Goal: Task Accomplishment & Management: Complete application form

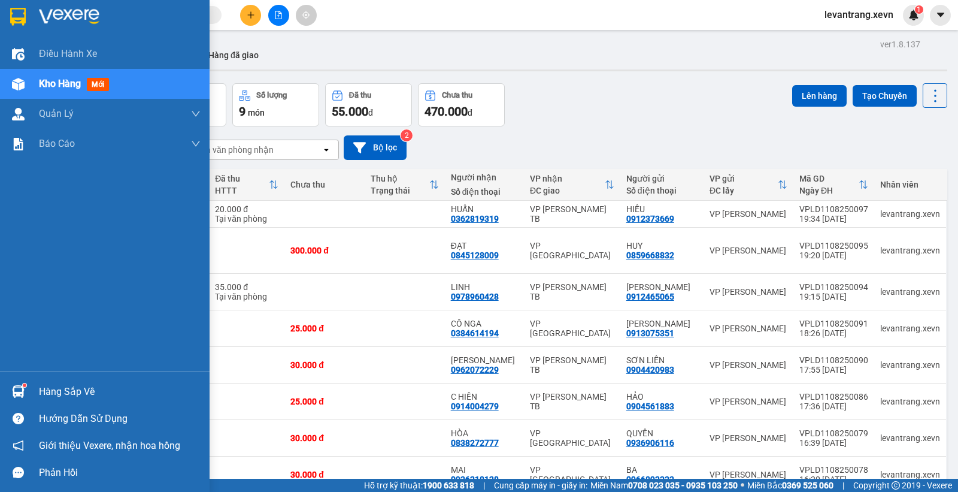
click at [20, 387] on img at bounding box center [18, 391] width 13 height 13
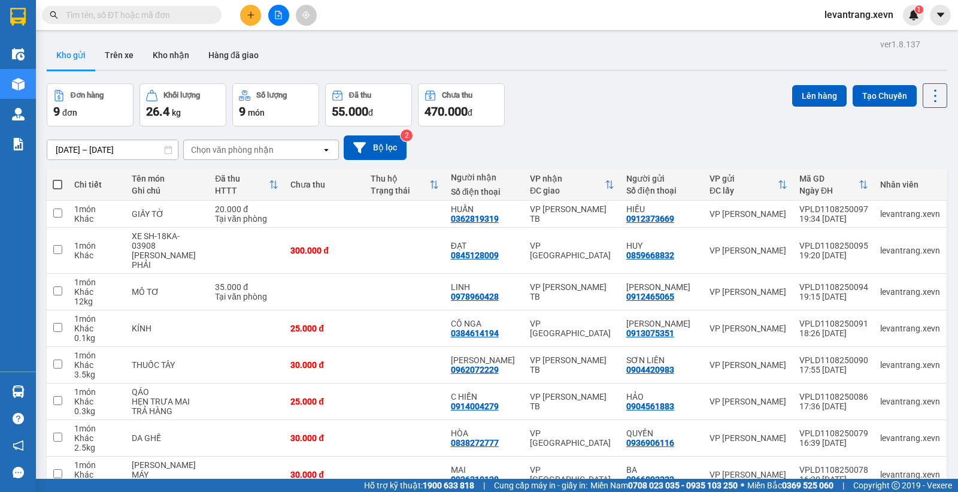
click at [657, 53] on section "Kết quả tìm kiếm ( 0 ) Bộ lọc Thuộc VP này No Data levantrang.xevn 1 Điều hành …" at bounding box center [479, 246] width 958 height 492
click at [170, 47] on button "Kho nhận" at bounding box center [171, 55] width 56 height 29
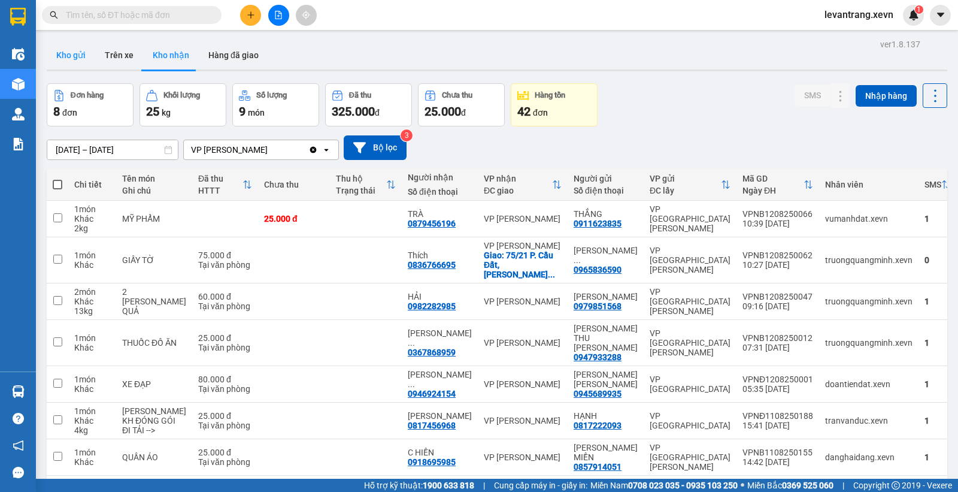
click at [76, 58] on button "Kho gửi" at bounding box center [71, 55] width 49 height 29
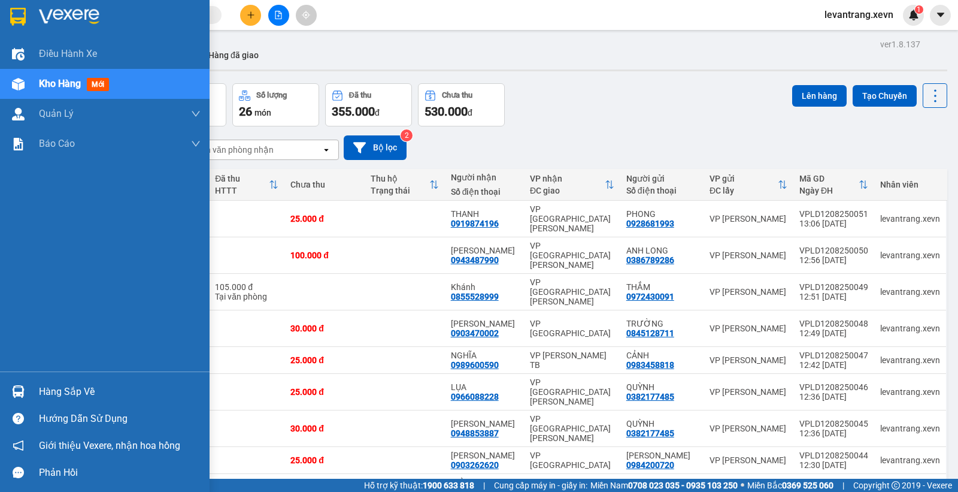
click at [4, 396] on div "Hàng sắp về" at bounding box center [105, 391] width 210 height 27
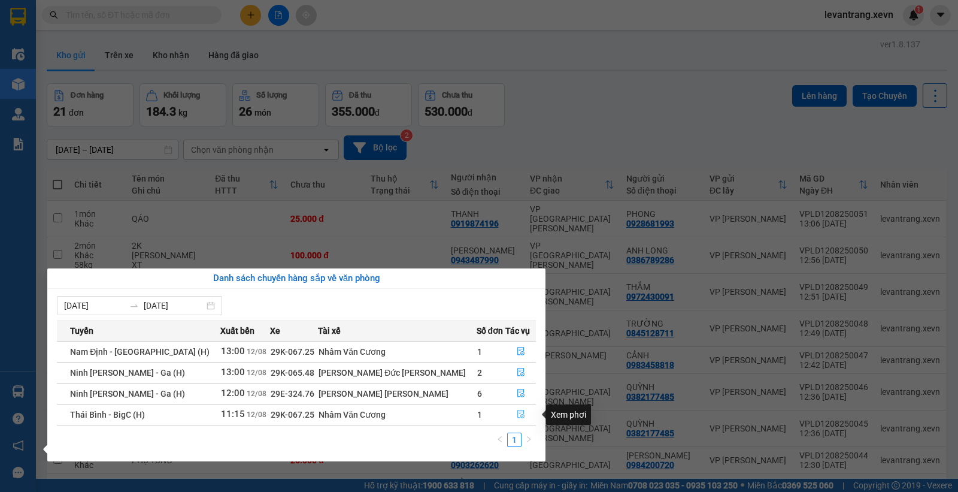
click at [513, 421] on button "button" at bounding box center [520, 414] width 29 height 19
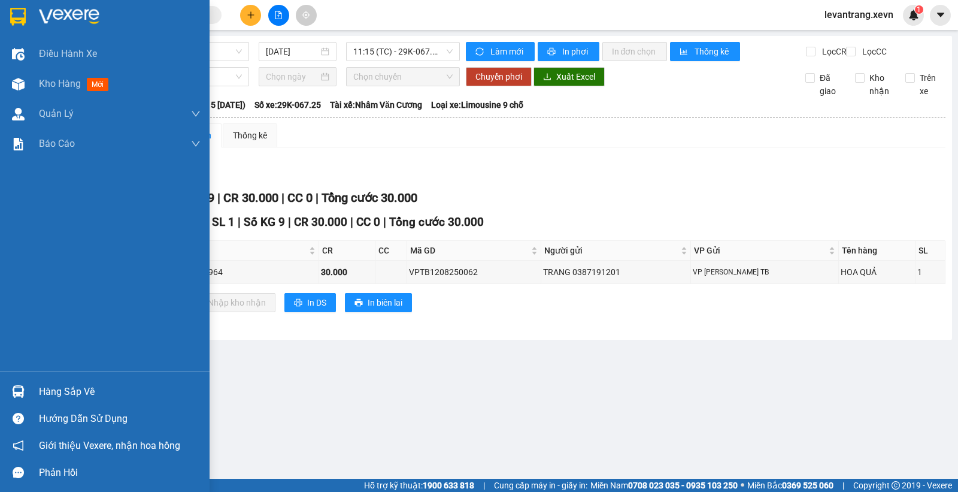
click at [20, 383] on div at bounding box center [18, 391] width 21 height 21
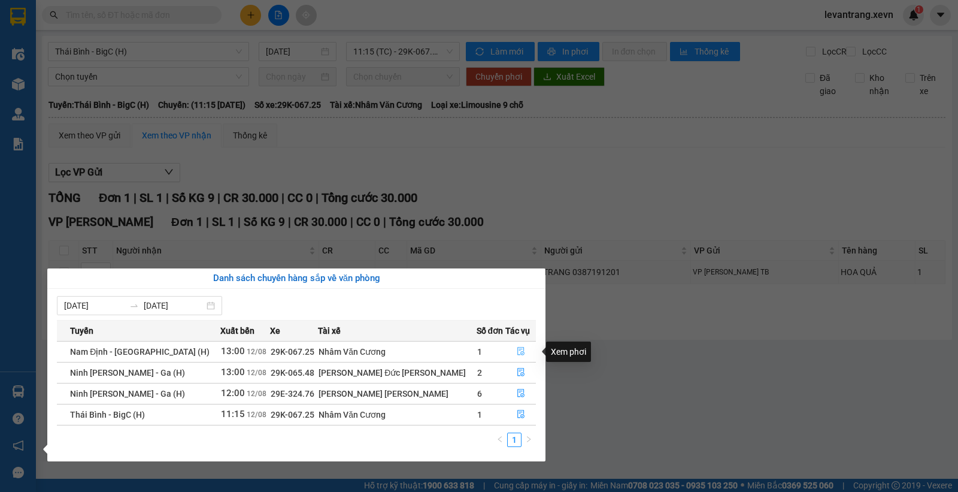
click at [506, 352] on button "button" at bounding box center [520, 351] width 29 height 19
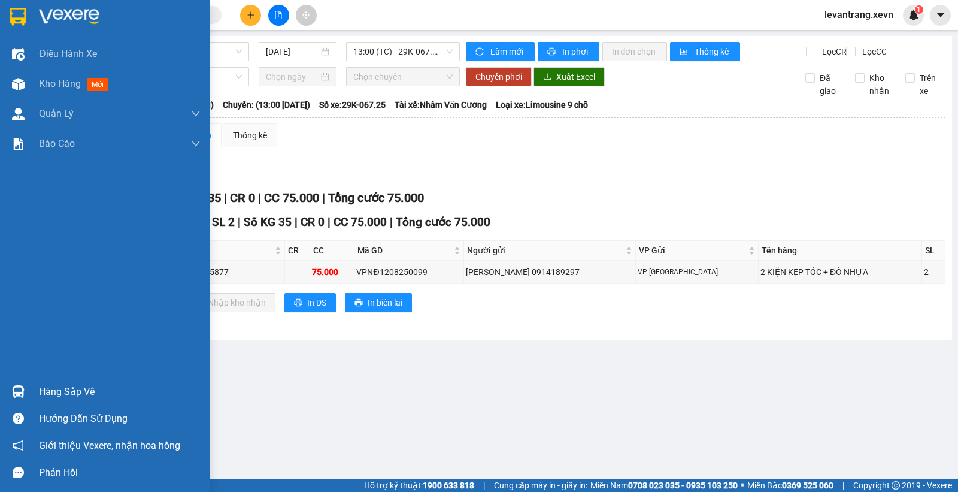
click at [19, 385] on img at bounding box center [18, 391] width 13 height 13
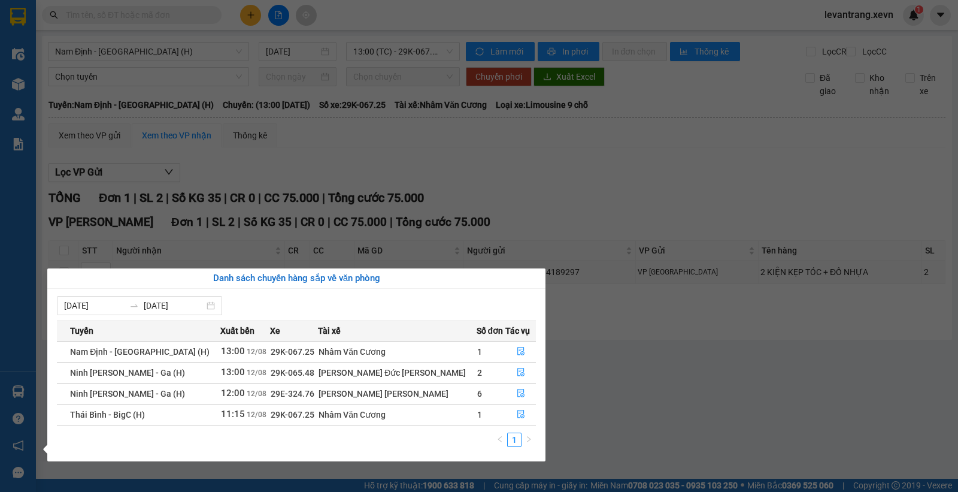
click at [521, 193] on section "Kết quả tìm kiếm ( 0 ) Bộ lọc Thuộc VP này No Data levantrang.xevn 1 Điều hành …" at bounding box center [479, 246] width 958 height 492
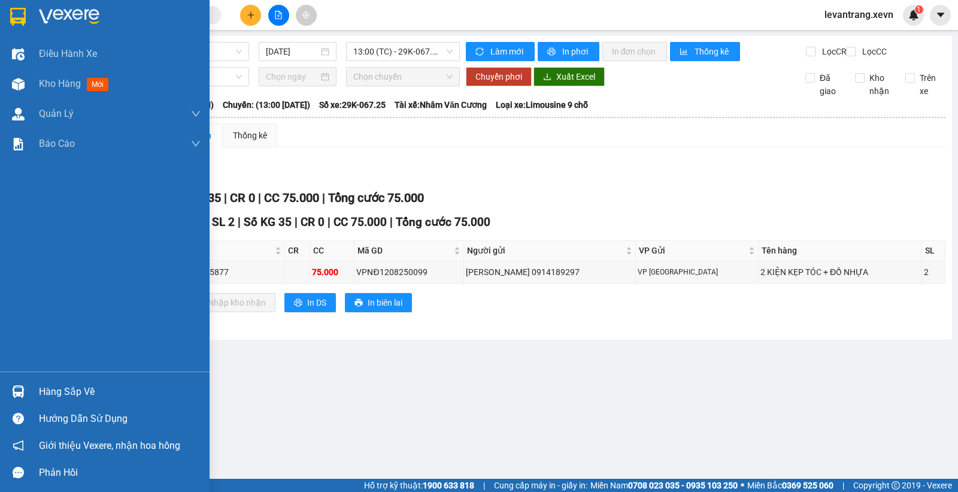
click at [14, 385] on img at bounding box center [18, 391] width 13 height 13
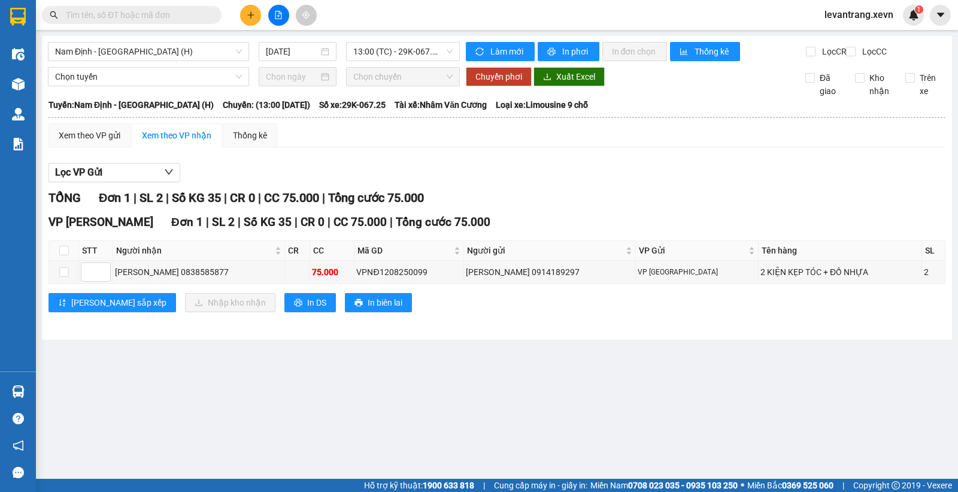
click at [524, 157] on section "Kết quả tìm kiếm ( 0 ) Bộ lọc Thuộc VP này No Data levantrang.xevn 1 Điều hành …" at bounding box center [479, 246] width 958 height 492
click at [159, 19] on input "text" at bounding box center [136, 14] width 141 height 13
paste input "0962181262"
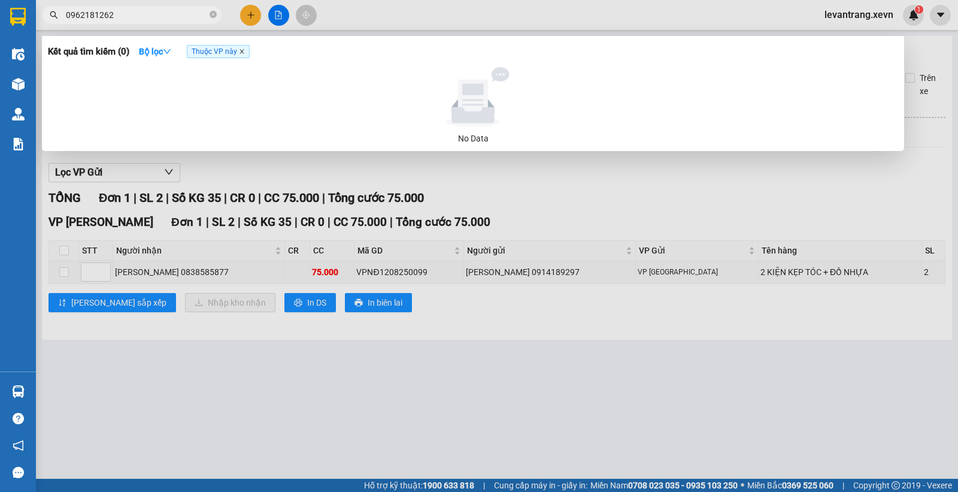
type input "0962181262"
click at [243, 52] on icon "close" at bounding box center [242, 52] width 6 height 6
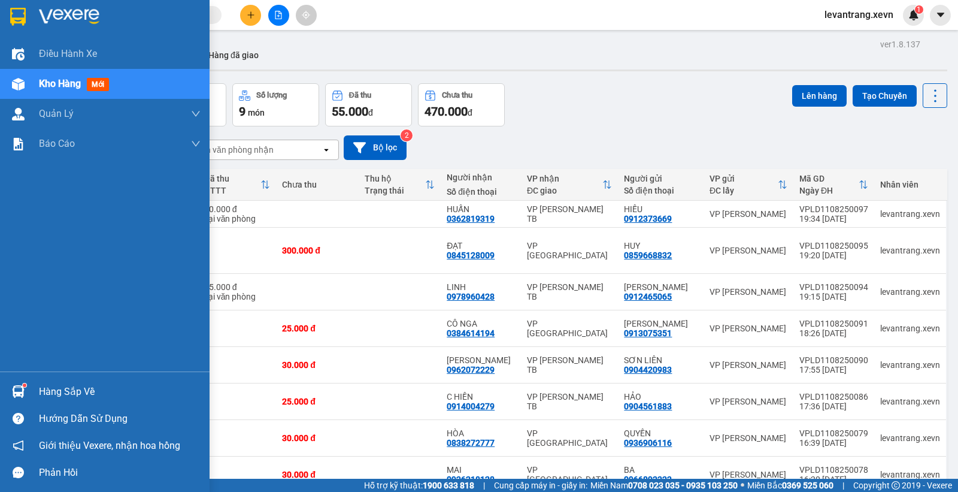
click at [21, 391] on img at bounding box center [18, 391] width 13 height 13
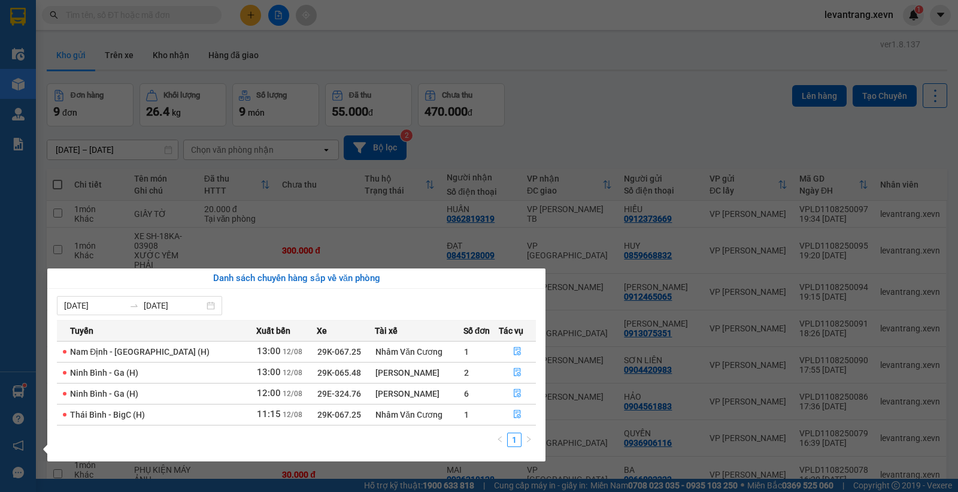
click at [571, 78] on section "Kết quả tìm kiếm ( 0 ) Bộ lọc Thuộc VP này No Data levantrang.xevn 1 Điều hành …" at bounding box center [479, 246] width 958 height 492
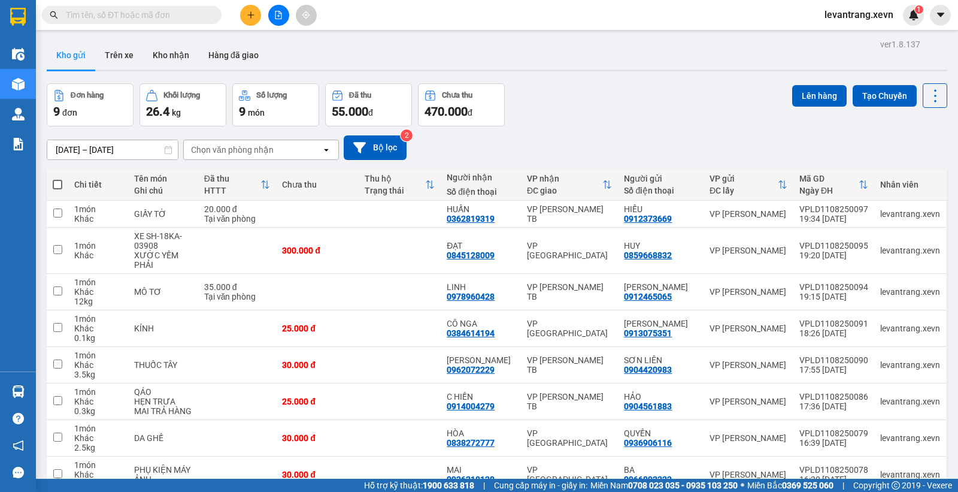
click at [232, 148] on div "Chọn văn phòng nhận" at bounding box center [232, 150] width 83 height 12
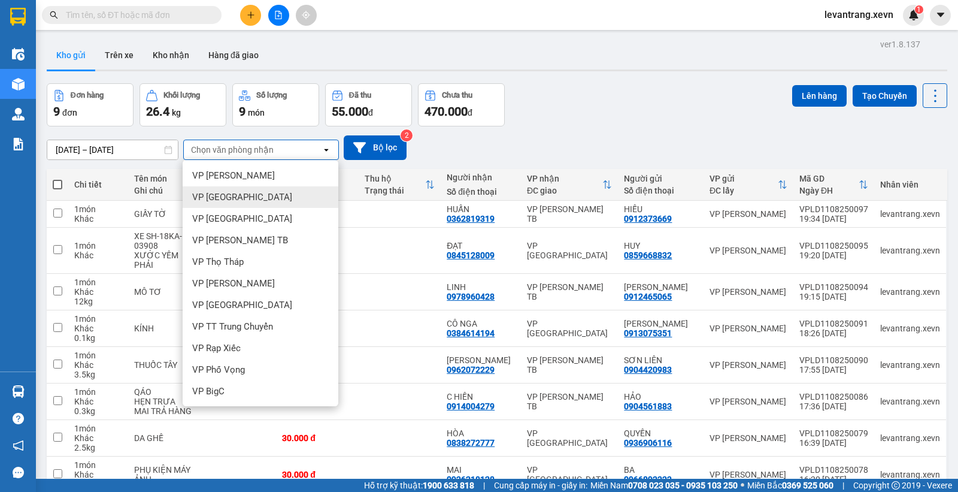
click at [236, 198] on span "VP [GEOGRAPHIC_DATA]" at bounding box center [242, 197] width 100 height 12
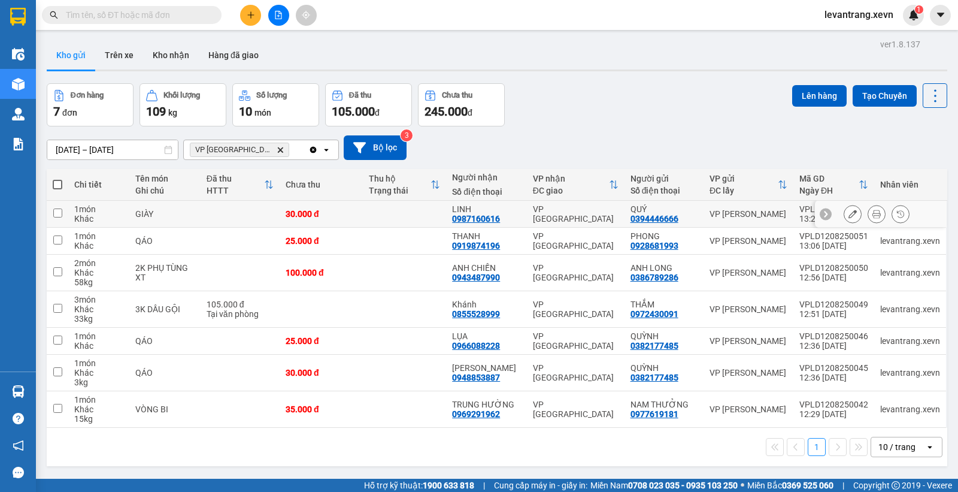
click at [213, 205] on td at bounding box center [240, 214] width 79 height 27
checkbox input "true"
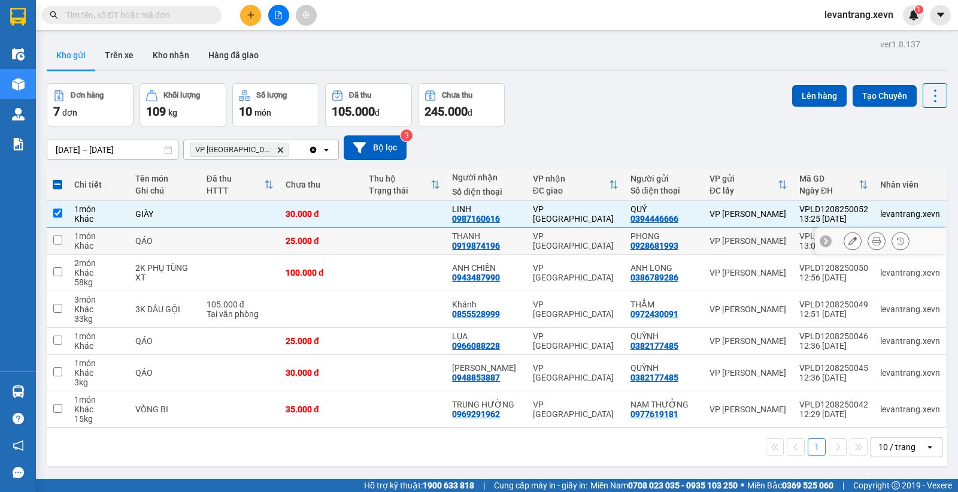
click at [222, 240] on td at bounding box center [240, 241] width 79 height 27
checkbox input "true"
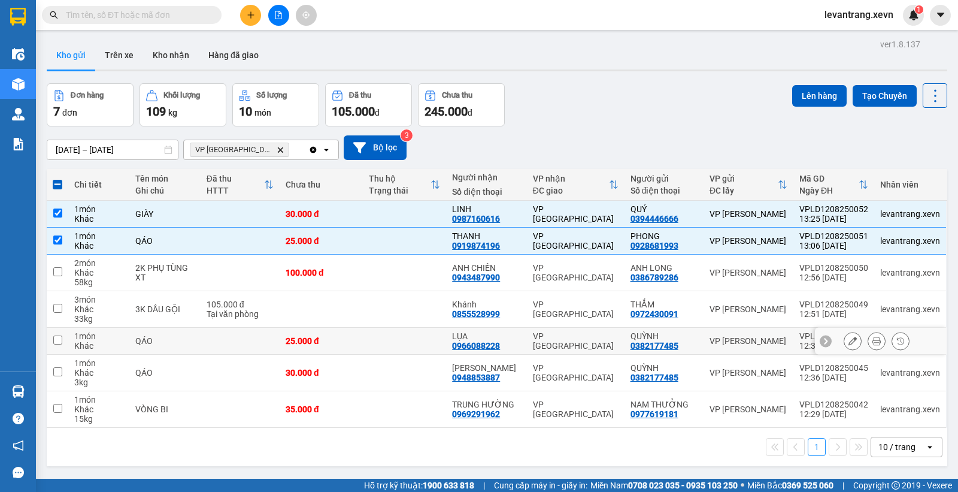
click at [264, 347] on td at bounding box center [240, 341] width 79 height 27
checkbox input "true"
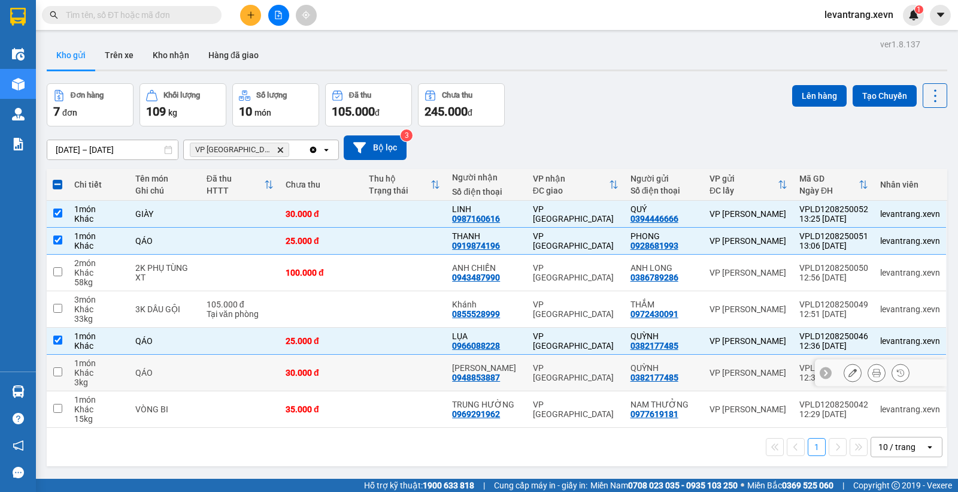
drag, startPoint x: 271, startPoint y: 379, endPoint x: 261, endPoint y: 407, distance: 30.7
click at [272, 380] on td at bounding box center [240, 373] width 79 height 37
checkbox input "true"
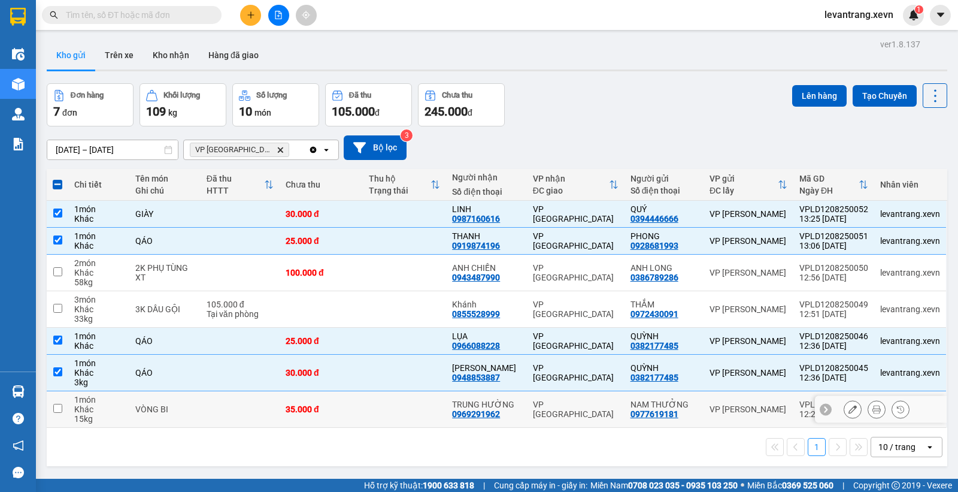
click at [250, 426] on td at bounding box center [240, 409] width 79 height 37
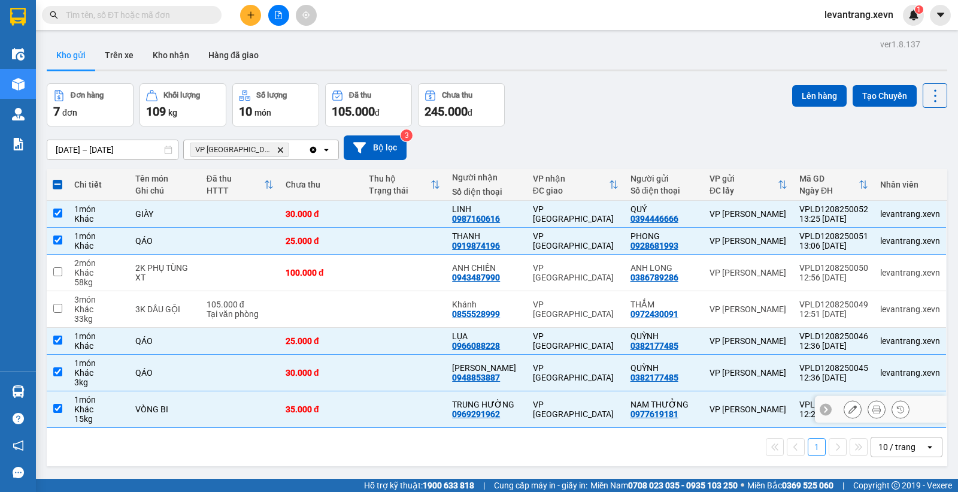
click at [262, 409] on td at bounding box center [240, 409] width 79 height 37
checkbox input "false"
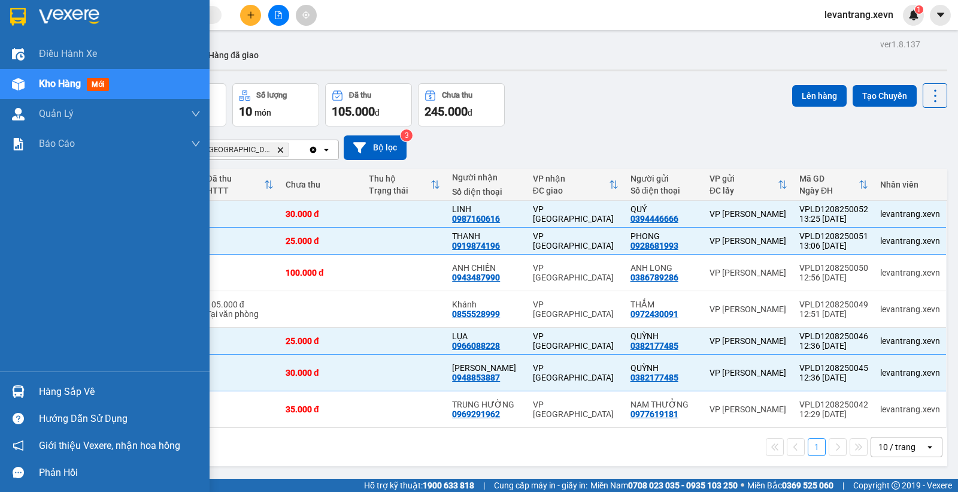
click at [16, 398] on div at bounding box center [18, 391] width 21 height 21
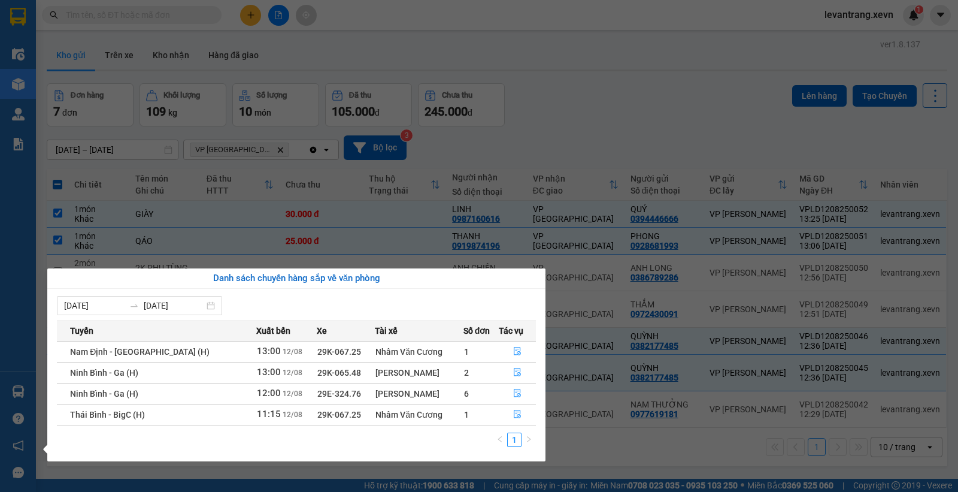
click at [633, 89] on section "Kết quả tìm kiếm ( 0 ) Bộ lọc Thuộc VP này No Data levantrang.xevn 1 Điều hành …" at bounding box center [479, 246] width 958 height 492
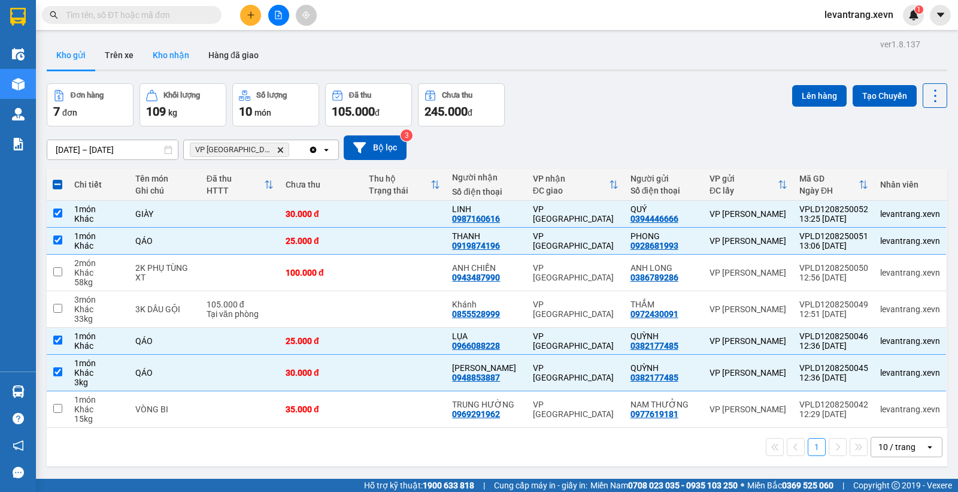
click at [172, 46] on button "Kho nhận" at bounding box center [171, 55] width 56 height 29
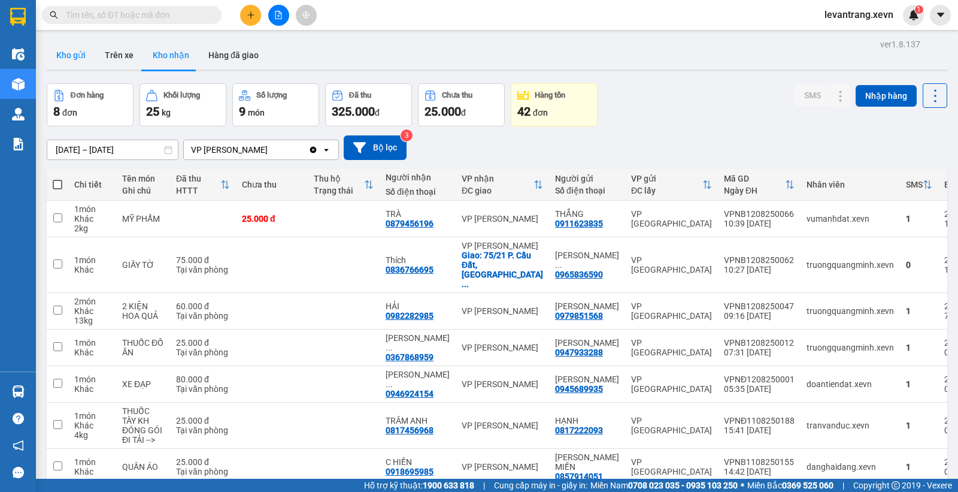
click at [64, 51] on button "Kho gửi" at bounding box center [71, 55] width 49 height 29
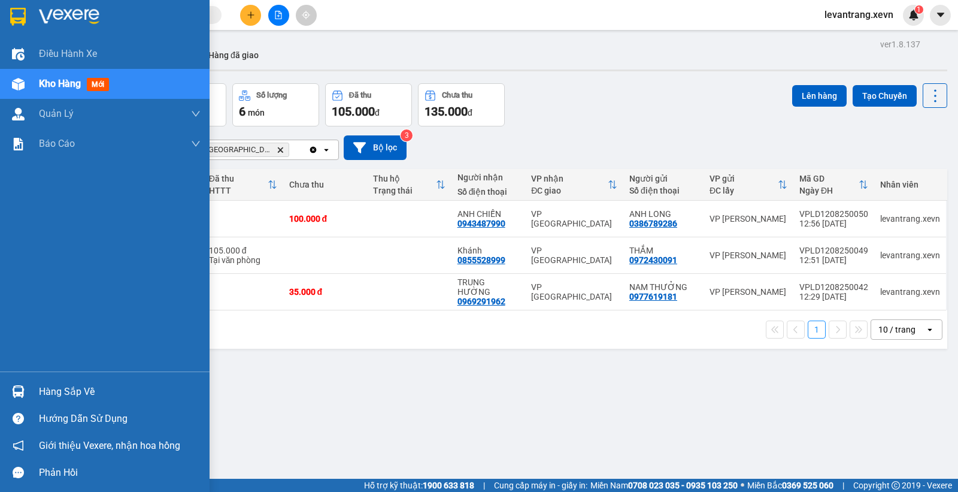
click at [31, 394] on div "Hàng sắp về" at bounding box center [105, 391] width 210 height 27
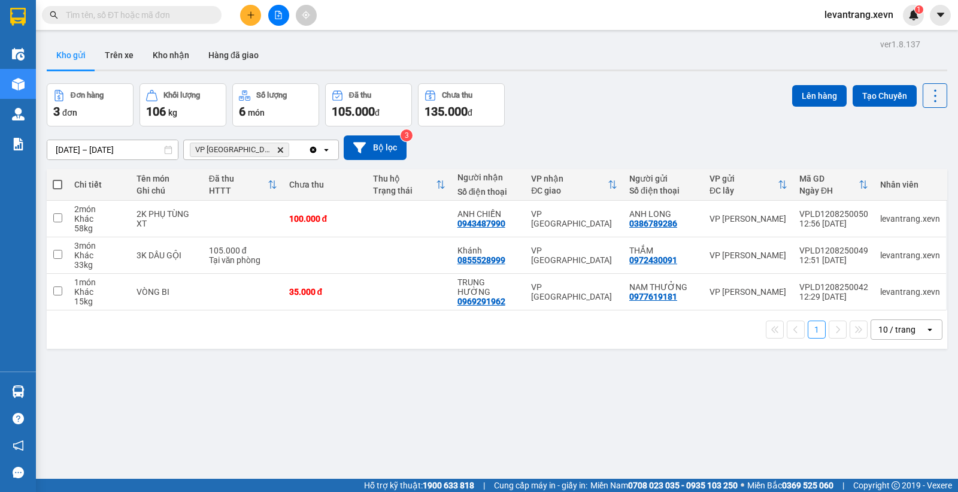
click at [121, 13] on section "Kết quả tìm kiếm ( 0 ) Bộ lọc Thuộc VP này No Data levantrang.xevn 1 Điều hành …" at bounding box center [479, 246] width 958 height 492
click at [121, 13] on input "text" at bounding box center [136, 14] width 141 height 13
click at [127, 12] on input "text" at bounding box center [136, 14] width 141 height 13
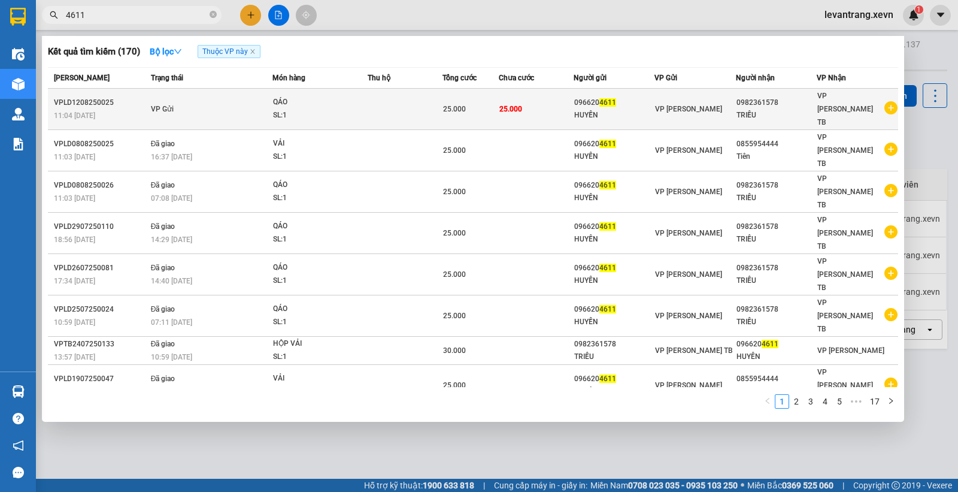
type input "4611"
click at [890, 103] on icon "plus-circle" at bounding box center [891, 107] width 13 height 13
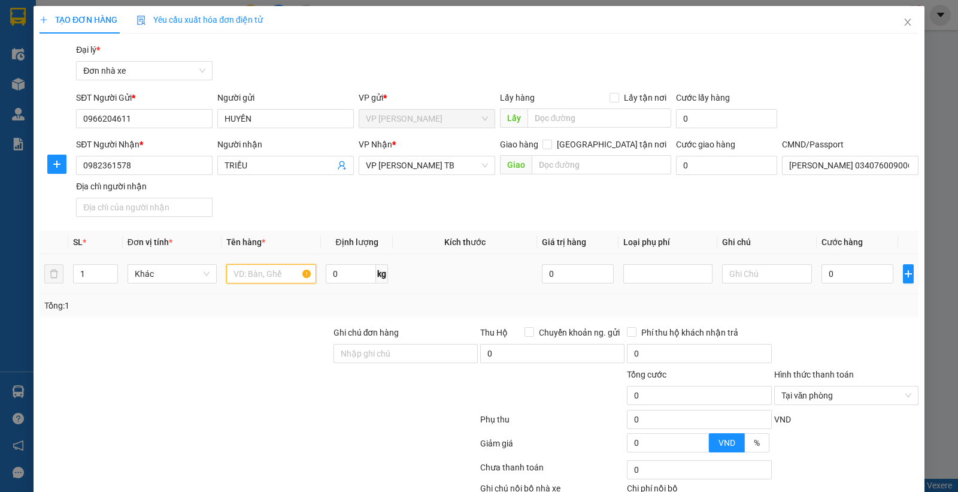
click at [252, 274] on input "text" at bounding box center [271, 273] width 90 height 19
type input "a"
drag, startPoint x: 225, startPoint y: 273, endPoint x: 186, endPoint y: 288, distance: 41.7
click at [186, 288] on tr "1 Khác áo 0 kg 0 0" at bounding box center [479, 274] width 879 height 40
type input "A"
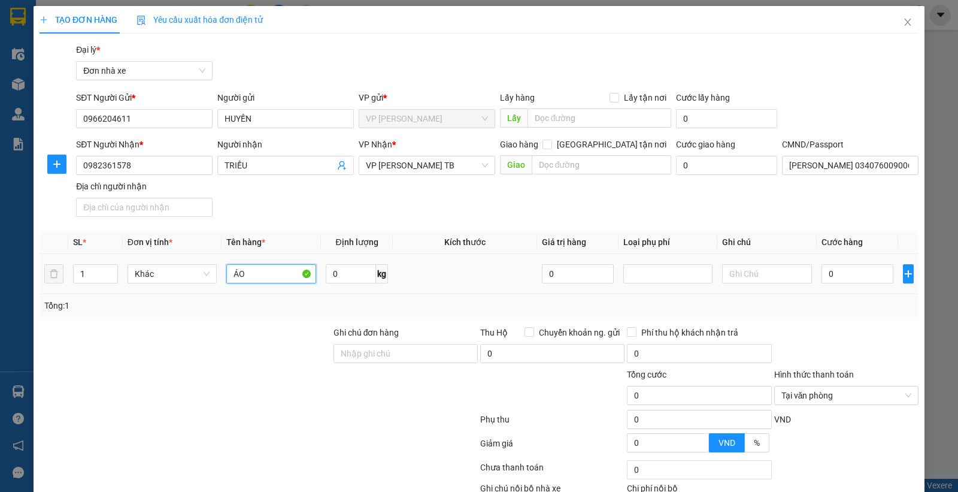
type input "ÁO"
click at [842, 277] on input "0" at bounding box center [858, 273] width 72 height 19
type input "2"
type input "25"
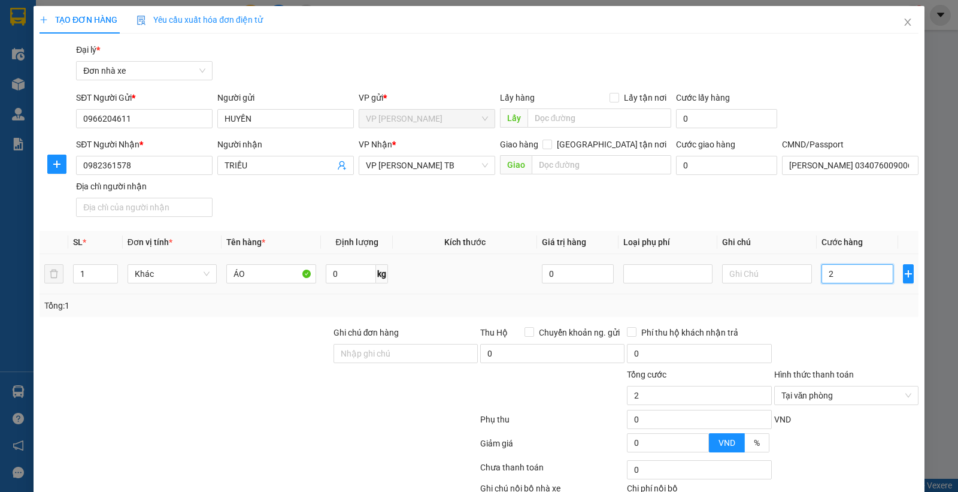
type input "25"
type input "25.000"
drag, startPoint x: 834, startPoint y: 303, endPoint x: 857, endPoint y: 330, distance: 35.3
click at [833, 304] on div "Tổng: 1" at bounding box center [479, 305] width 870 height 13
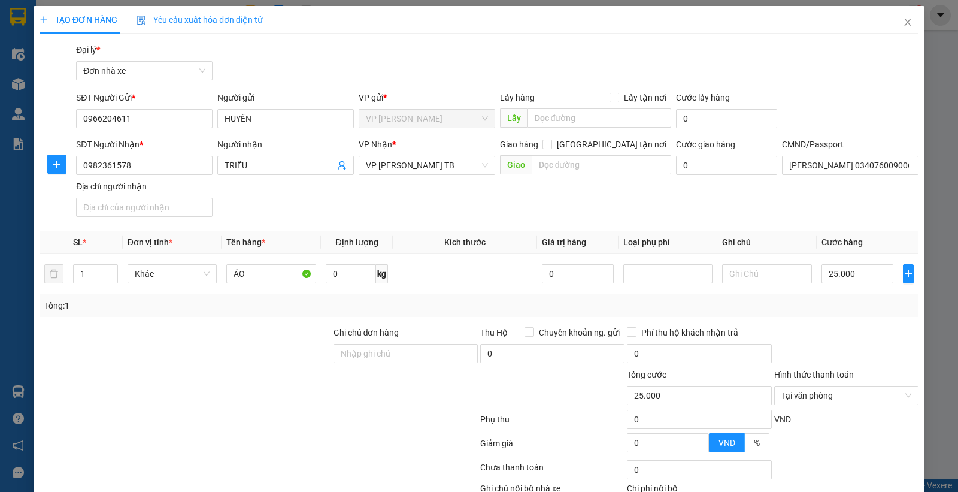
scroll to position [78, 0]
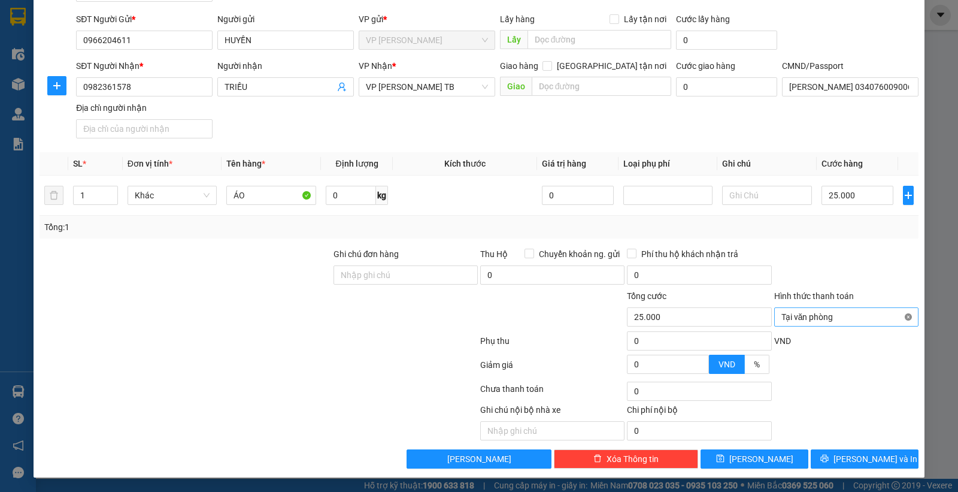
type input "25.000"
drag, startPoint x: 869, startPoint y: 243, endPoint x: 881, endPoint y: 305, distance: 63.6
click at [873, 266] on div "Transit Pickup Surcharge Ids Transit Deliver Surcharge Ids Transit Deliver Surc…" at bounding box center [479, 217] width 879 height 504
click at [873, 455] on span "[PERSON_NAME] và In" at bounding box center [876, 458] width 84 height 13
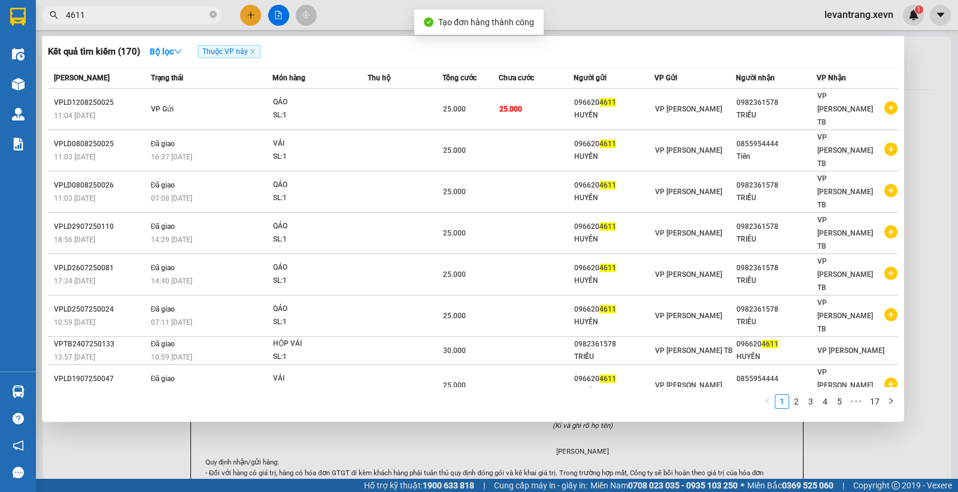
click at [610, 10] on div at bounding box center [479, 246] width 958 height 492
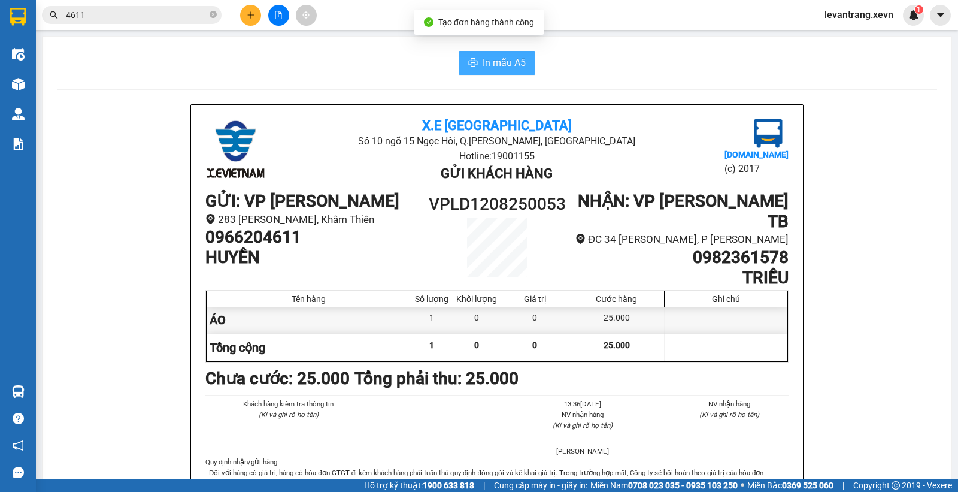
click at [499, 63] on span "In mẫu A5" at bounding box center [504, 62] width 43 height 15
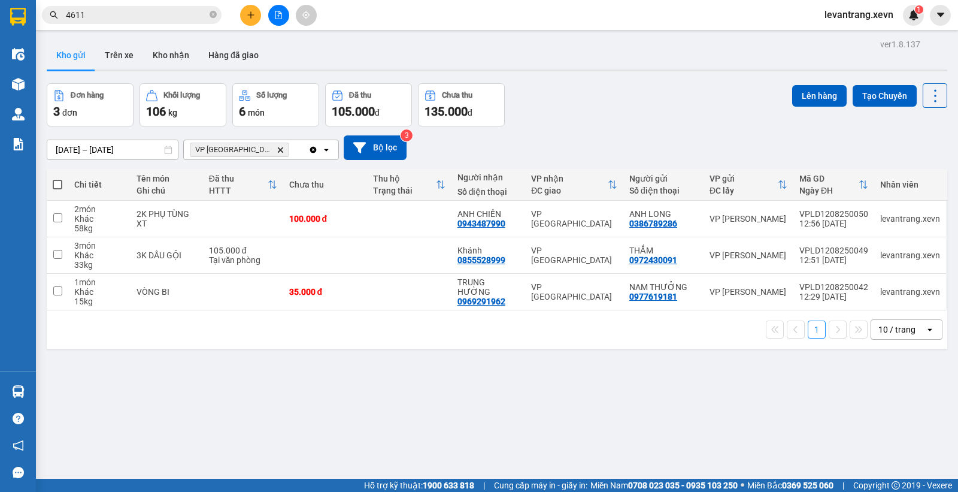
click at [602, 102] on div "Đơn hàng 3 đơn Khối lượng 106 kg Số lượng 6 món Đã thu 105.000 đ Chưa thu 135.0…" at bounding box center [497, 104] width 901 height 43
click at [253, 146] on span "VP Ninh Bình Delete" at bounding box center [239, 150] width 99 height 14
click at [277, 148] on icon "Delete" at bounding box center [280, 149] width 7 height 7
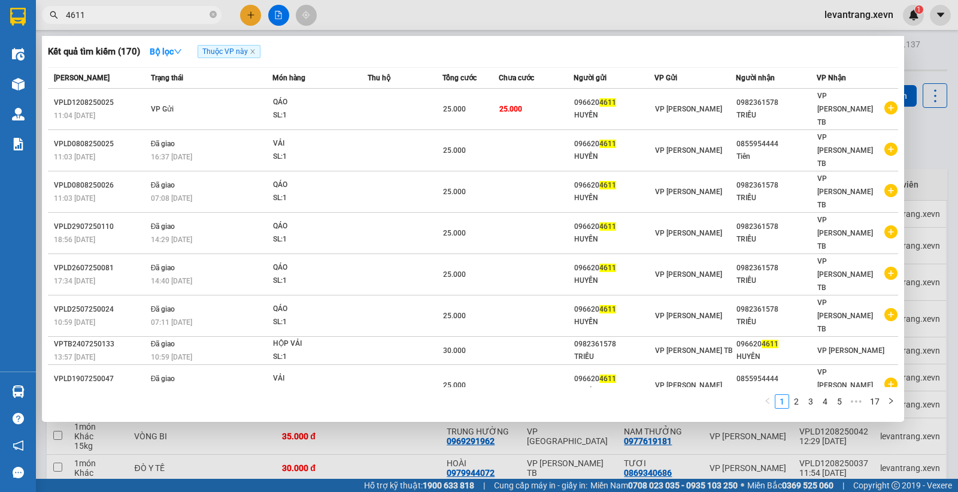
click at [151, 10] on input "4611" at bounding box center [136, 14] width 141 height 13
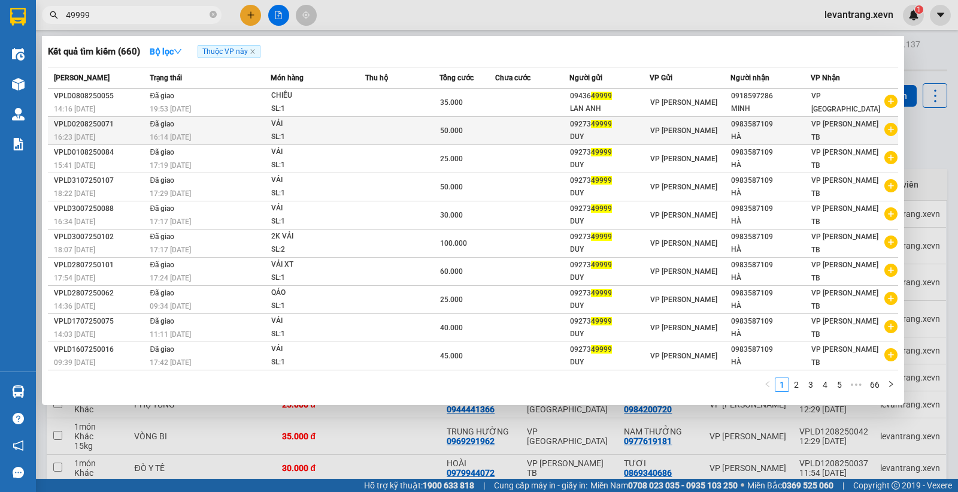
type input "49999"
click at [891, 132] on icon "plus-circle" at bounding box center [891, 129] width 13 height 13
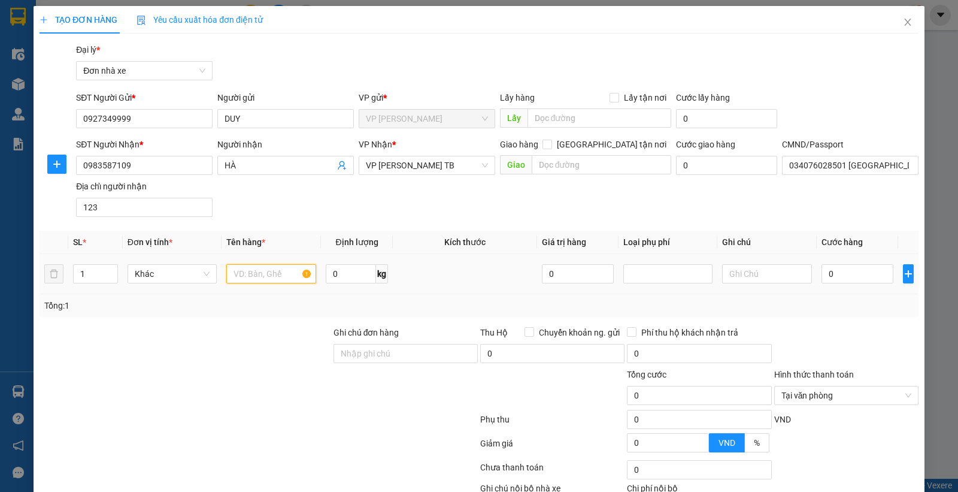
click at [246, 279] on input "text" at bounding box center [271, 273] width 90 height 19
click at [108, 279] on span "down" at bounding box center [111, 277] width 7 height 7
click at [109, 279] on icon "down" at bounding box center [111, 278] width 4 height 4
click at [110, 277] on icon "down" at bounding box center [111, 278] width 4 height 4
click at [111, 276] on icon "down" at bounding box center [111, 278] width 4 height 4
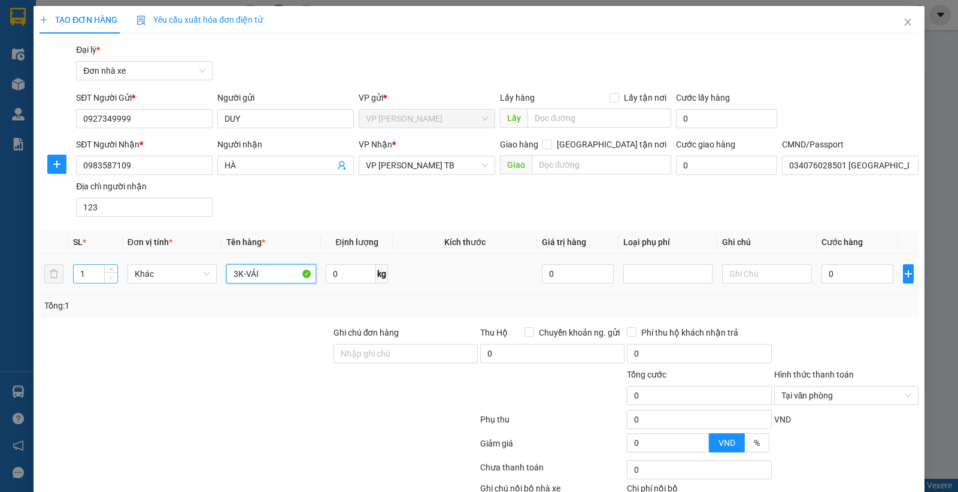
click at [111, 276] on icon "down" at bounding box center [111, 278] width 4 height 4
click at [111, 277] on icon "down" at bounding box center [111, 278] width 4 height 4
click at [109, 282] on span "Decrease Value" at bounding box center [110, 277] width 13 height 11
click at [110, 272] on span "Decrease Value" at bounding box center [110, 277] width 13 height 11
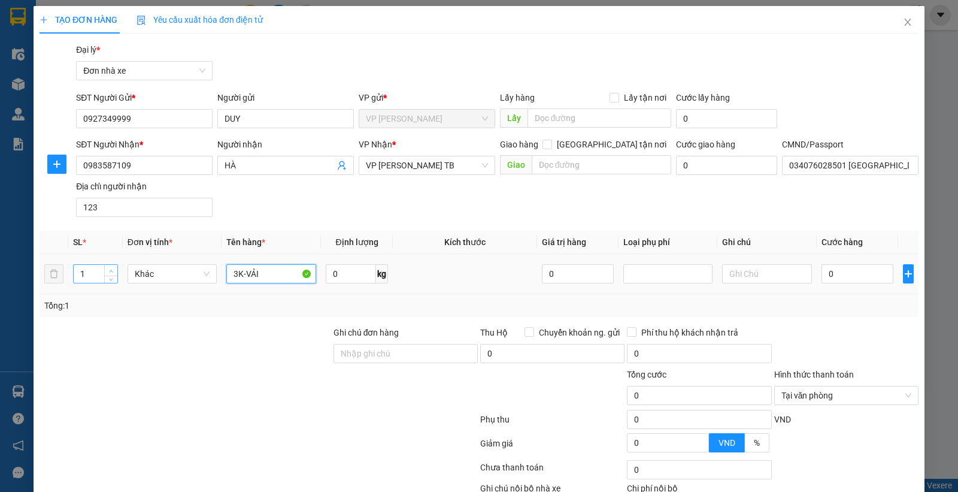
type input "3K-VẢI"
click at [110, 270] on icon "up" at bounding box center [112, 271] width 4 height 2
type input "3"
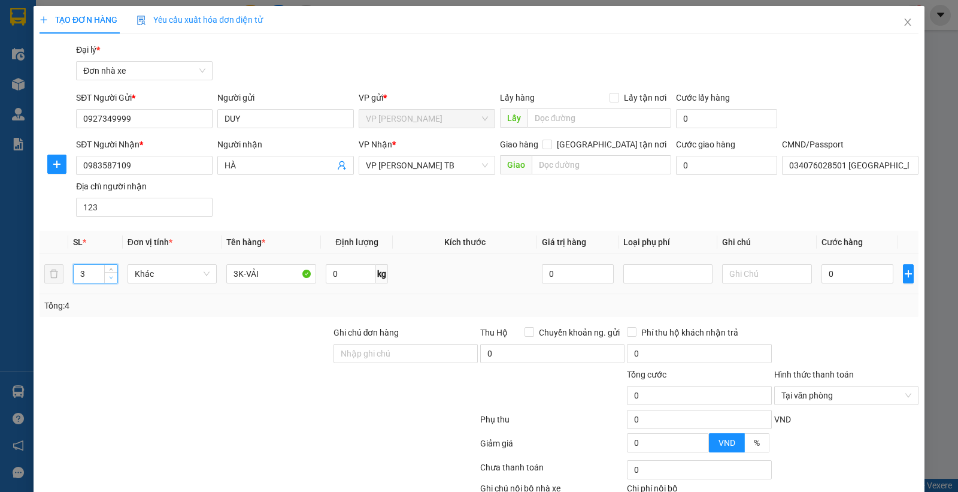
click at [111, 274] on span "down" at bounding box center [111, 277] width 7 height 7
click at [330, 271] on input "0" at bounding box center [351, 273] width 50 height 19
type input "43"
click at [843, 265] on input "0" at bounding box center [858, 273] width 72 height 19
click at [834, 274] on input "0" at bounding box center [858, 273] width 72 height 19
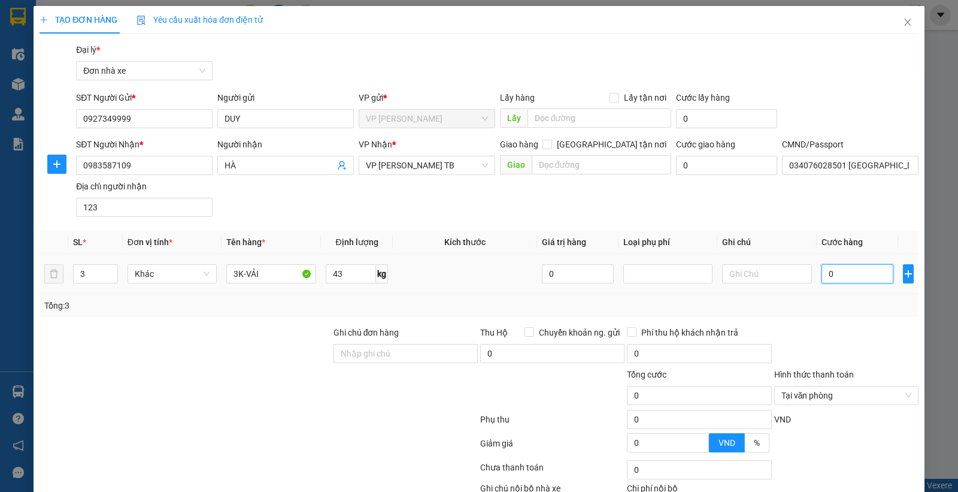
click at [836, 274] on input "0" at bounding box center [858, 273] width 72 height 19
type input "1"
type input "11"
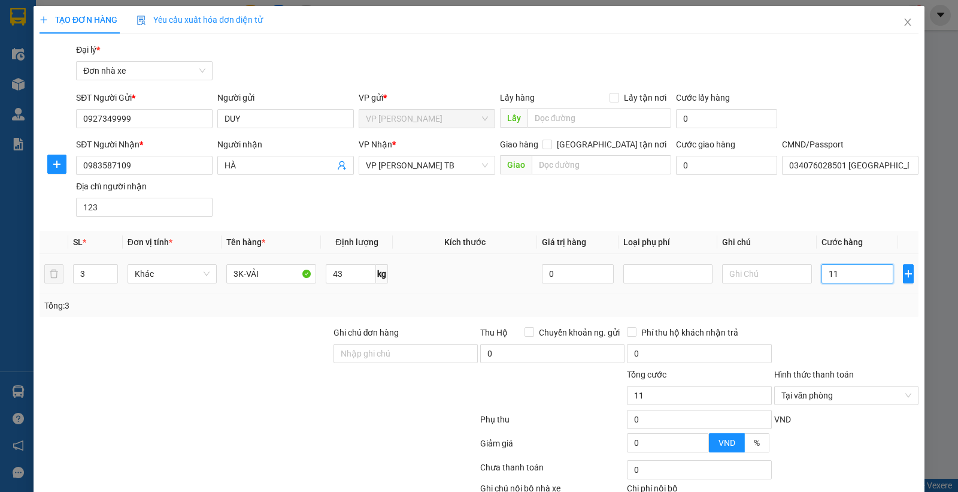
type input "115"
type input "115.000"
click at [834, 307] on div "Tổng: 3" at bounding box center [479, 305] width 870 height 13
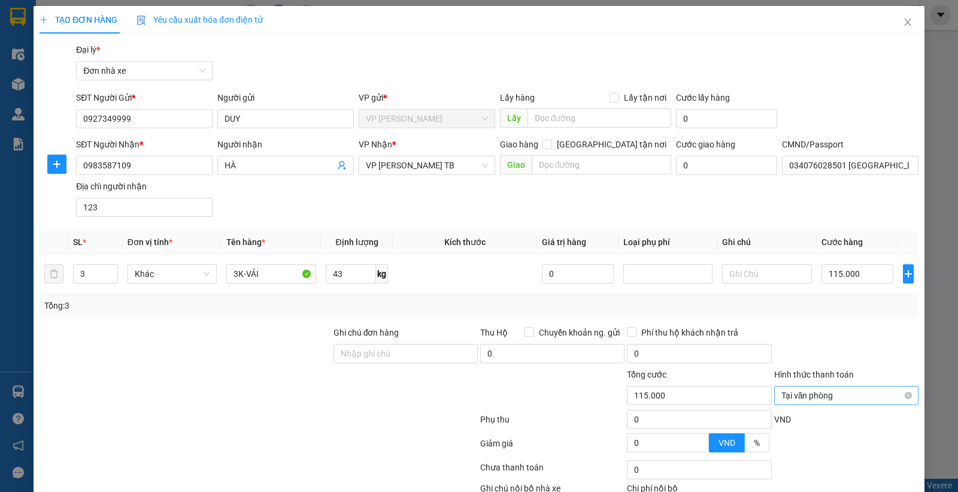
scroll to position [78, 0]
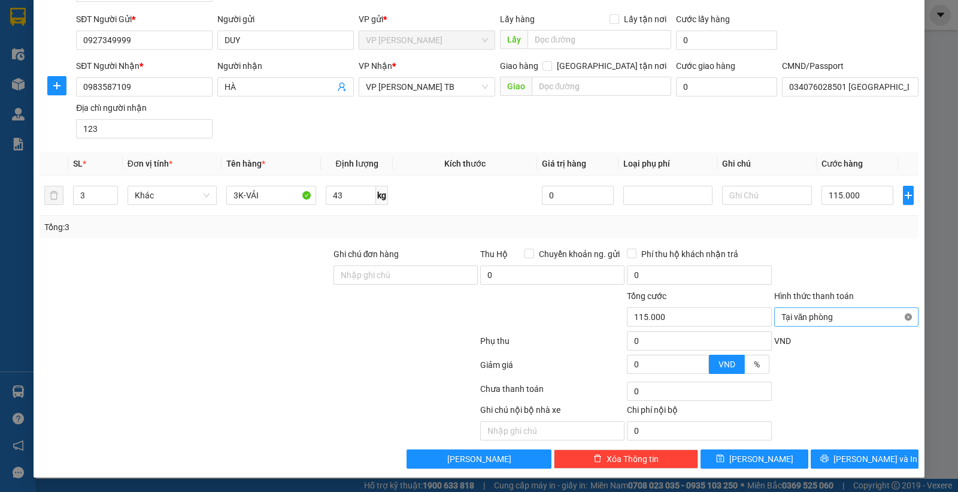
type input "115.000"
click at [876, 279] on div at bounding box center [846, 268] width 147 height 42
drag, startPoint x: 846, startPoint y: 453, endPoint x: 848, endPoint y: 385, distance: 68.3
click at [848, 385] on div "Transit Pickup Surcharge Ids Transit Deliver Surcharge Ids Transit Deliver Surc…" at bounding box center [479, 217] width 879 height 504
click at [848, 459] on span "[PERSON_NAME] và In" at bounding box center [876, 458] width 84 height 13
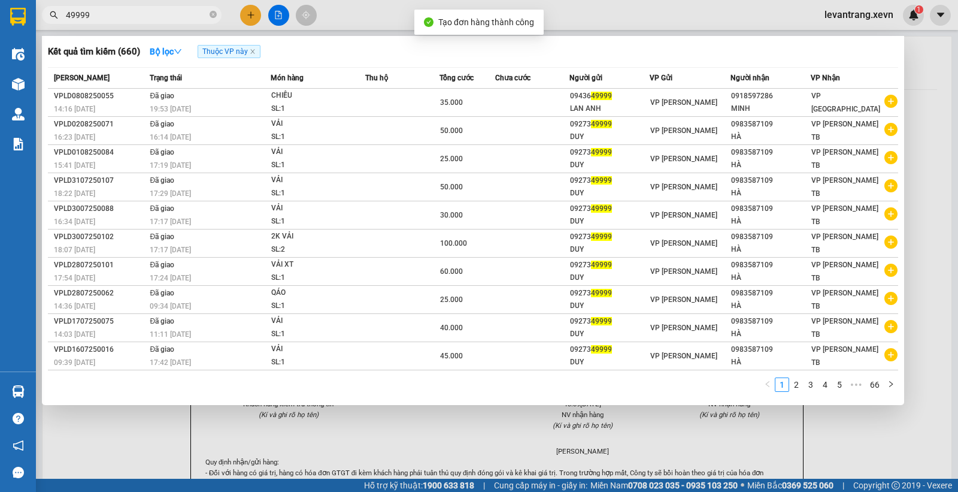
drag, startPoint x: 600, startPoint y: 10, endPoint x: 537, endPoint y: 34, distance: 68.1
click at [597, 10] on div at bounding box center [479, 246] width 958 height 492
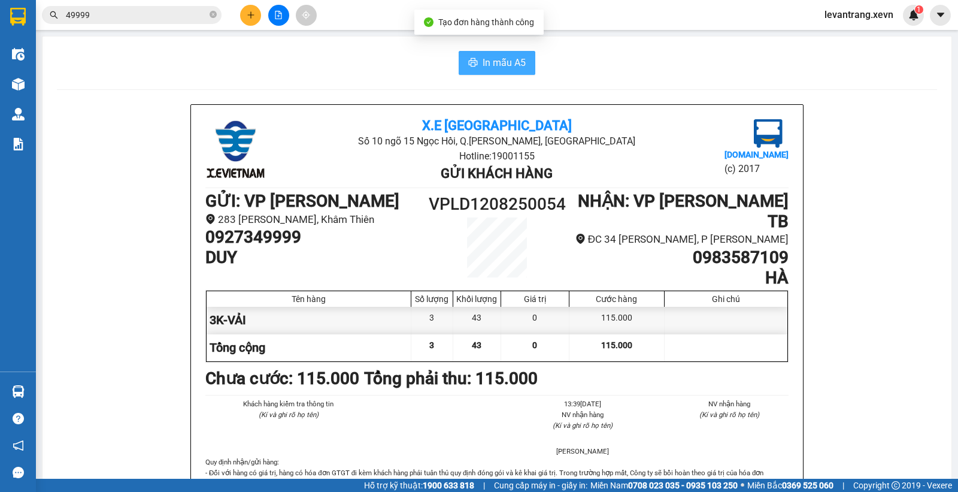
click at [490, 53] on button "In mẫu A5" at bounding box center [497, 63] width 77 height 24
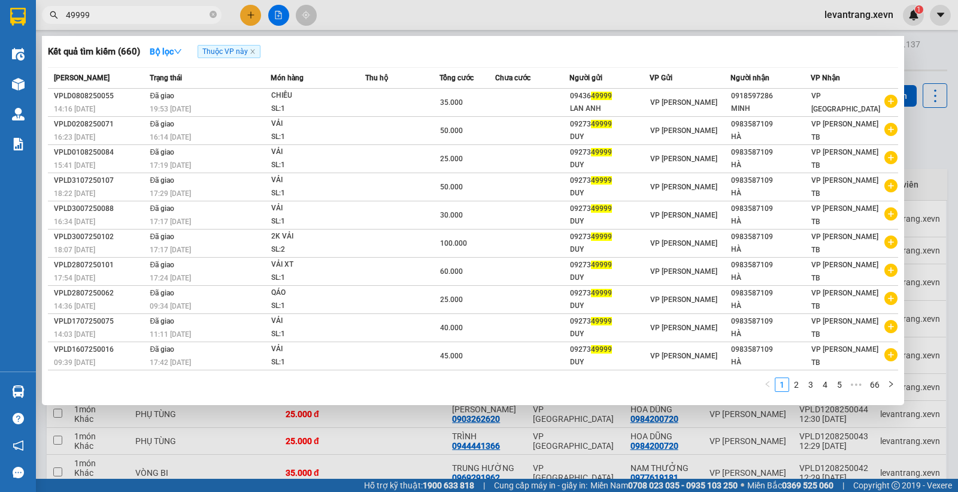
click at [141, 19] on input "49999" at bounding box center [136, 14] width 141 height 13
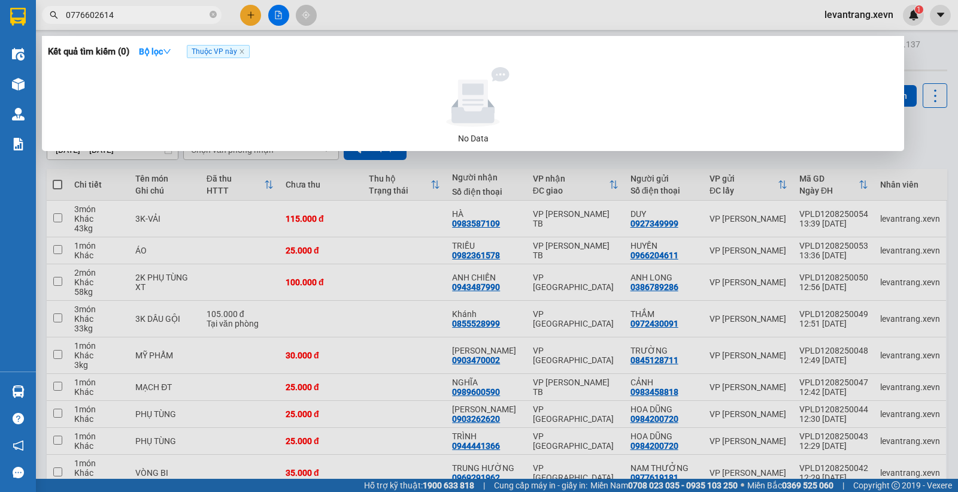
type input "0776602614"
drag, startPoint x: 146, startPoint y: 26, endPoint x: 141, endPoint y: 20, distance: 6.8
click at [145, 26] on div at bounding box center [479, 246] width 958 height 492
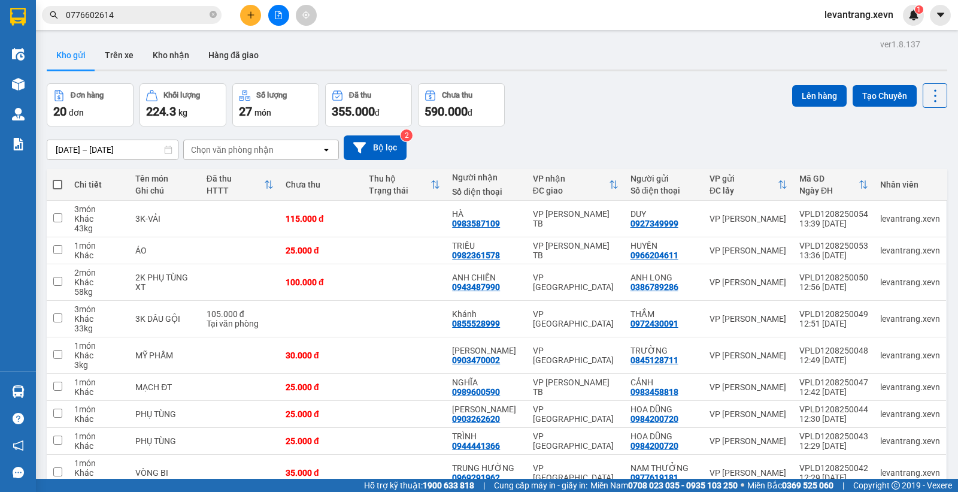
click at [141, 19] on input "0776602614" at bounding box center [136, 14] width 141 height 13
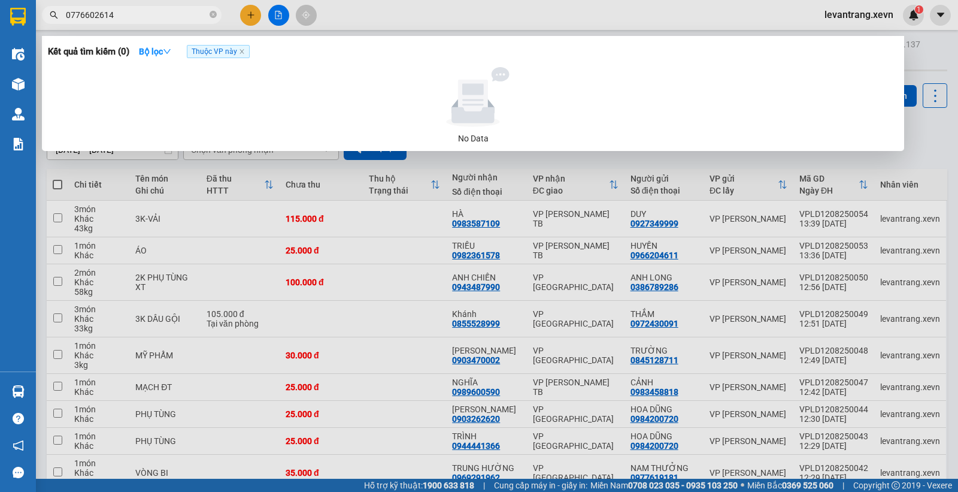
click at [141, 19] on input "0776602614" at bounding box center [136, 14] width 141 height 13
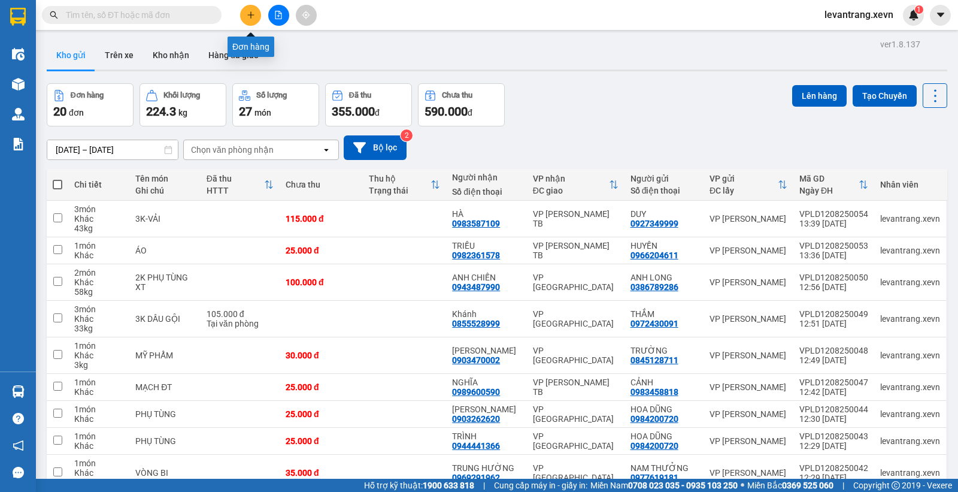
click at [247, 16] on icon "plus" at bounding box center [251, 15] width 8 height 8
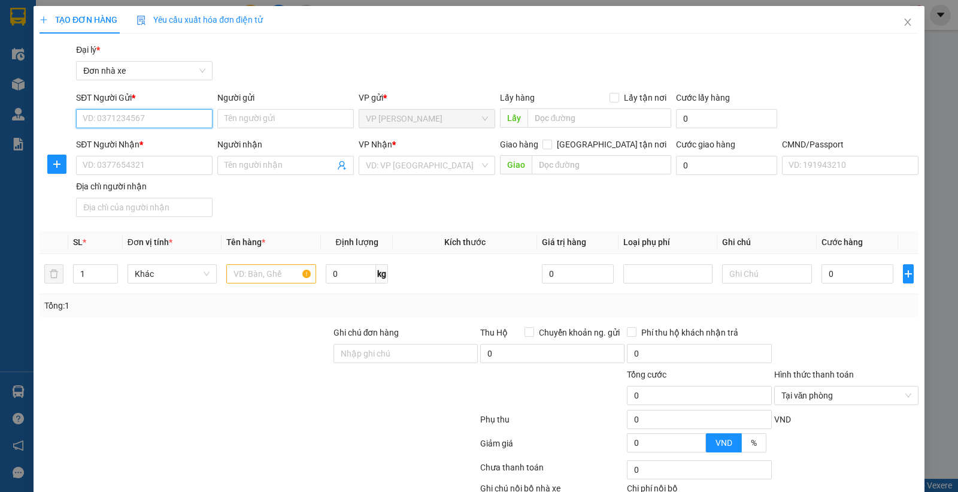
paste input "0776602614"
click at [173, 120] on input "SĐT Người Gửi *" at bounding box center [144, 118] width 137 height 19
type input "0776602614"
click at [256, 119] on input "Người gửi" at bounding box center [285, 118] width 137 height 19
type input "U"
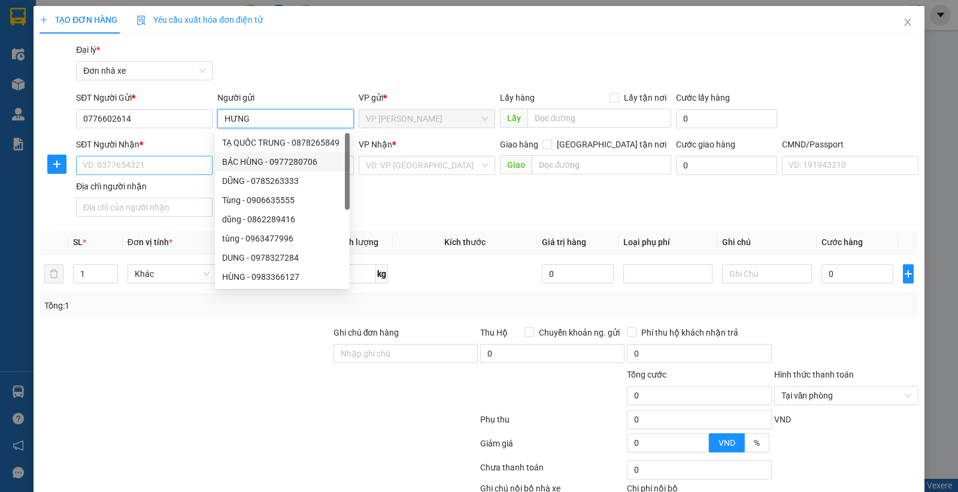
type input "HƯNG"
click at [186, 162] on input "SĐT Người Nhận *" at bounding box center [144, 165] width 137 height 19
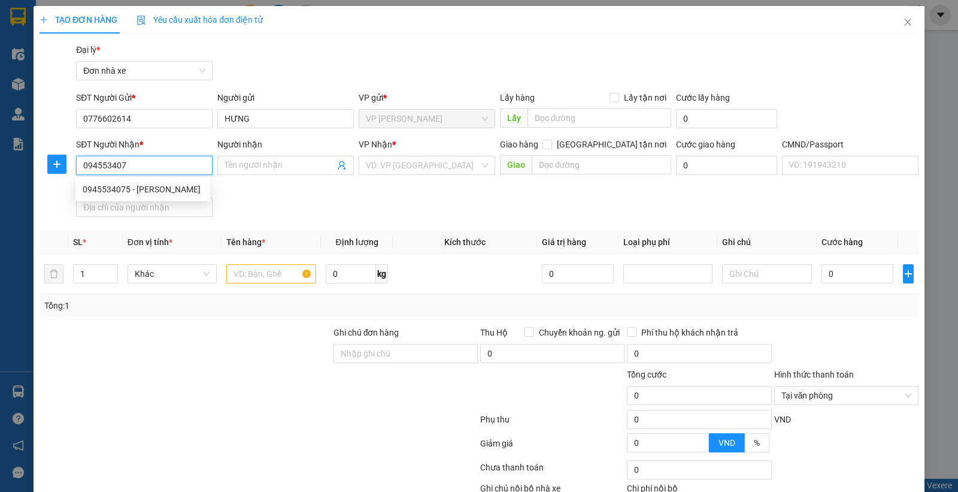
type input "0945534075"
drag, startPoint x: 181, startPoint y: 187, endPoint x: 250, endPoint y: 218, distance: 76.1
click at [181, 187] on div "0945534075 - ĐINH THỊ HUỆ" at bounding box center [143, 189] width 120 height 13
type input "[PERSON_NAME]"
type input "034189000628 nguyễn thị liên"
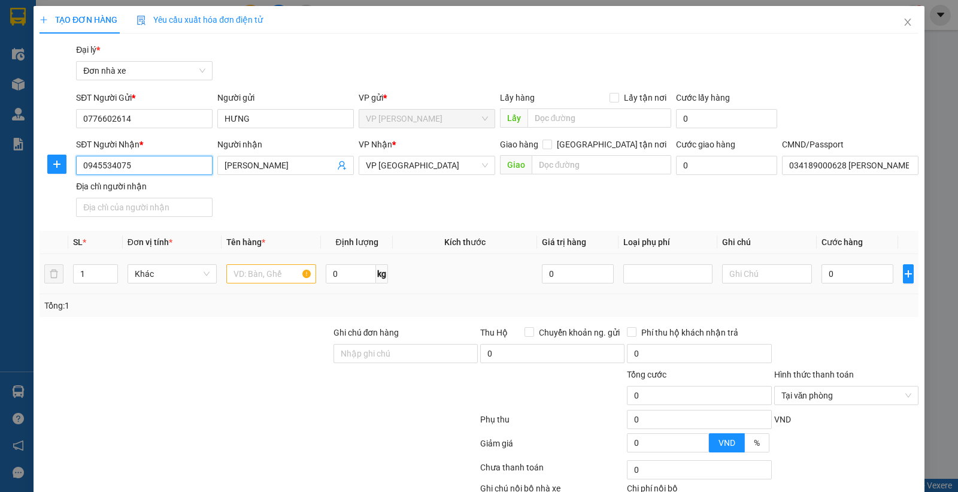
type input "0945534075"
click at [264, 277] on input "text" at bounding box center [271, 273] width 90 height 19
type input "CẶP DA"
type input "8"
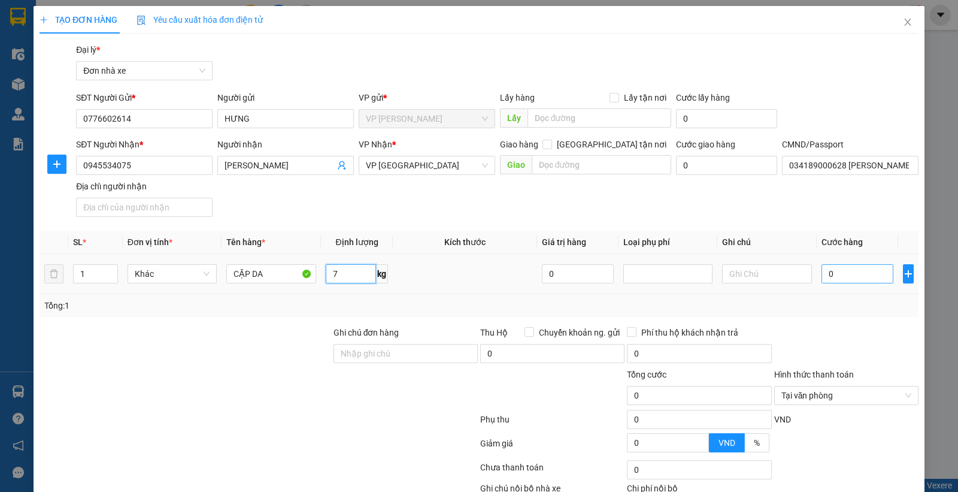
type input "7"
click at [867, 279] on input "0" at bounding box center [858, 273] width 72 height 19
type input "4"
type input "45"
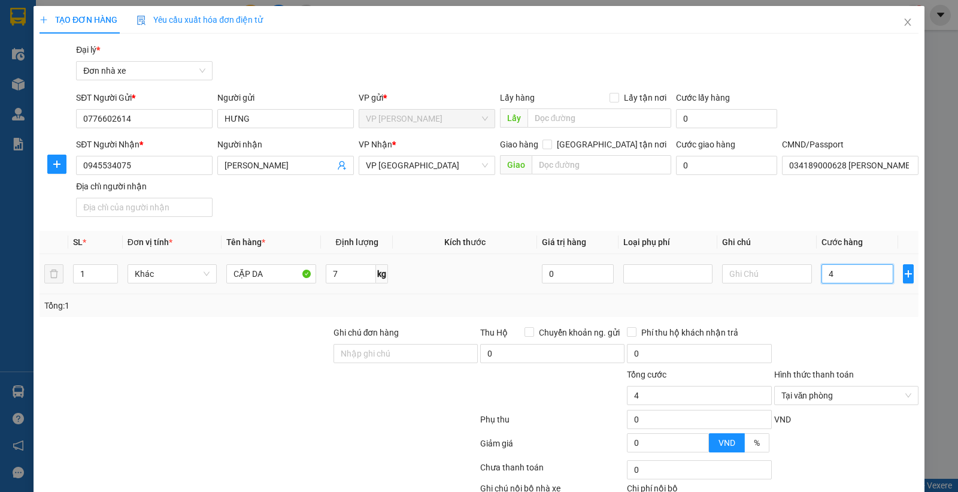
type input "45"
type input "45.000"
click at [863, 304] on div "Tổng: 1" at bounding box center [479, 305] width 870 height 13
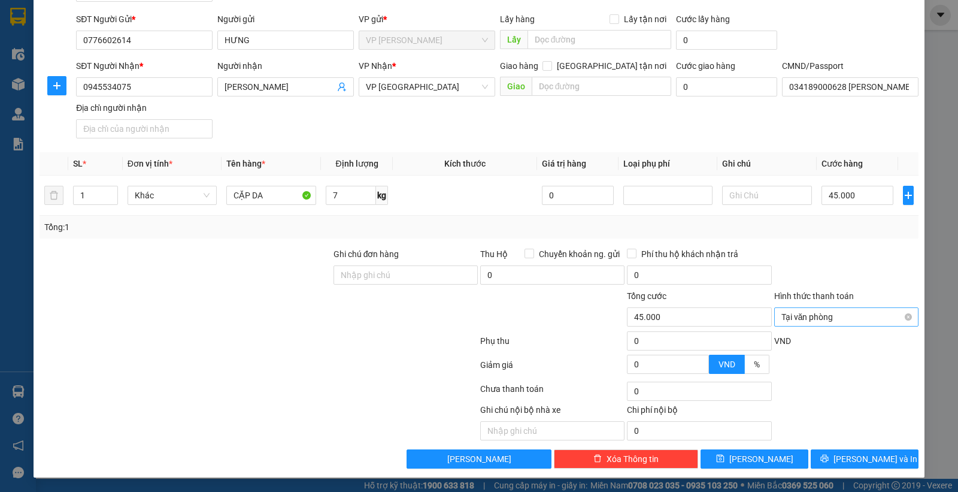
type input "45.000"
drag, startPoint x: 860, startPoint y: 265, endPoint x: 851, endPoint y: 356, distance: 90.8
click at [858, 273] on div at bounding box center [846, 268] width 147 height 42
click at [840, 448] on div "Transit Pickup Surcharge Ids Transit Deliver Surcharge Ids Transit Deliver Surc…" at bounding box center [479, 217] width 879 height 504
click at [847, 453] on span "[PERSON_NAME] và In" at bounding box center [876, 458] width 84 height 13
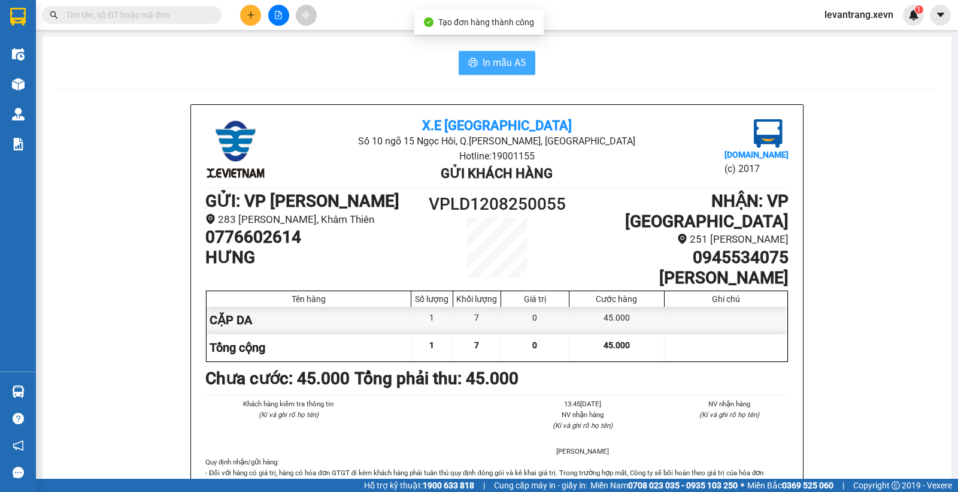
click at [486, 56] on span "In mẫu A5" at bounding box center [504, 62] width 43 height 15
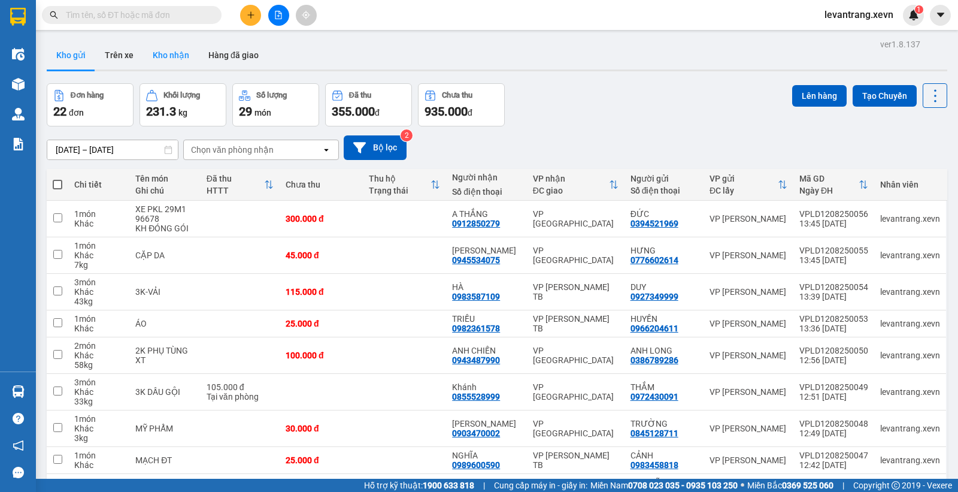
click at [156, 41] on button "Kho nhận" at bounding box center [171, 55] width 56 height 29
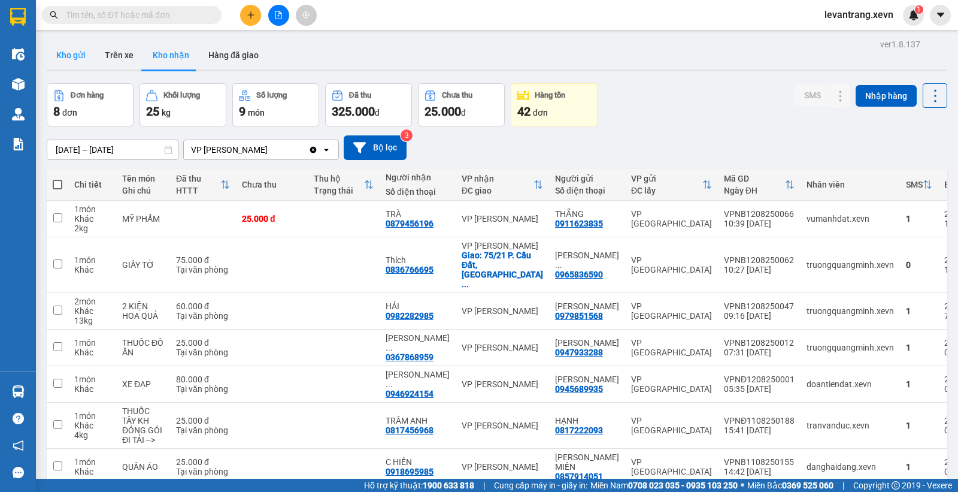
click at [66, 50] on button "Kho gửi" at bounding box center [71, 55] width 49 height 29
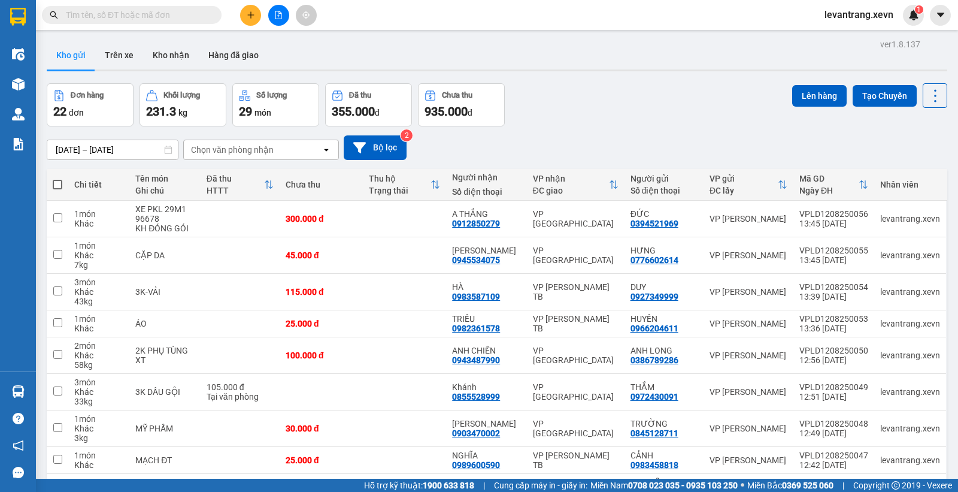
click at [148, 32] on main "ver 1.8.137 Kho gửi Trên xe Kho nhận Hàng đã giao Đơn hàng 22 đơn Khối lượng 23…" at bounding box center [479, 239] width 958 height 479
click at [149, 18] on input "text" at bounding box center [136, 14] width 141 height 13
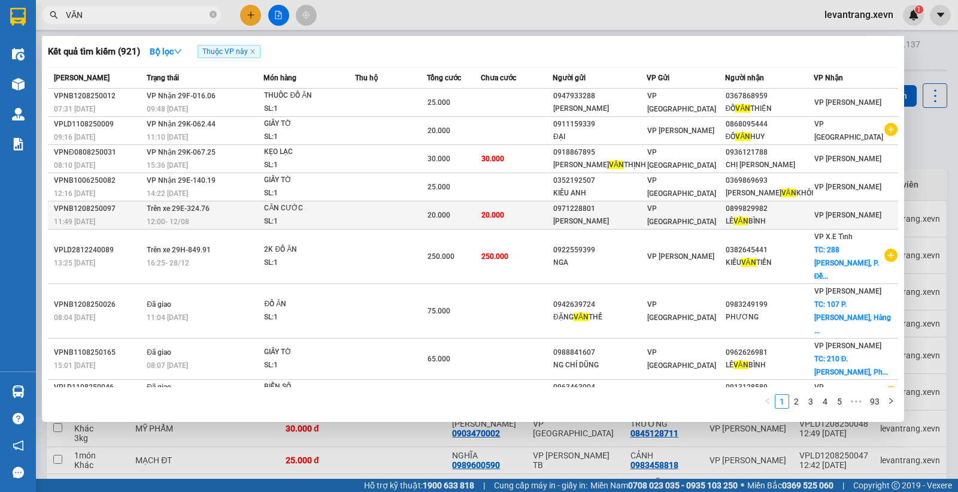
scroll to position [25, 0]
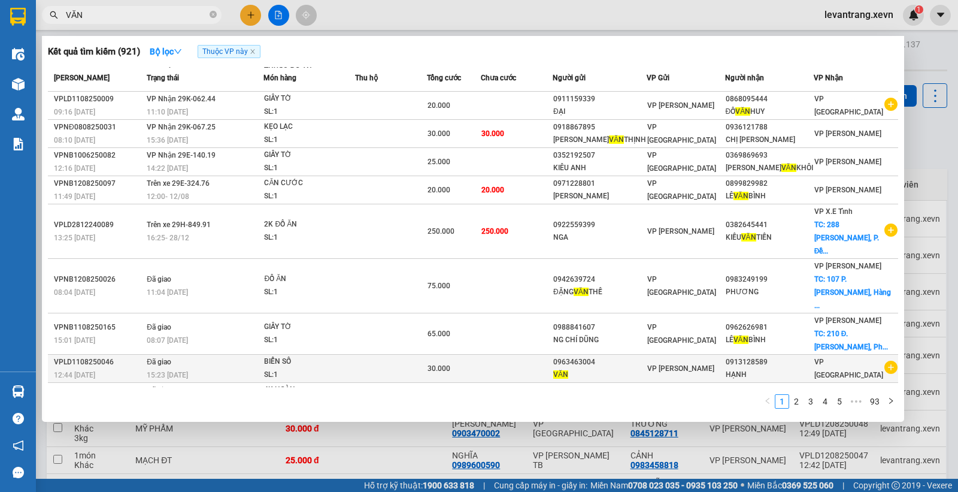
type input "VĂN"
click at [889, 361] on icon "plus-circle" at bounding box center [891, 367] width 13 height 13
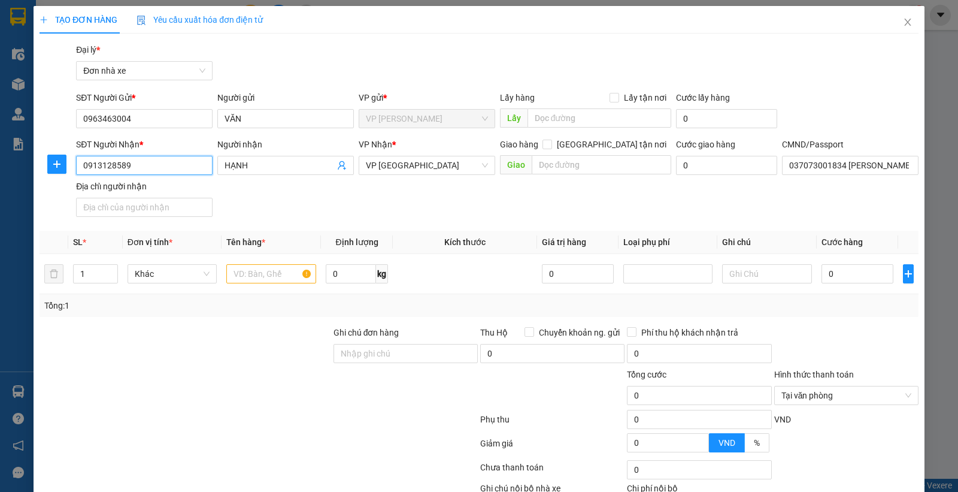
click at [171, 158] on input "0913128589" at bounding box center [144, 165] width 137 height 19
drag, startPoint x: 149, startPoint y: 210, endPoint x: 159, endPoint y: 216, distance: 12.3
click at [149, 208] on div "0981198385 - QUÝ" at bounding box center [143, 208] width 120 height 13
type input "0981198385"
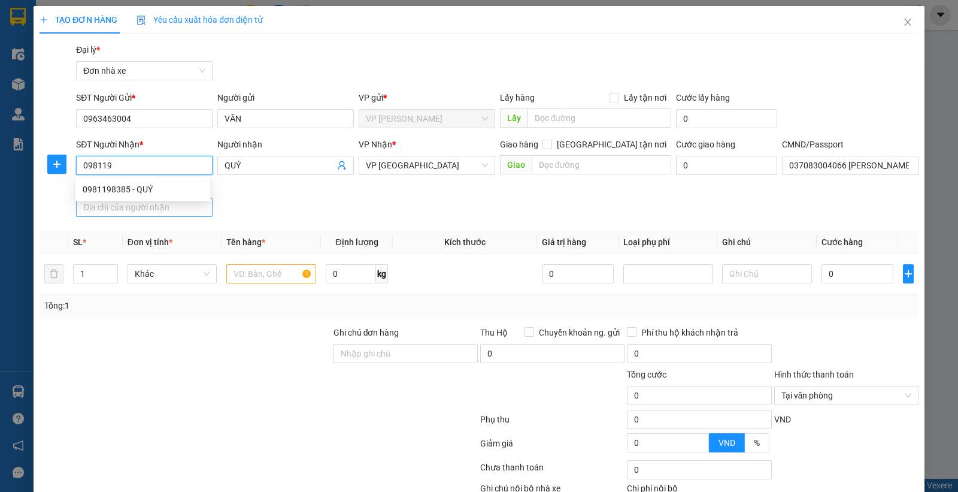
type input "QUÝ"
type input "037083004066 ĐẶNG VĂN QUÝ"
type input "0981198385"
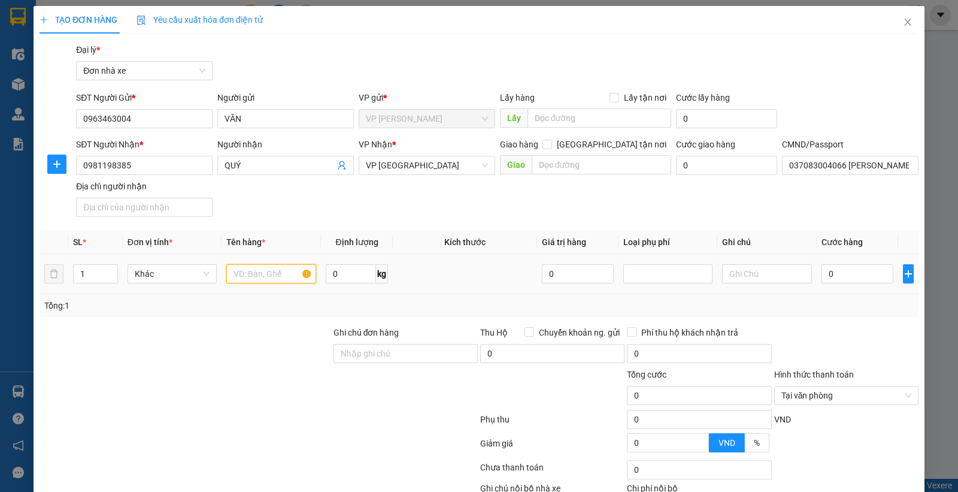
click at [272, 265] on input "text" at bounding box center [271, 273] width 90 height 19
drag, startPoint x: 273, startPoint y: 270, endPoint x: 177, endPoint y: 273, distance: 95.9
click at [177, 273] on tr "1 Khác PHỤ TÙNG 0 kg 0 0" at bounding box center [479, 274] width 879 height 40
type input "BIỂN SỐ"
click at [864, 271] on input "0" at bounding box center [858, 273] width 72 height 19
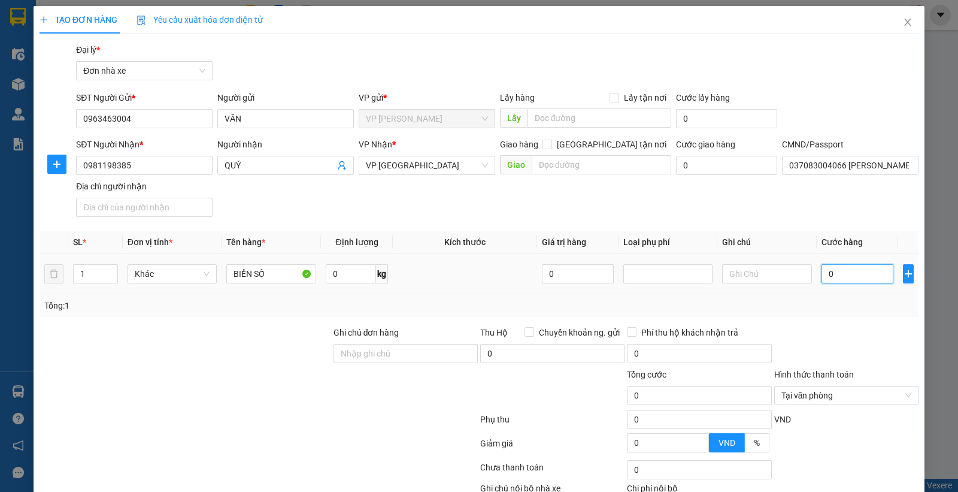
type input "3"
type input "30.000"
click at [847, 334] on div at bounding box center [846, 347] width 147 height 42
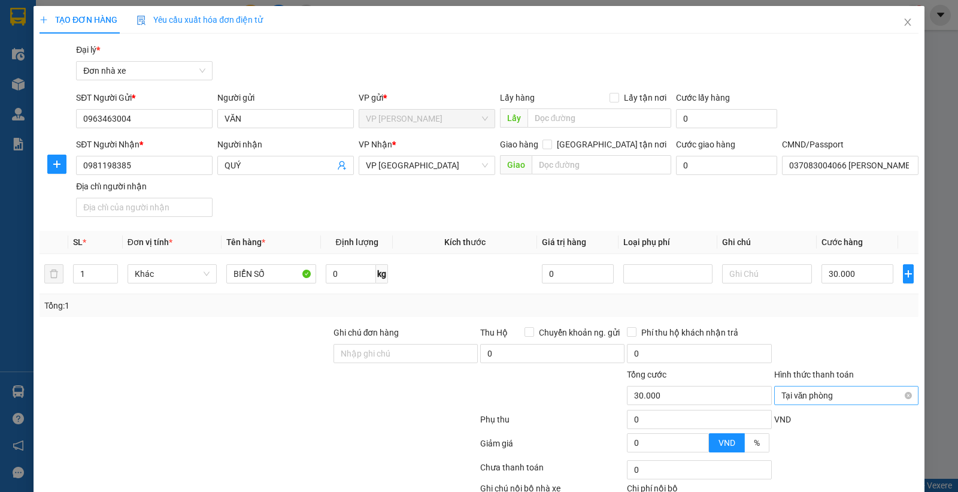
scroll to position [78, 0]
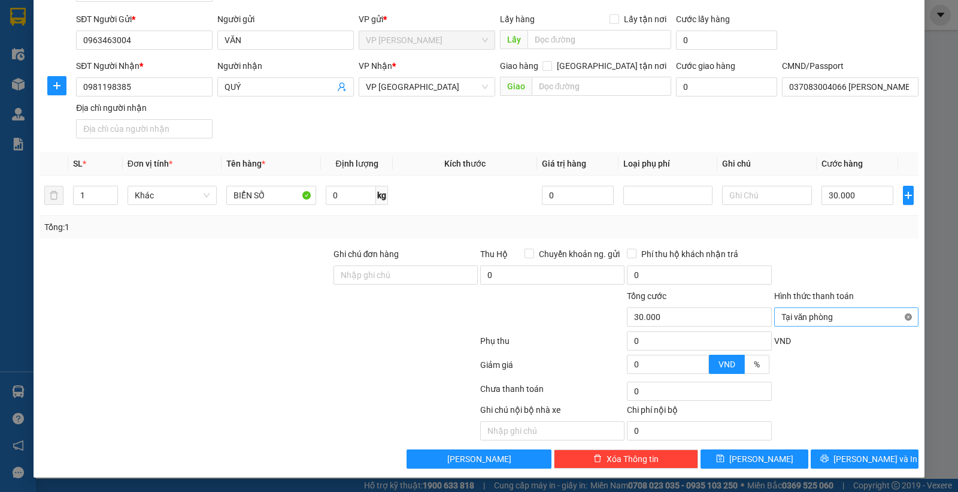
type input "30.000"
drag, startPoint x: 873, startPoint y: 279, endPoint x: 867, endPoint y: 297, distance: 18.8
click at [872, 279] on div at bounding box center [846, 268] width 147 height 42
click at [825, 465] on button "[PERSON_NAME] và In" at bounding box center [865, 458] width 108 height 19
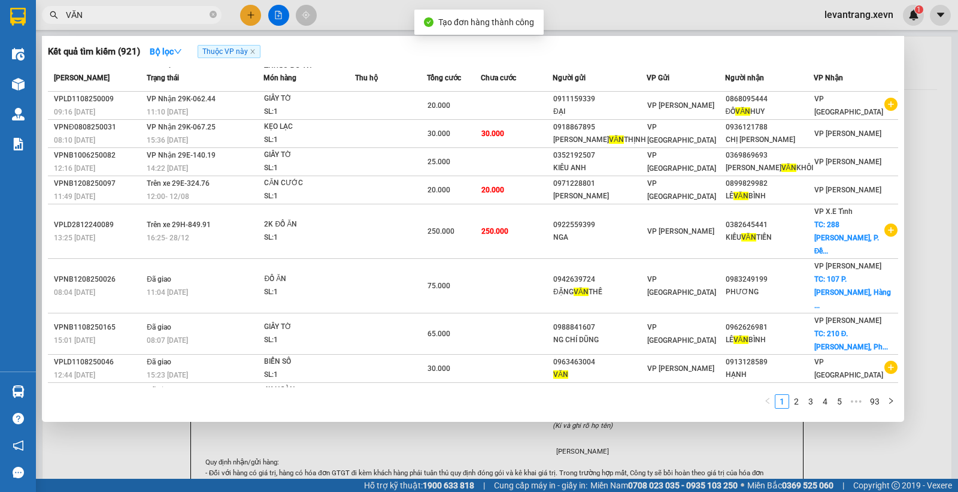
click at [565, 22] on div at bounding box center [479, 246] width 958 height 492
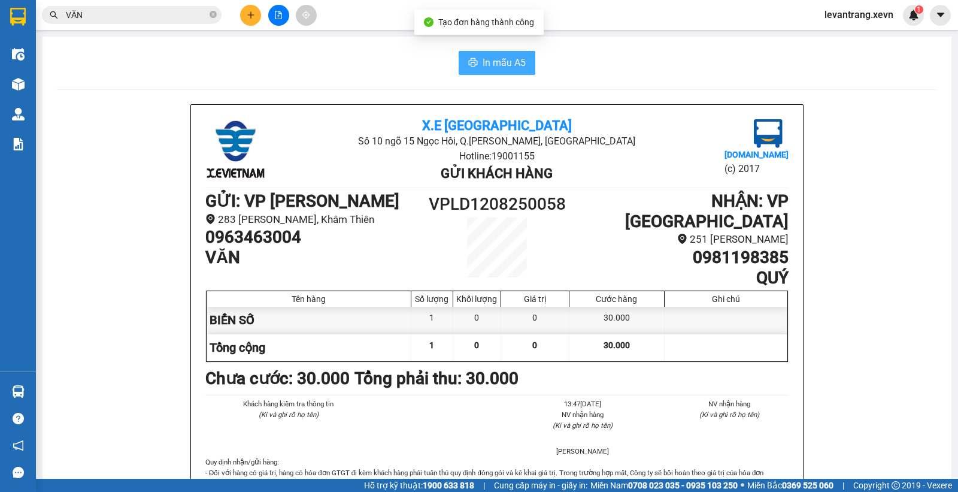
drag, startPoint x: 494, startPoint y: 62, endPoint x: 489, endPoint y: 69, distance: 9.0
click at [492, 62] on span "In mẫu A5" at bounding box center [504, 62] width 43 height 15
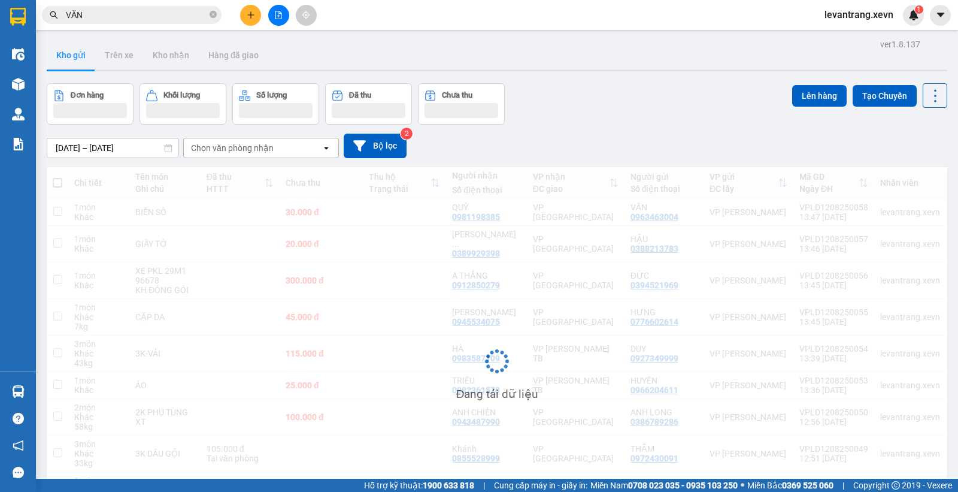
click at [168, 16] on input "VĂN" at bounding box center [136, 14] width 141 height 13
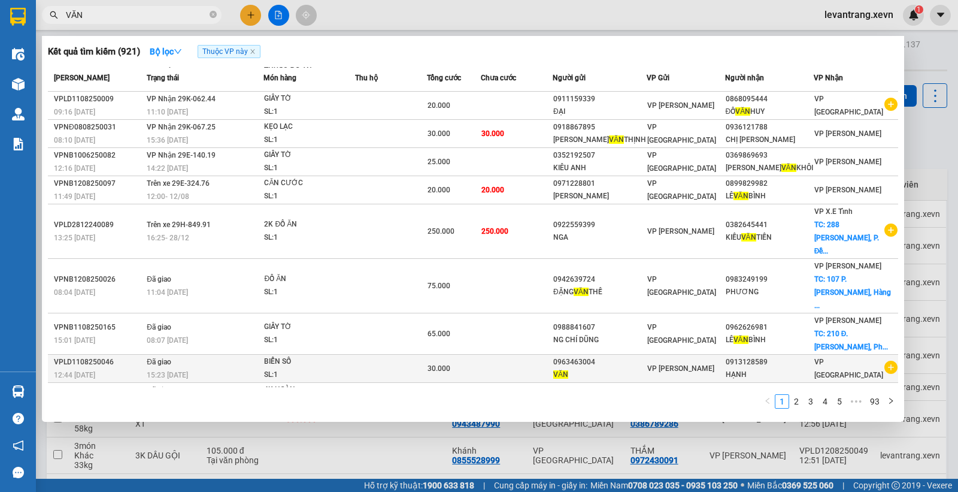
click at [885, 361] on icon "plus-circle" at bounding box center [891, 367] width 13 height 13
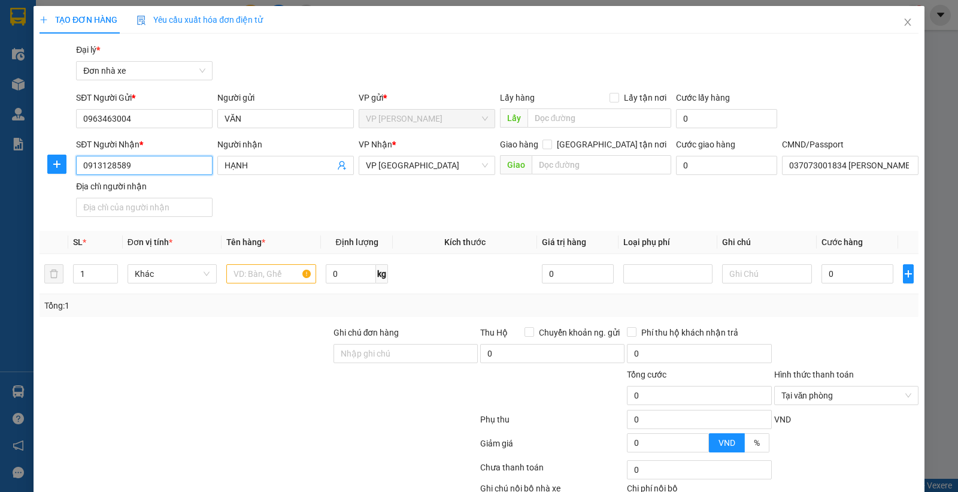
click at [176, 165] on input "0913128589" at bounding box center [144, 165] width 137 height 19
drag, startPoint x: 105, startPoint y: 168, endPoint x: 183, endPoint y: 168, distance: 78.5
click at [143, 167] on input "0962181262" at bounding box center [144, 165] width 137 height 19
type input "0962181262"
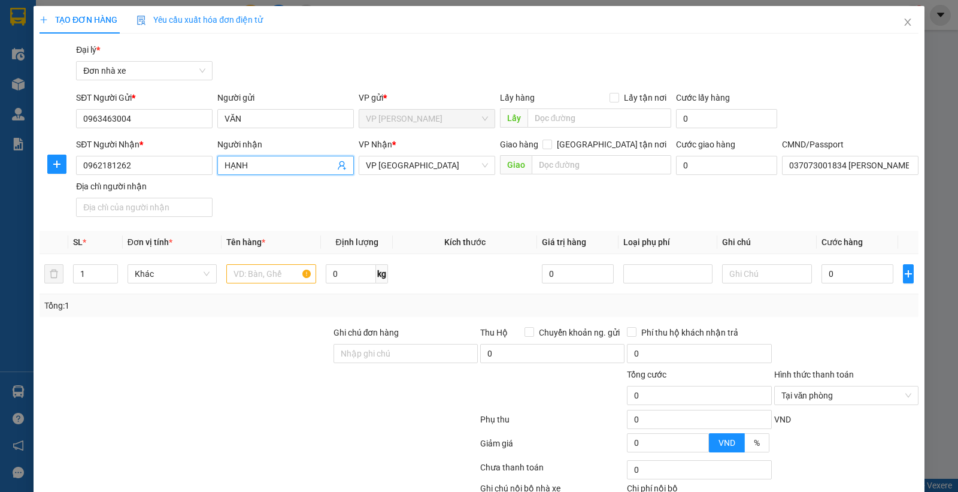
click at [250, 167] on input "HẠNH" at bounding box center [280, 165] width 110 height 13
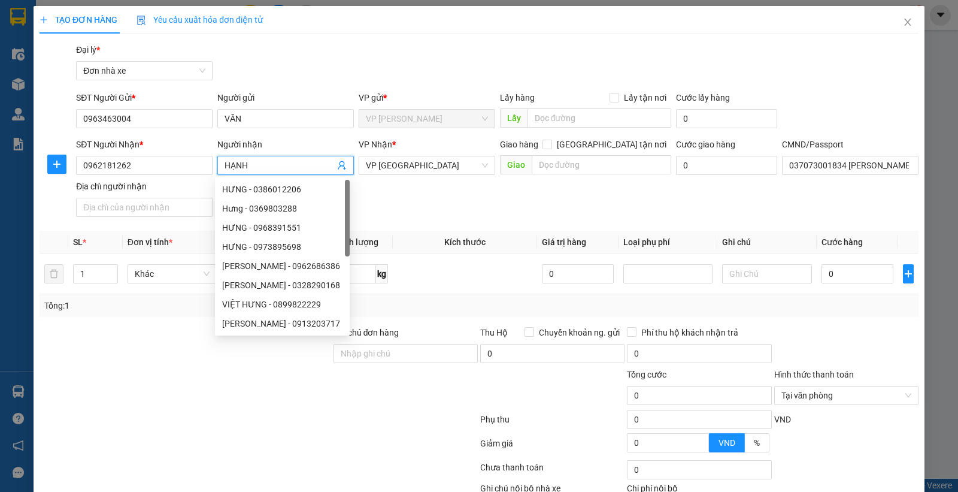
click at [253, 164] on input "HẠNH" at bounding box center [280, 165] width 110 height 13
type input "K"
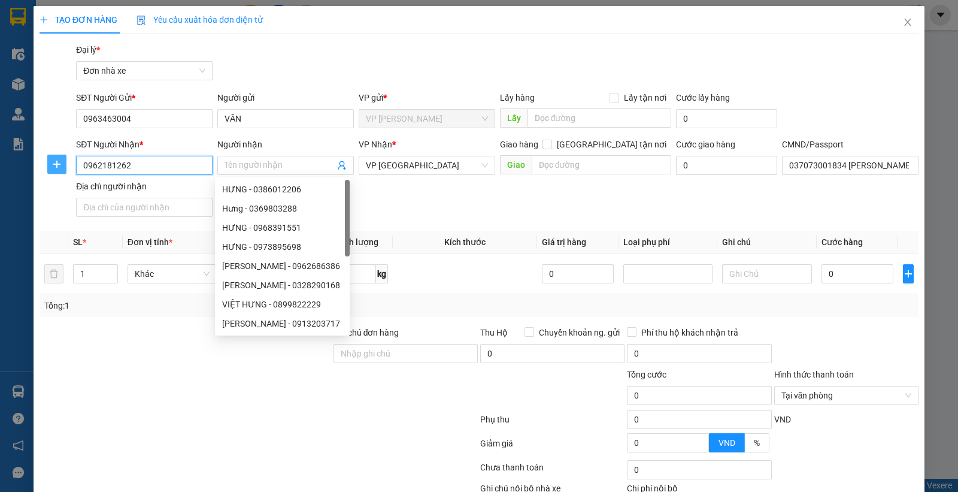
drag, startPoint x: 132, startPoint y: 164, endPoint x: 46, endPoint y: 168, distance: 86.4
click at [46, 168] on div "SĐT Người Nhận * 0962181262 0962181262 Người nhận Tên người nhận VP Nhận * VP N…" at bounding box center [479, 180] width 882 height 84
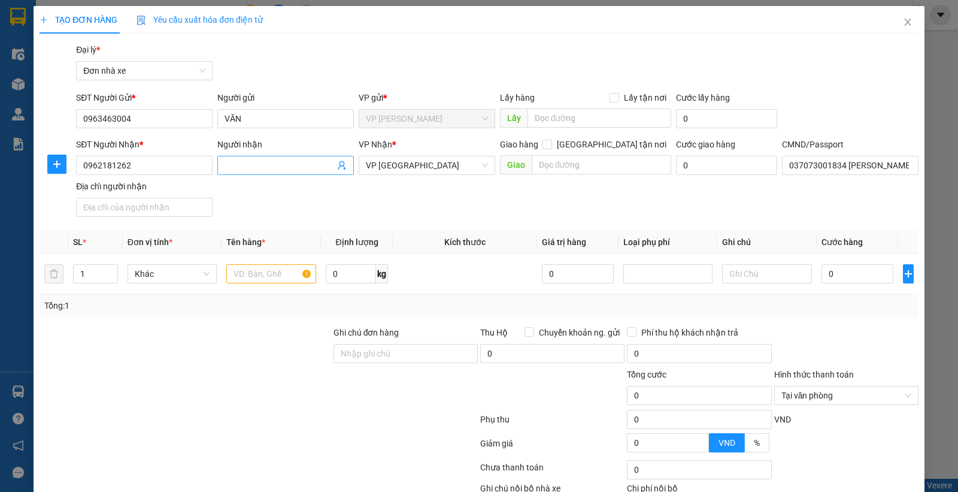
click at [285, 159] on input "Người nhận" at bounding box center [280, 165] width 110 height 13
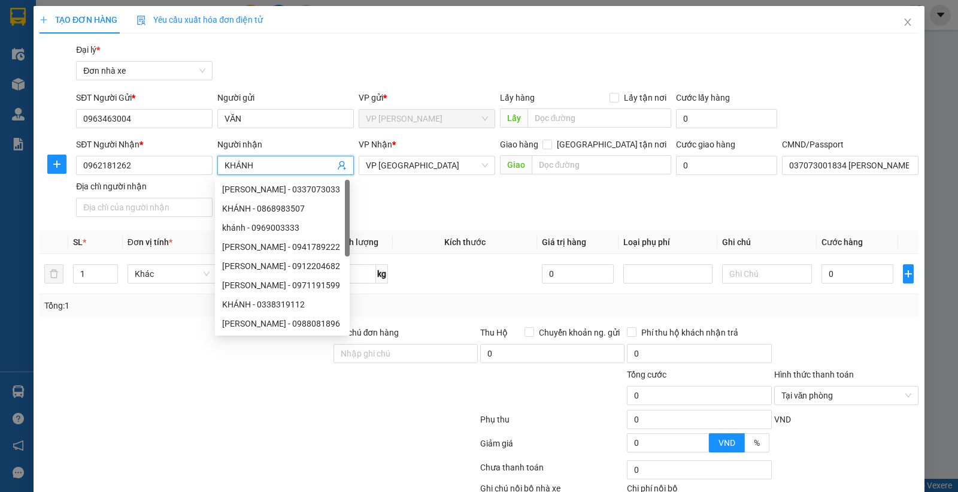
type input "KHÁNH"
click at [337, 49] on div "Gói vận chuyển * Tiêu chuẩn Đại lý * Đơn nhà xe" at bounding box center [498, 64] width 848 height 42
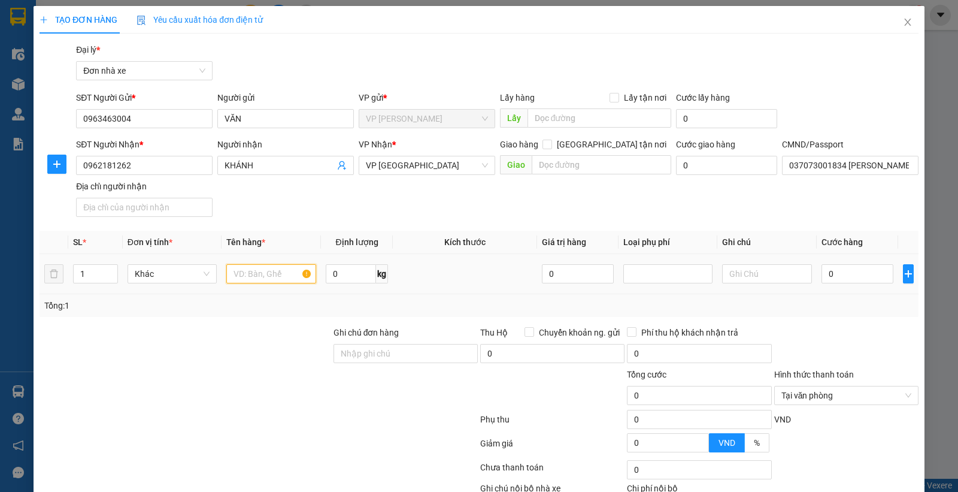
click at [255, 270] on input "text" at bounding box center [271, 273] width 90 height 19
type input "BIỂN SỐ"
click at [860, 282] on input "0" at bounding box center [858, 273] width 72 height 19
type input "3"
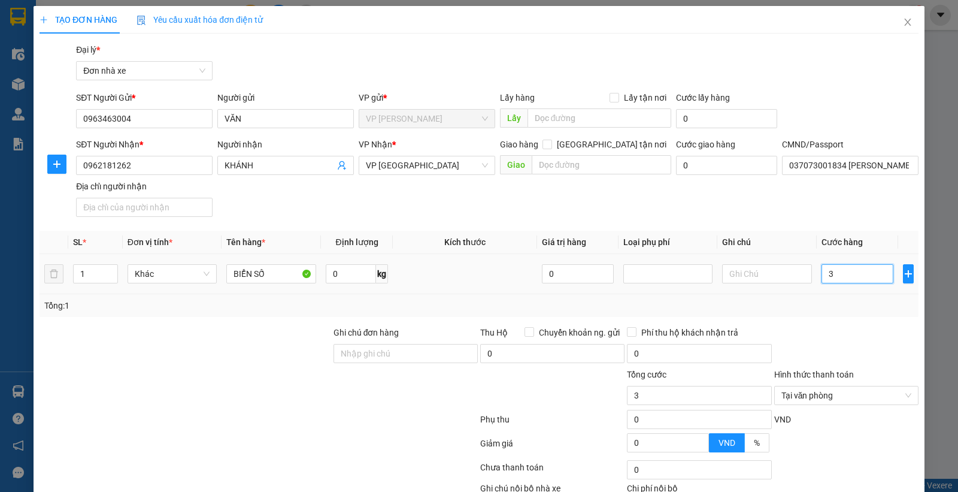
type input "30"
type input "30.000"
click at [842, 303] on div "Tổng: 1" at bounding box center [479, 305] width 870 height 13
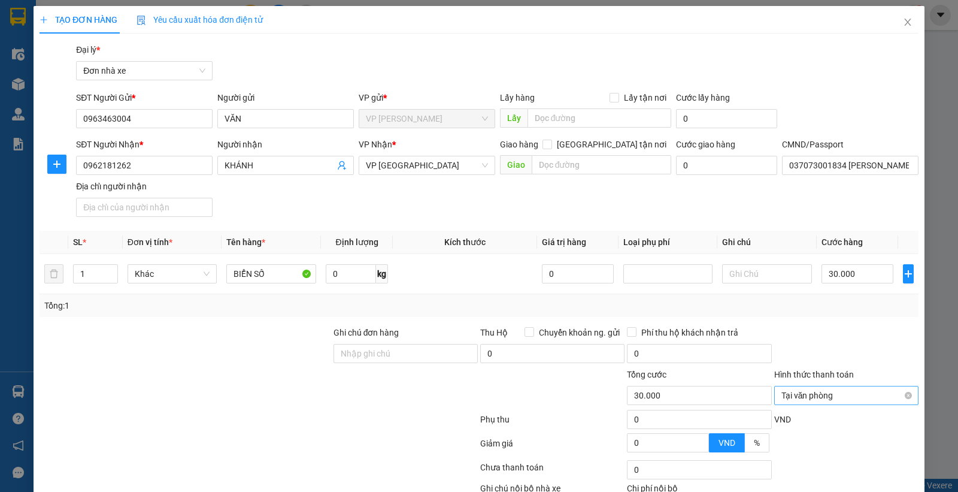
scroll to position [78, 0]
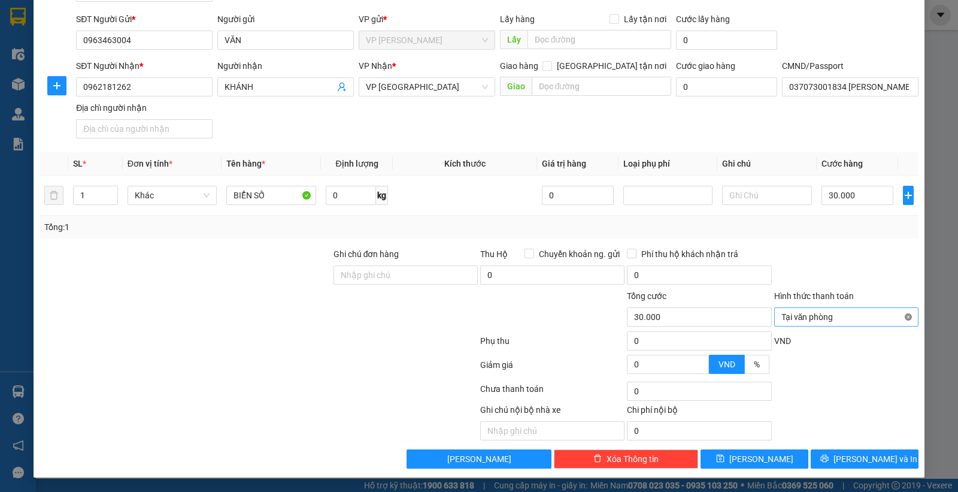
type input "30.000"
drag, startPoint x: 900, startPoint y: 314, endPoint x: 869, endPoint y: 273, distance: 51.6
drag, startPoint x: 863, startPoint y: 259, endPoint x: 859, endPoint y: 283, distance: 23.6
click at [861, 259] on div at bounding box center [846, 268] width 147 height 42
click at [853, 456] on span "[PERSON_NAME] và In" at bounding box center [876, 458] width 84 height 13
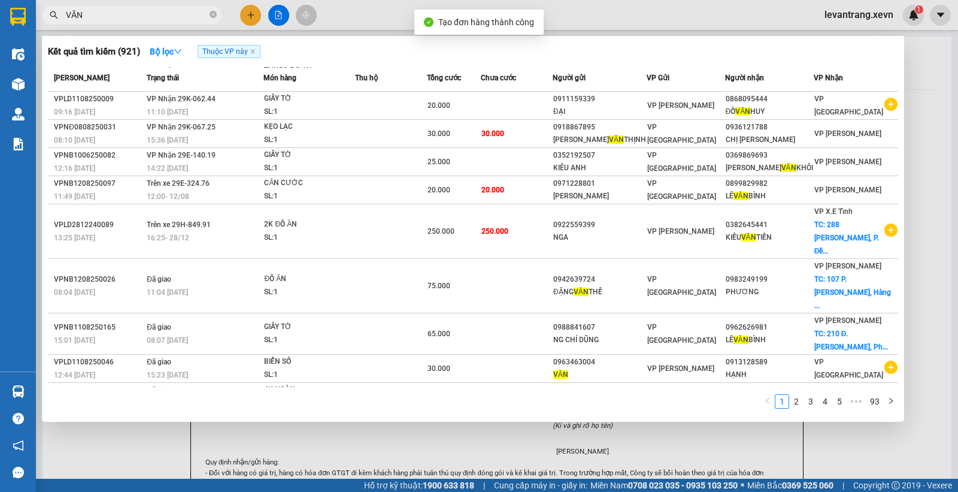
drag, startPoint x: 601, startPoint y: 1, endPoint x: 586, endPoint y: 28, distance: 30.6
click at [601, 4] on div at bounding box center [479, 246] width 958 height 492
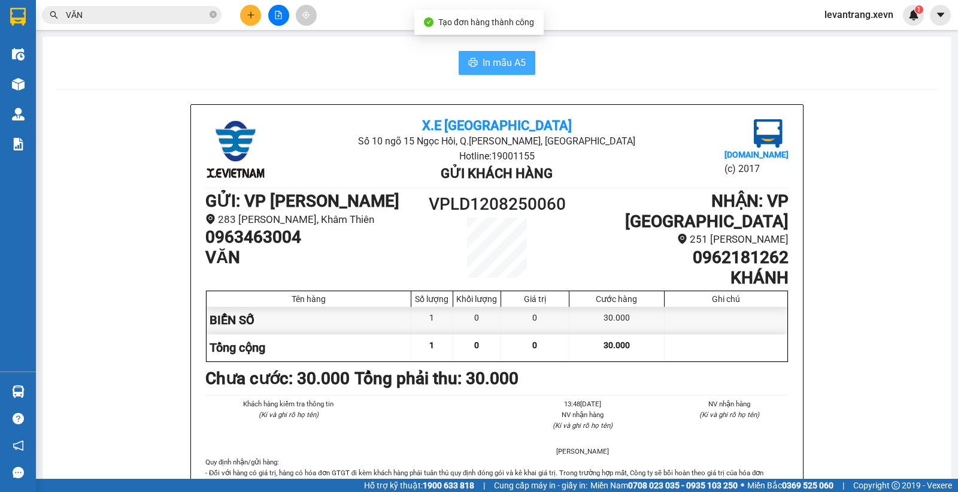
click at [524, 61] on button "In mẫu A5" at bounding box center [497, 63] width 77 height 24
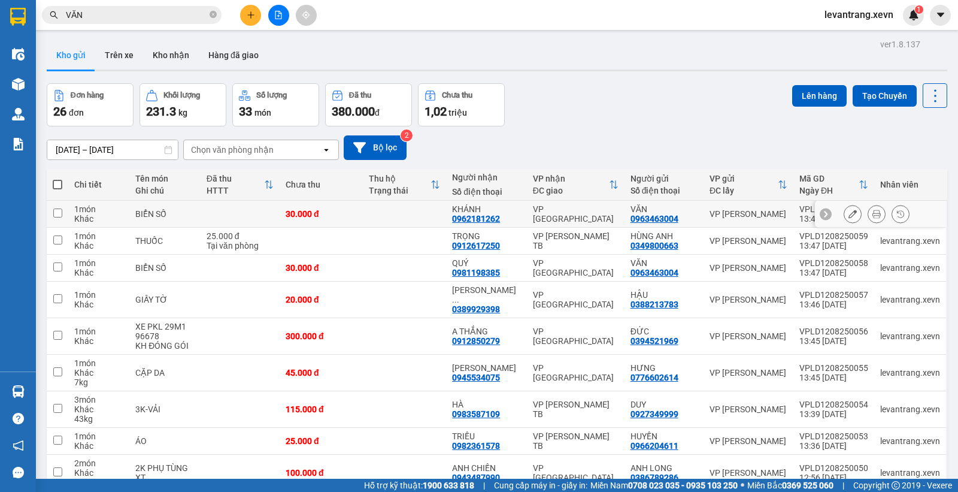
click at [849, 216] on icon at bounding box center [853, 214] width 8 height 8
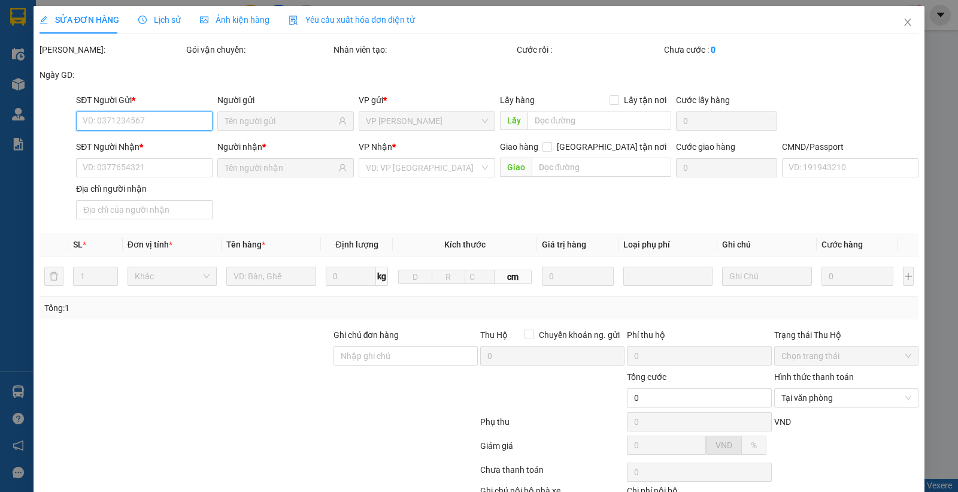
type input "0963463004"
type input "0962181262"
type input "037073001834 ĐINH TIẾN HẠNH"
type input "30.000"
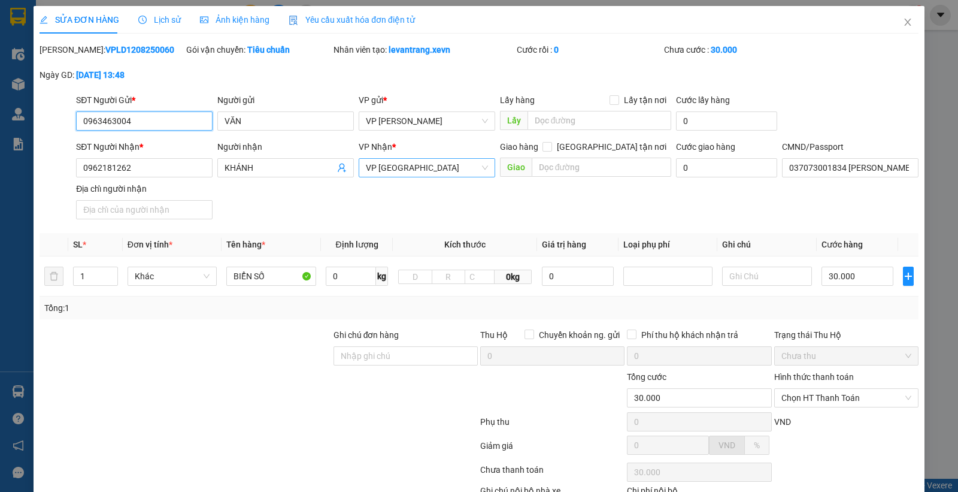
click at [392, 172] on span "VP [GEOGRAPHIC_DATA]" at bounding box center [427, 168] width 122 height 18
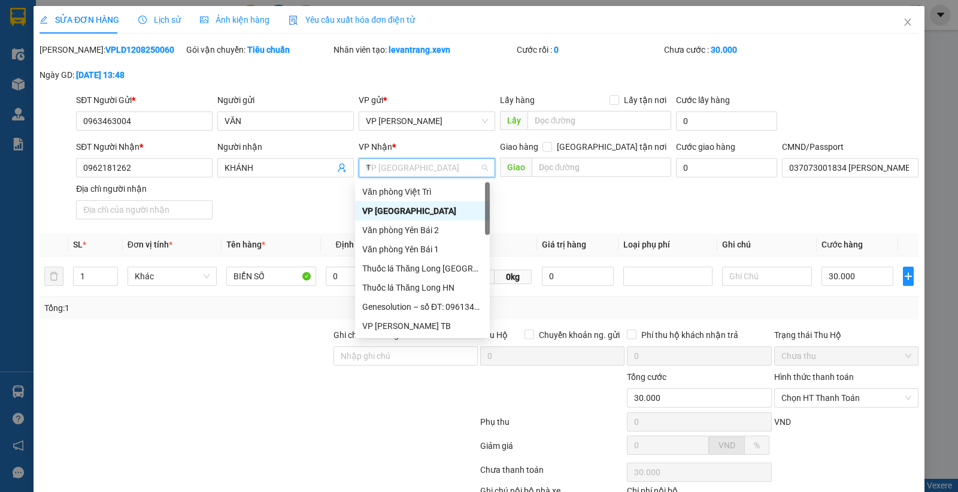
type input "TB"
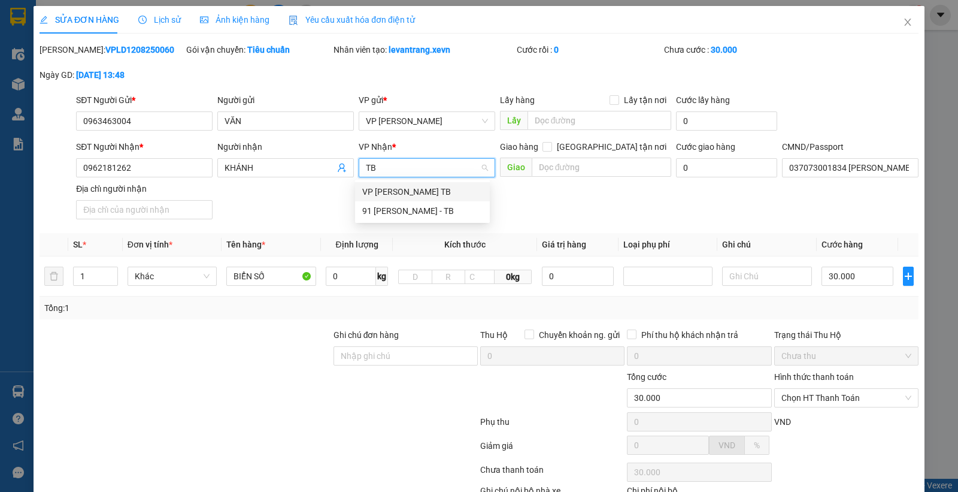
drag, startPoint x: 417, startPoint y: 186, endPoint x: 374, endPoint y: 205, distance: 47.0
click at [417, 187] on div "VP [PERSON_NAME] TB" at bounding box center [422, 191] width 120 height 13
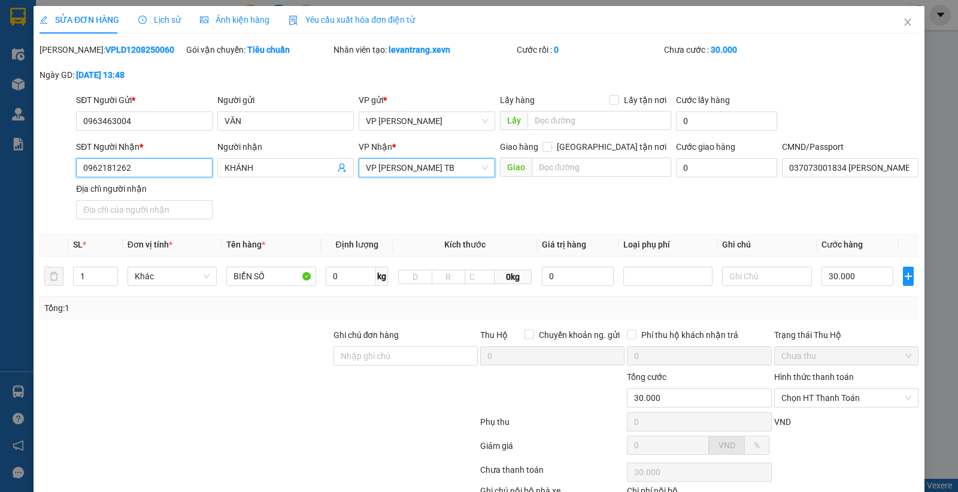
click at [168, 167] on input "0962181262" at bounding box center [144, 167] width 137 height 19
click at [167, 167] on input "0962181262" at bounding box center [144, 167] width 137 height 19
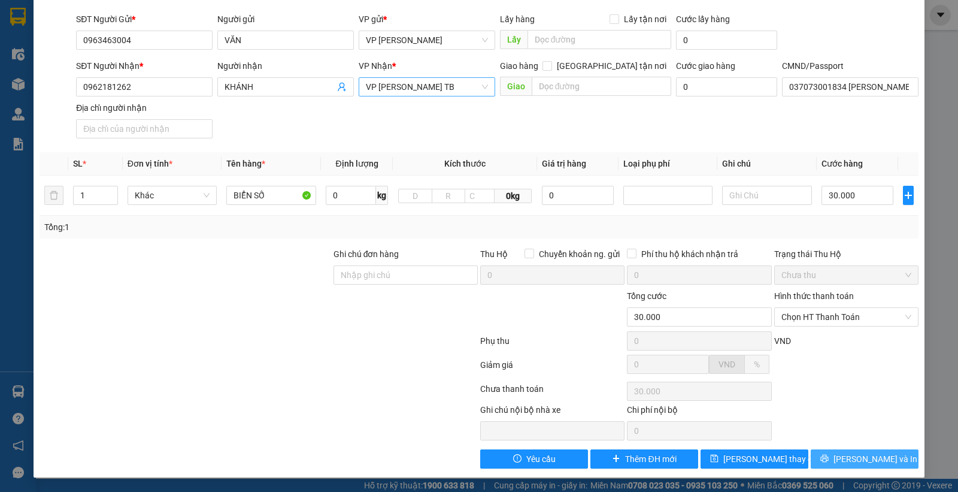
click at [828, 457] on button "[PERSON_NAME] và In" at bounding box center [865, 458] width 108 height 19
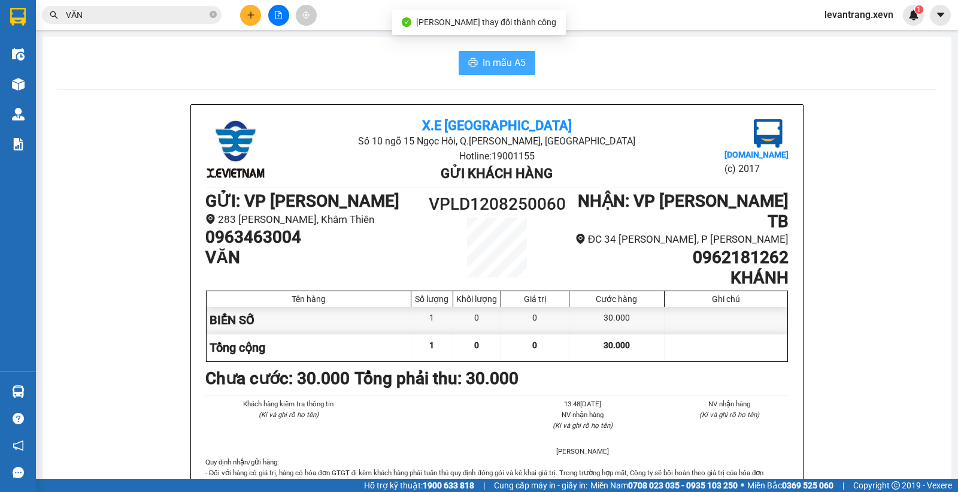
click at [483, 68] on span "In mẫu A5" at bounding box center [504, 62] width 43 height 15
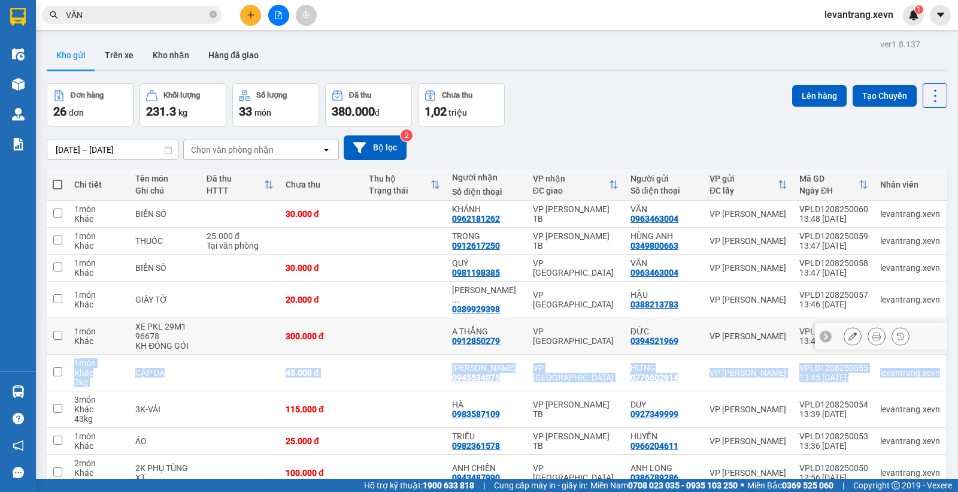
drag, startPoint x: 921, startPoint y: 343, endPoint x: 933, endPoint y: 355, distance: 17.4
click at [929, 355] on tbody "1 món Khác BIỂN SỐ 30.000 đ KHÁNH 0962181262 VP Trần Phú TB VĂN 0963463004 VP L…" at bounding box center [497, 364] width 901 height 327
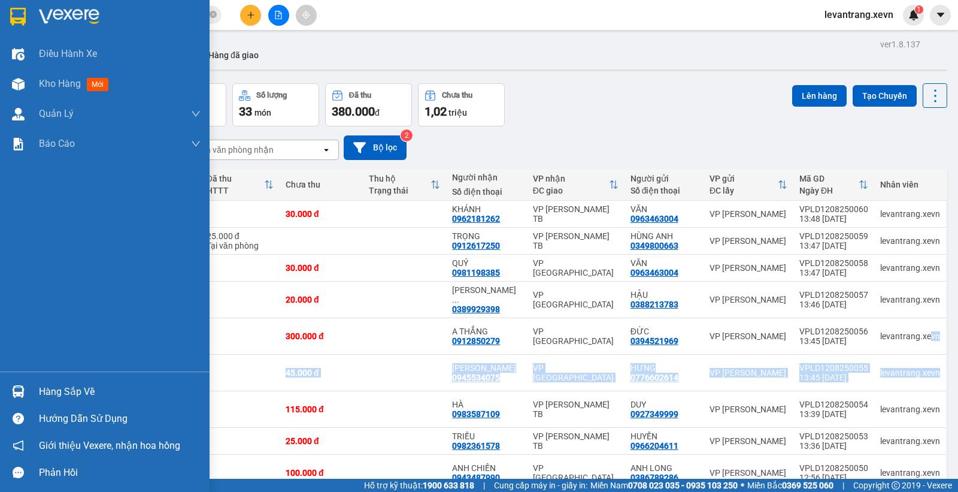
click at [15, 391] on img at bounding box center [18, 391] width 13 height 13
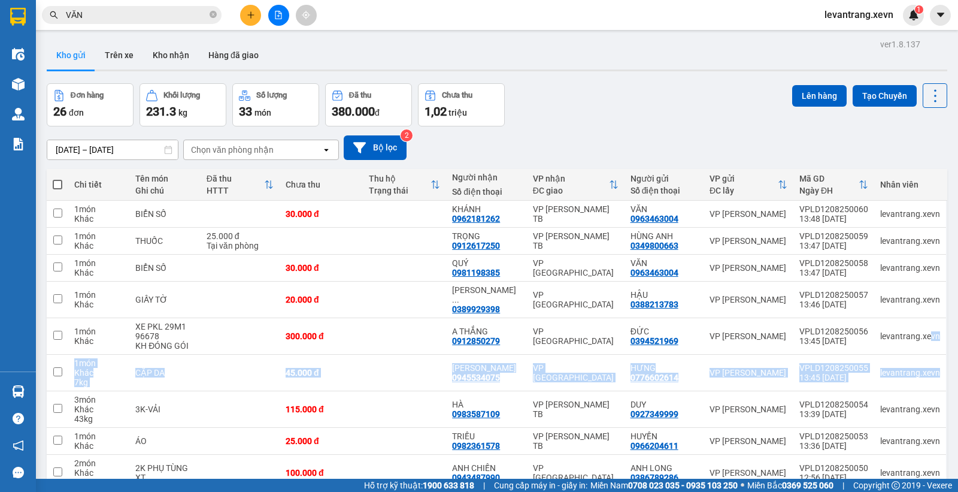
click at [561, 124] on section "Kết quả tìm kiếm ( 921 ) Bộ lọc Thuộc VP này Mã ĐH Trạng thái Món hàng Thu hộ T…" at bounding box center [479, 246] width 958 height 492
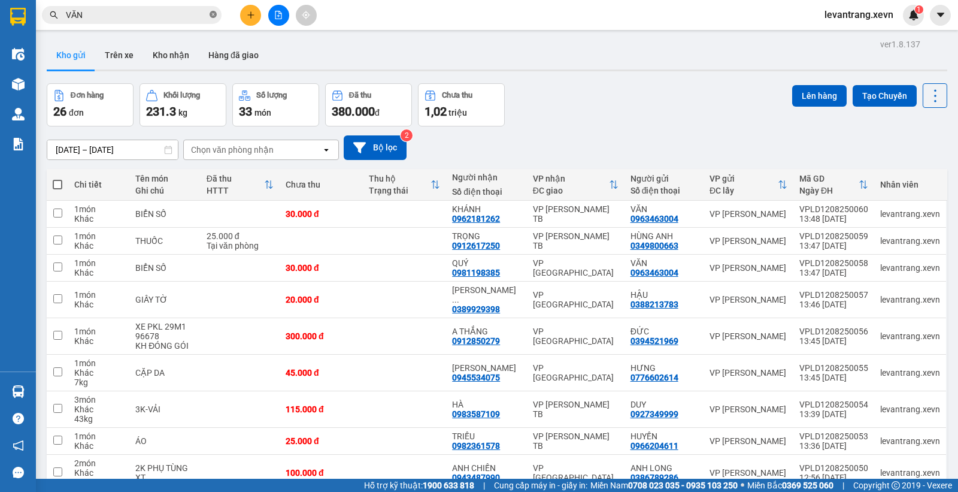
click at [216, 18] on span at bounding box center [213, 15] width 7 height 11
click at [198, 19] on input "text" at bounding box center [136, 14] width 141 height 13
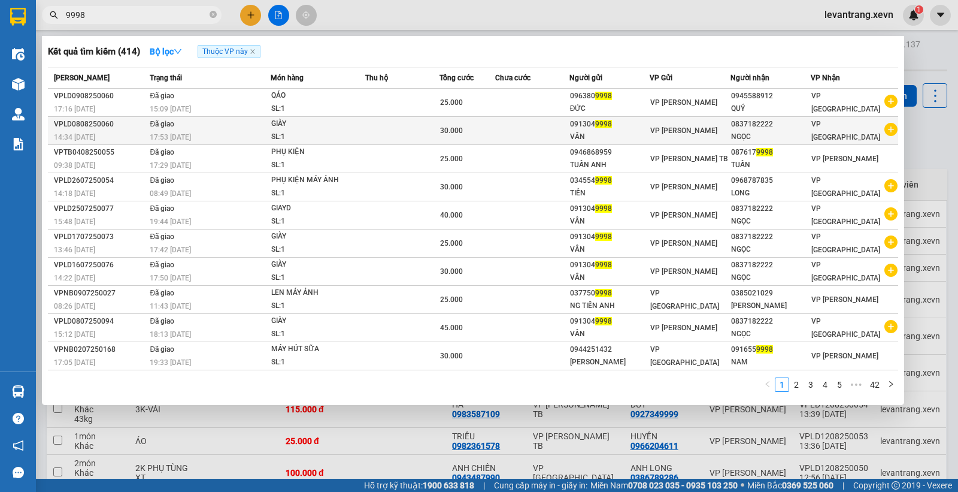
type input "9998"
click at [890, 131] on icon "plus-circle" at bounding box center [891, 129] width 13 height 13
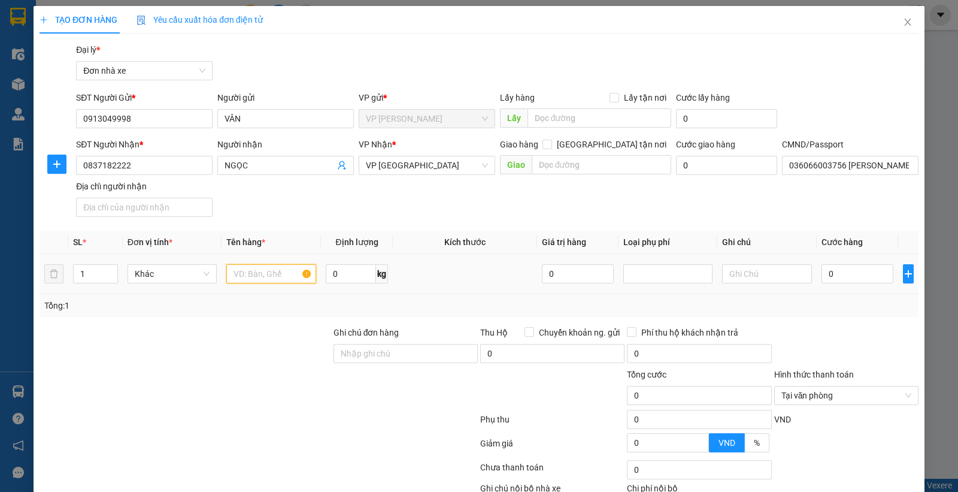
click at [250, 276] on input "text" at bounding box center [271, 273] width 90 height 19
type input "GIÀY"
type input "7"
click at [855, 270] on input "0" at bounding box center [858, 273] width 72 height 19
type input "4"
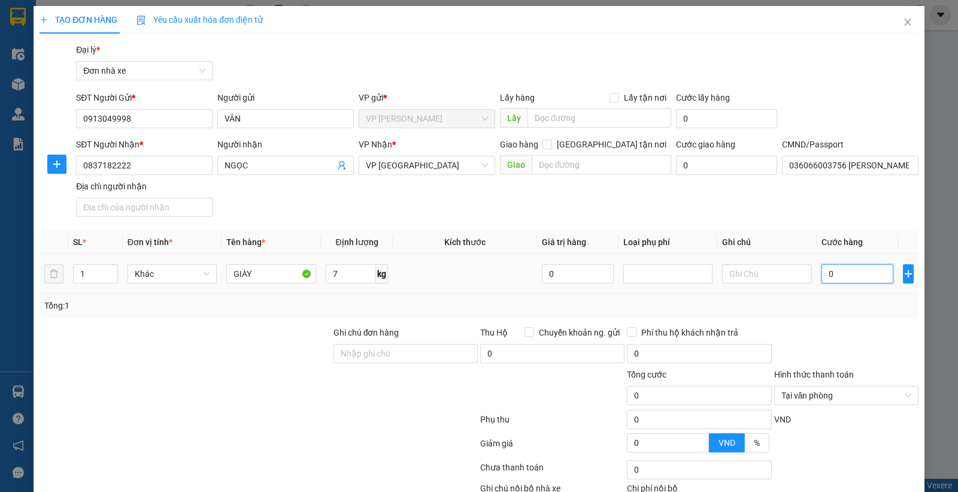
type input "4"
type input "40"
type input "40.000"
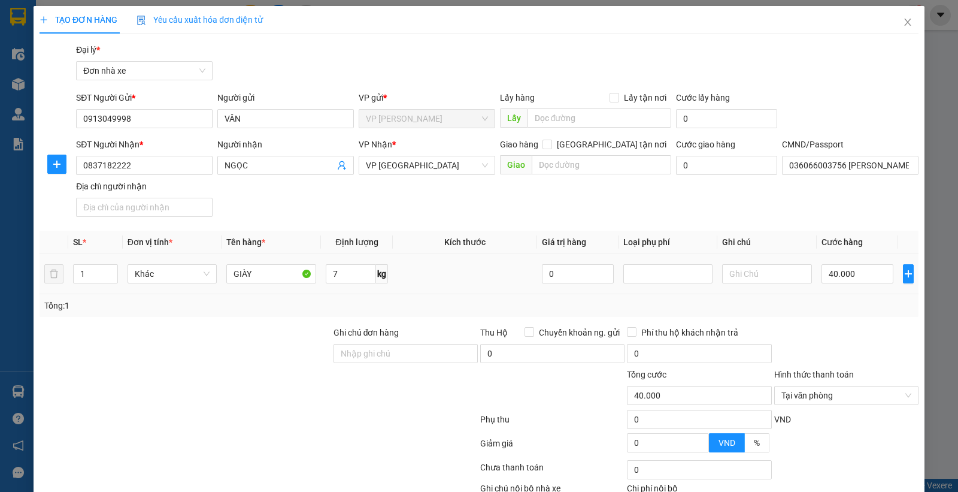
click at [852, 301] on div "Tổng: 1" at bounding box center [479, 305] width 870 height 13
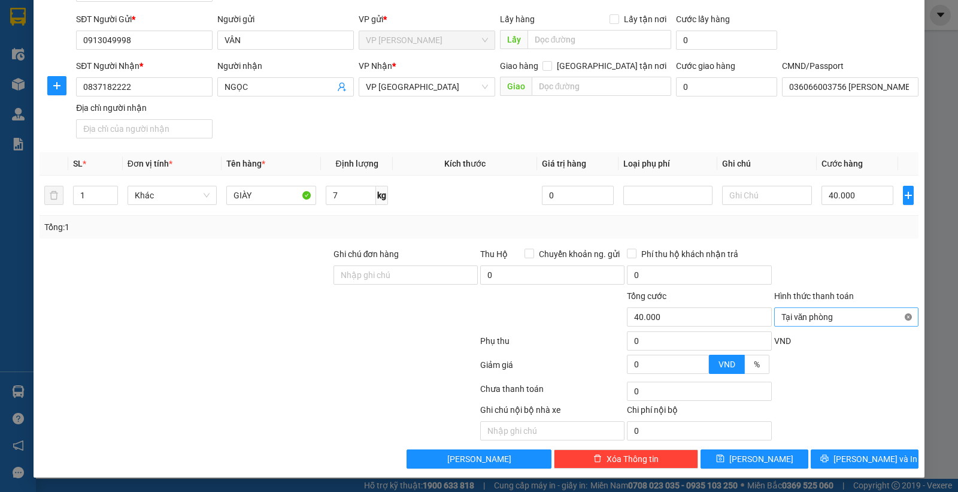
type input "40.000"
click at [876, 279] on div at bounding box center [846, 268] width 147 height 42
drag, startPoint x: 839, startPoint y: 461, endPoint x: 840, endPoint y: 445, distance: 16.2
click at [829, 461] on icon "printer" at bounding box center [825, 458] width 8 height 8
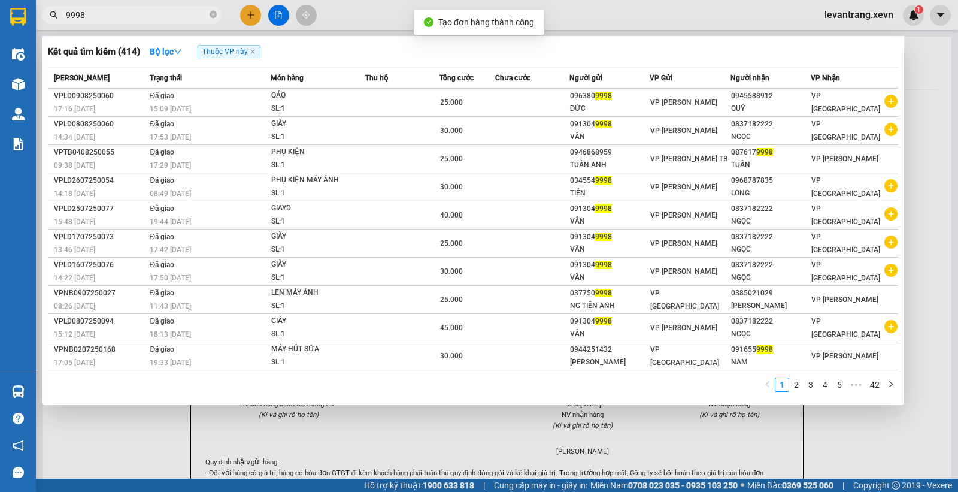
click at [583, 28] on div at bounding box center [479, 246] width 958 height 492
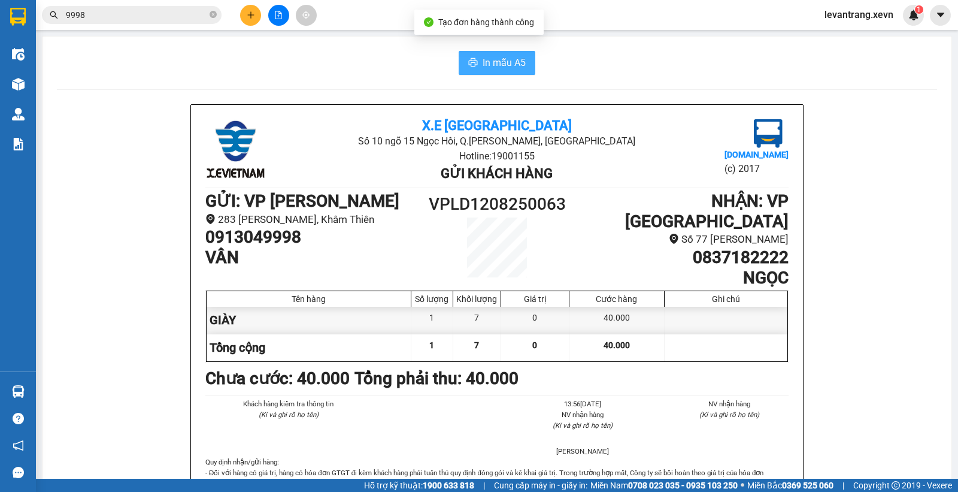
click at [508, 62] on span "In mẫu A5" at bounding box center [504, 62] width 43 height 15
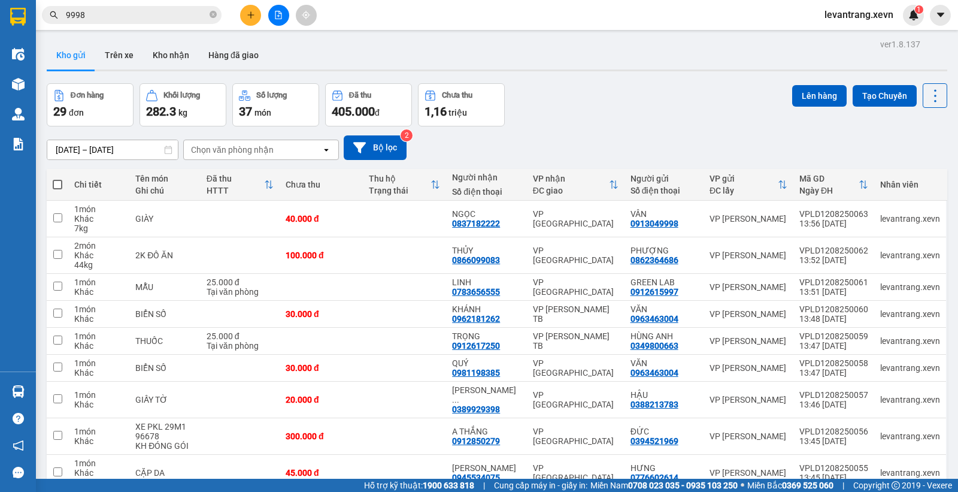
click at [569, 108] on div "Đơn hàng 29 đơn Khối lượng 282.3 kg Số lượng 37 món Đã thu 405.000 đ Chưa thu 1…" at bounding box center [497, 104] width 901 height 43
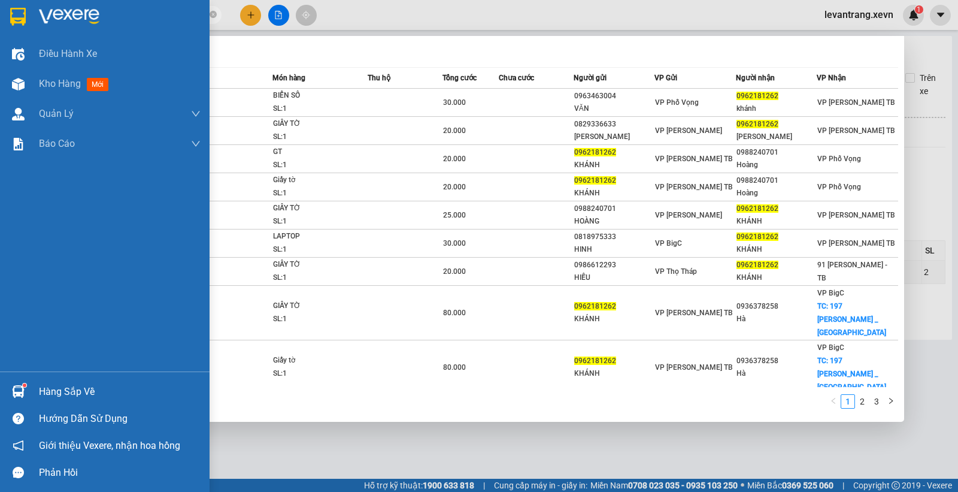
click at [17, 384] on div at bounding box center [18, 391] width 21 height 21
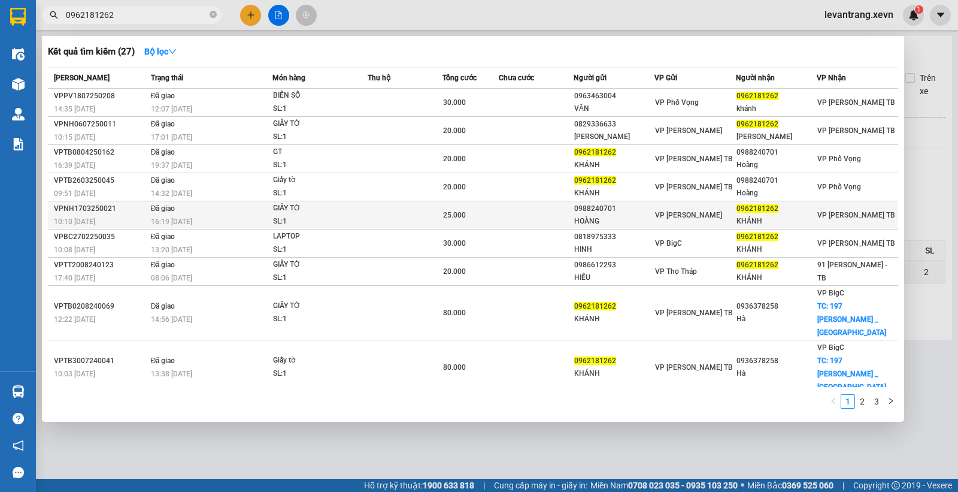
drag, startPoint x: 370, startPoint y: 225, endPoint x: 367, endPoint y: 210, distance: 15.3
click at [370, 224] on section "Kết quả tìm kiếm ( 27 ) Bộ lọc Mã ĐH Trạng thái Món hàng Thu hộ Tổng cước Chưa …" at bounding box center [479, 246] width 958 height 492
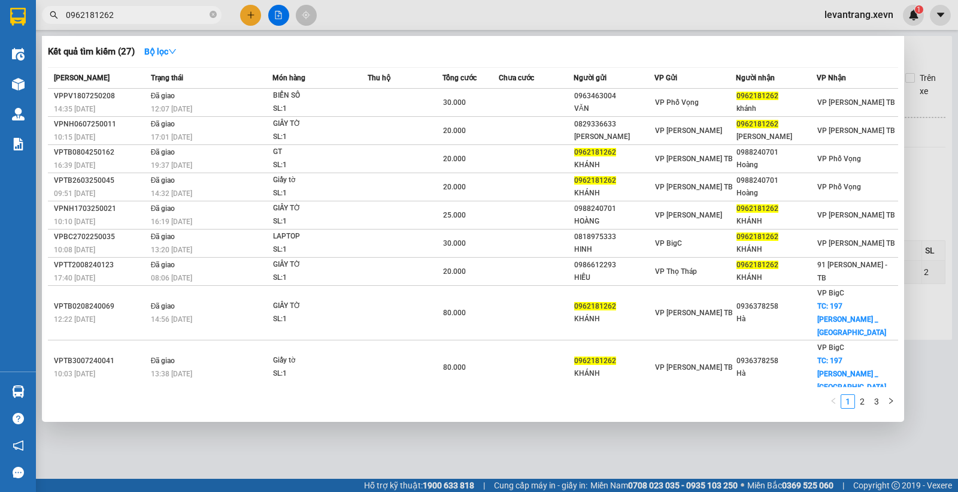
click at [347, 19] on div at bounding box center [479, 246] width 958 height 492
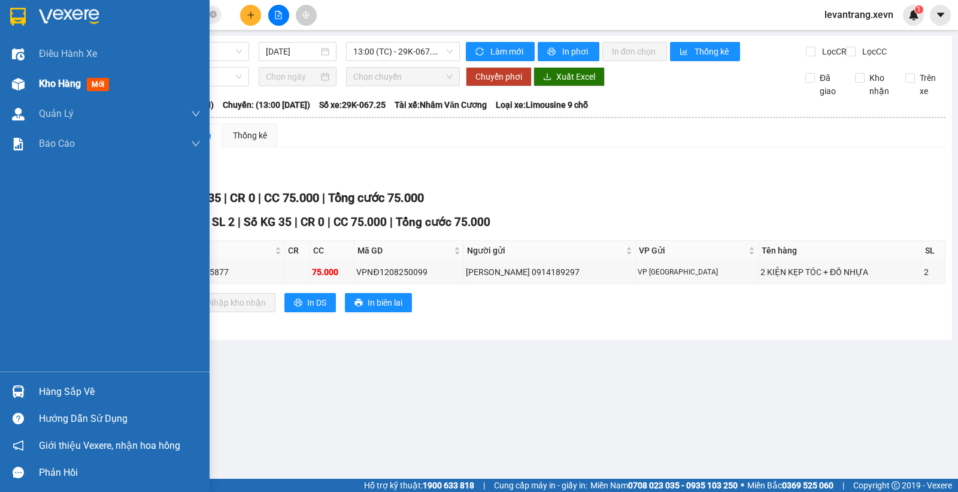
click at [18, 89] on img at bounding box center [18, 84] width 13 height 13
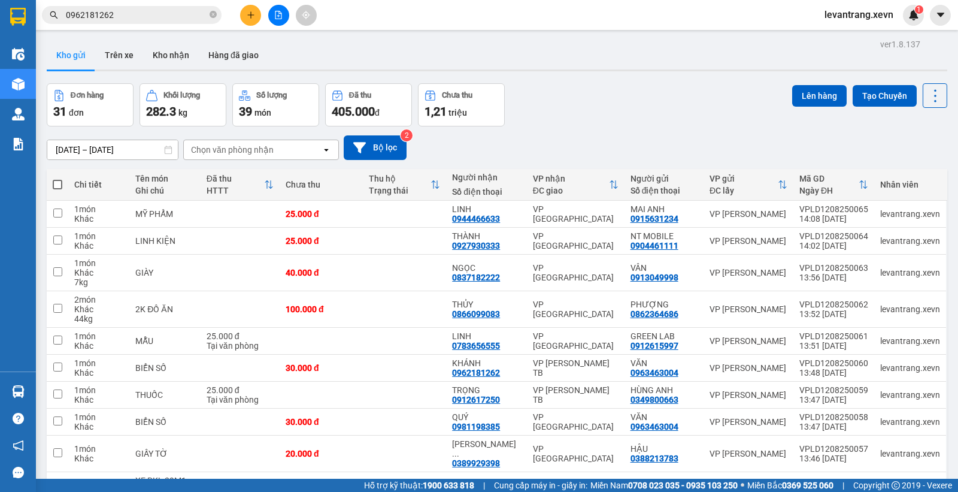
click at [236, 146] on div "Chọn văn phòng nhận" at bounding box center [232, 150] width 83 height 12
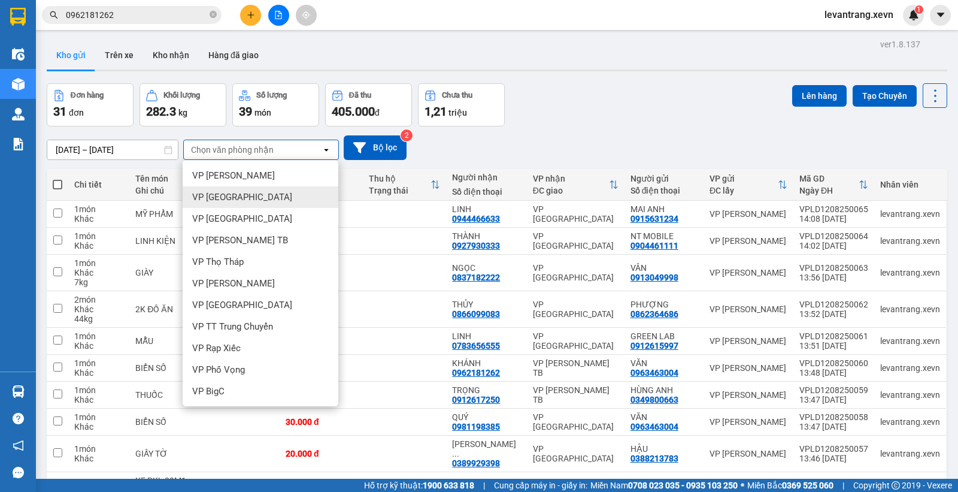
click at [225, 192] on span "VP [GEOGRAPHIC_DATA]" at bounding box center [242, 197] width 100 height 12
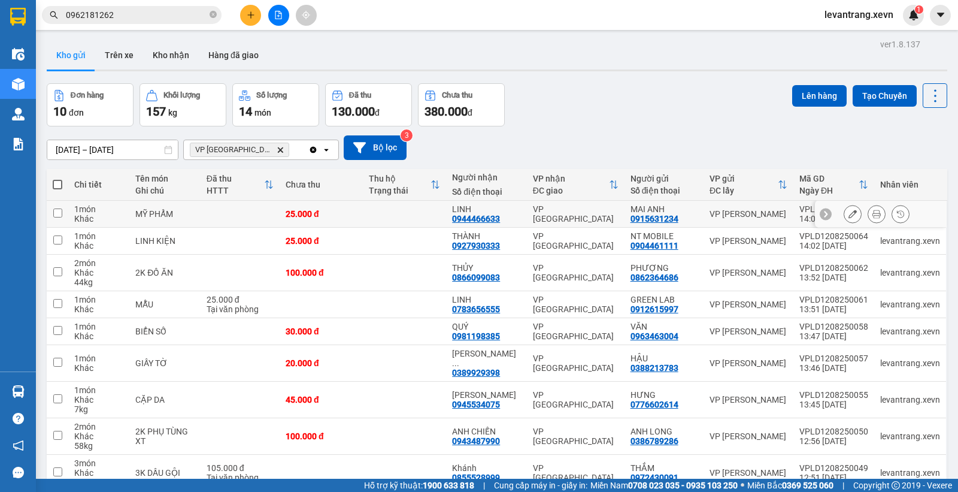
click at [236, 214] on td at bounding box center [240, 214] width 79 height 27
checkbox input "true"
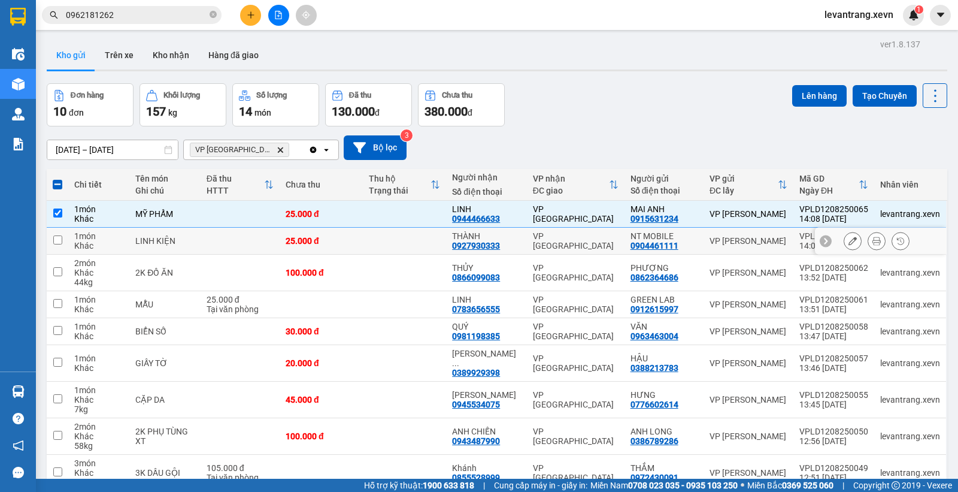
click at [231, 247] on td at bounding box center [240, 241] width 79 height 27
checkbox input "true"
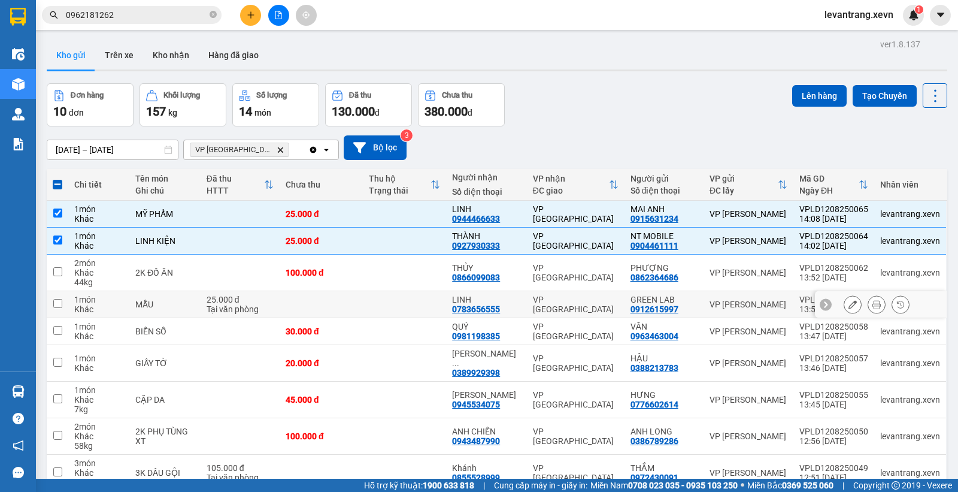
drag, startPoint x: 250, startPoint y: 307, endPoint x: 247, endPoint y: 319, distance: 12.3
click at [250, 309] on div "Tại văn phòng" at bounding box center [240, 309] width 67 height 10
checkbox input "true"
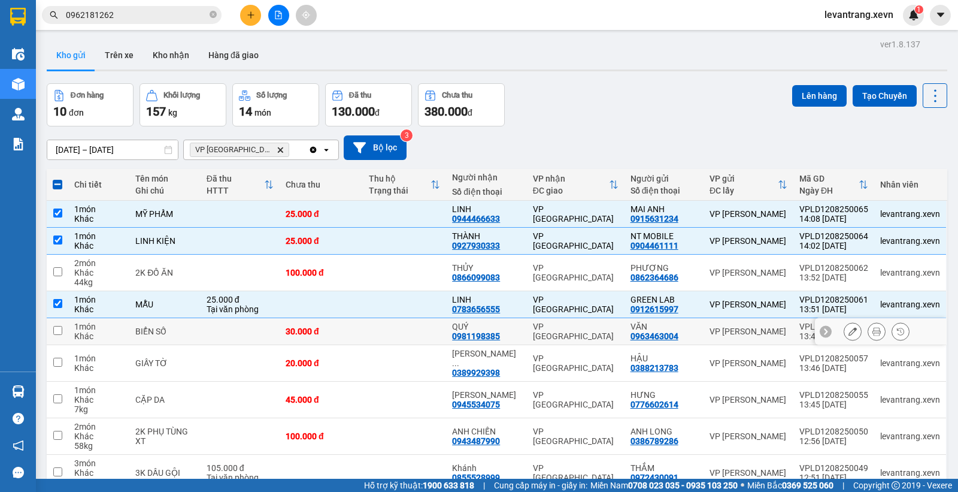
click at [247, 331] on td at bounding box center [240, 331] width 79 height 27
checkbox input "true"
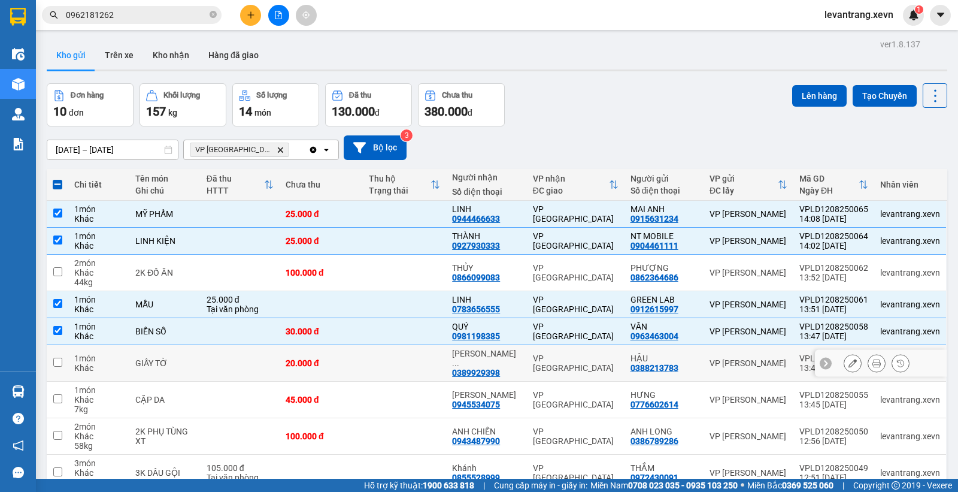
click at [246, 351] on td at bounding box center [240, 363] width 79 height 37
checkbox input "true"
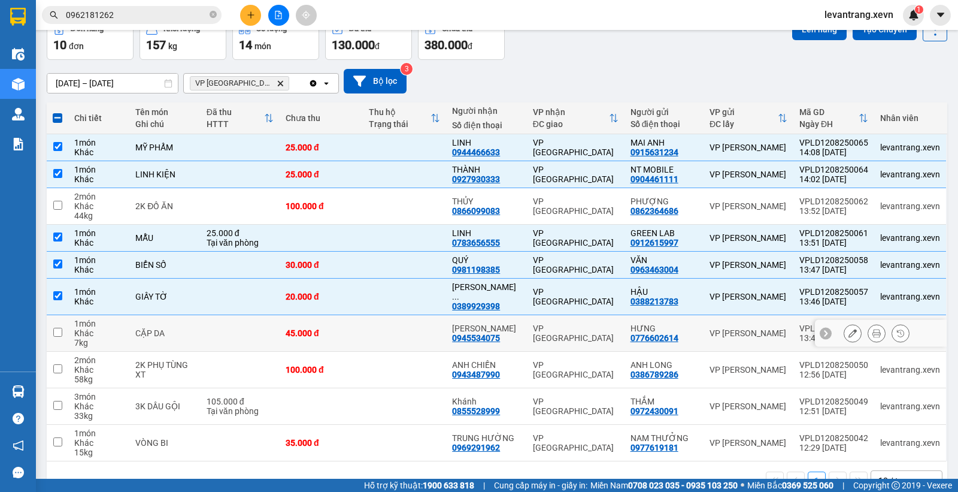
scroll to position [90, 0]
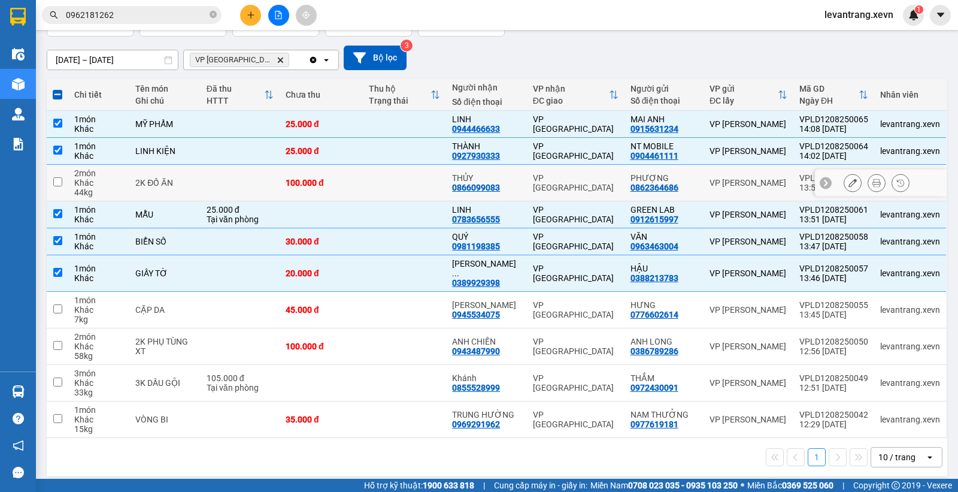
click at [266, 189] on td at bounding box center [240, 183] width 79 height 37
checkbox input "true"
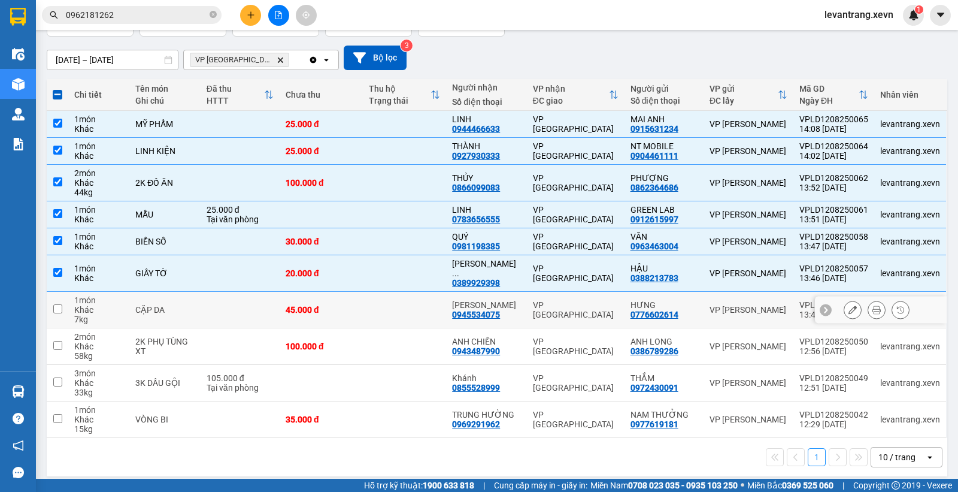
click at [276, 303] on td at bounding box center [240, 310] width 79 height 37
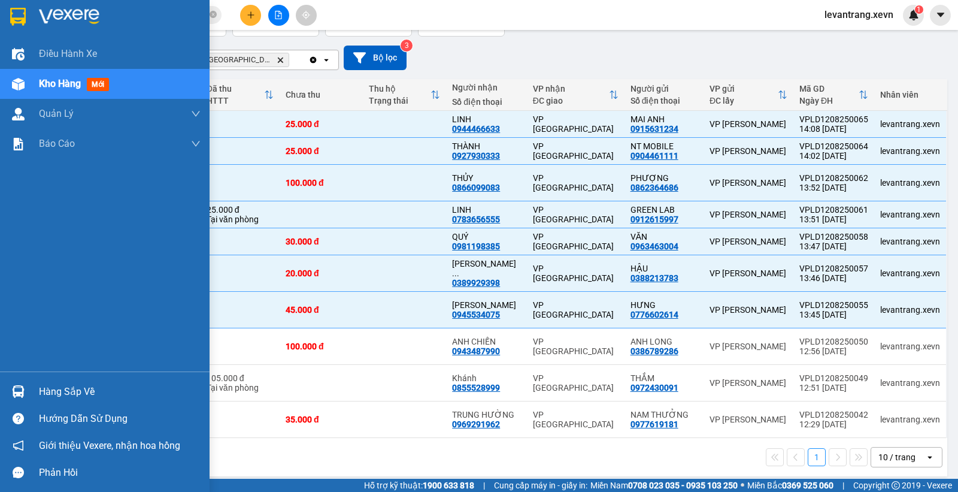
click at [20, 386] on img at bounding box center [18, 391] width 13 height 13
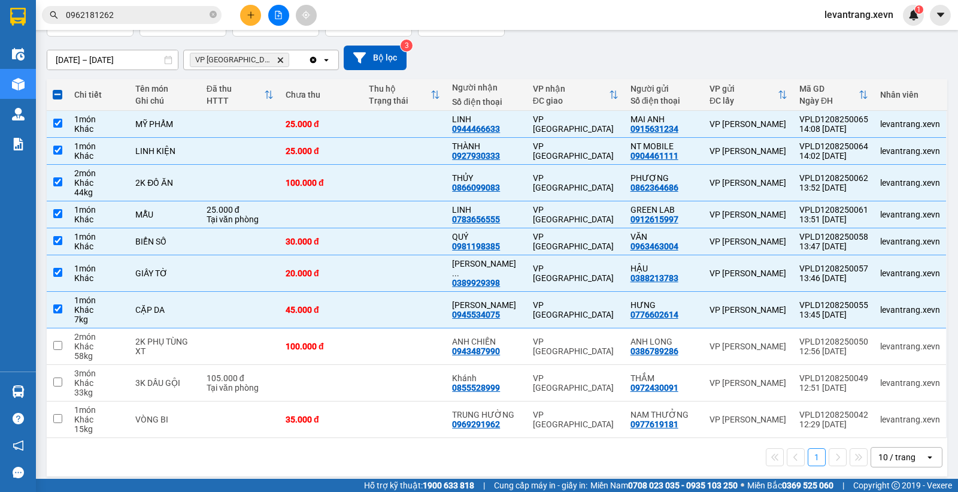
click at [471, 56] on section "Kết quả tìm kiếm ( 27 ) Bộ lọc Mã ĐH Trạng thái Món hàng Thu hộ Tổng cước Chưa …" at bounding box center [479, 246] width 958 height 492
click at [186, 305] on div "CẶP DA" at bounding box center [164, 310] width 59 height 10
checkbox input "false"
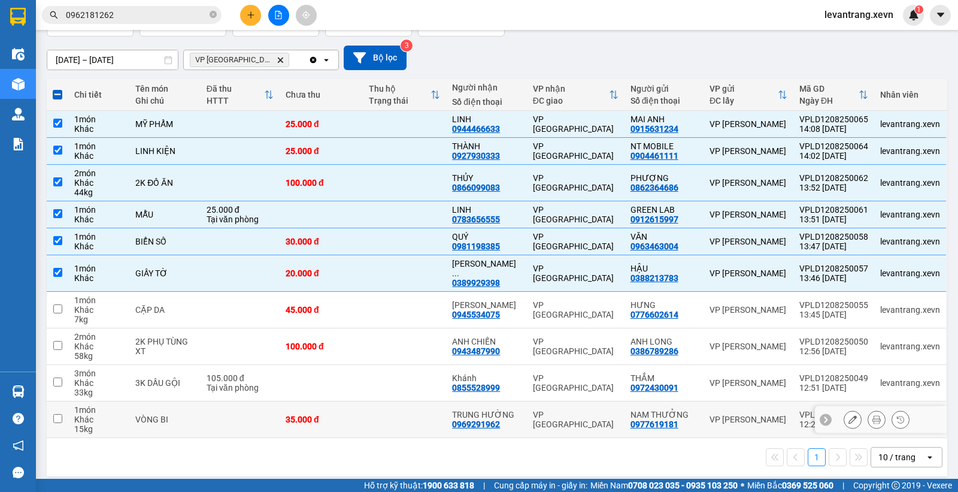
click at [176, 415] on div "VÒNG BI" at bounding box center [164, 420] width 59 height 10
checkbox input "true"
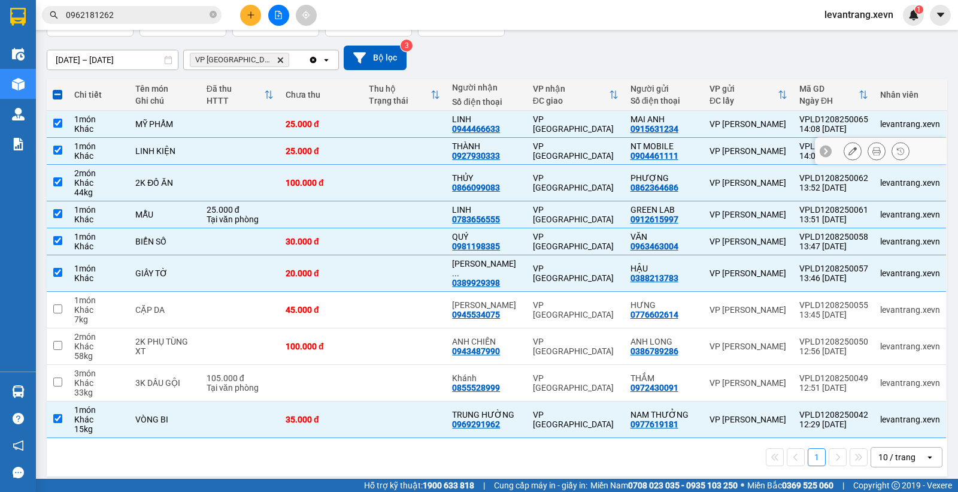
scroll to position [0, 0]
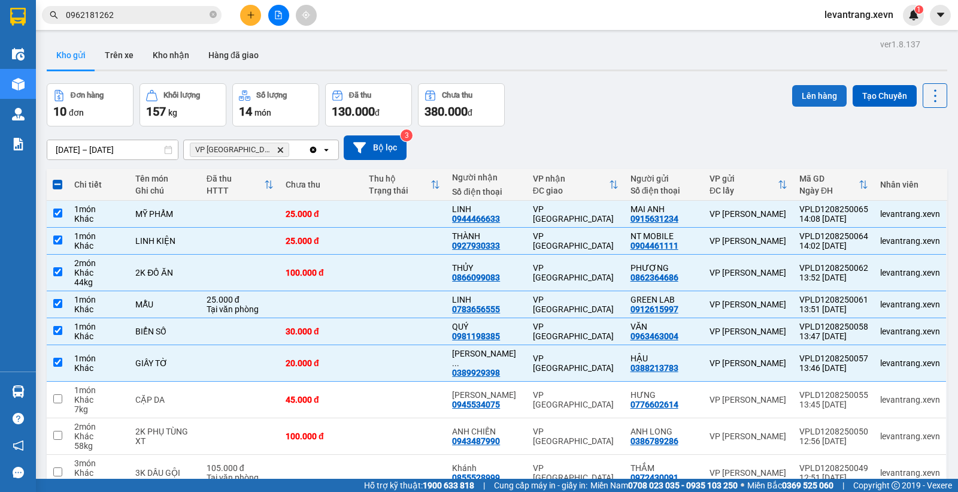
click at [815, 92] on button "Lên hàng" at bounding box center [819, 96] width 55 height 22
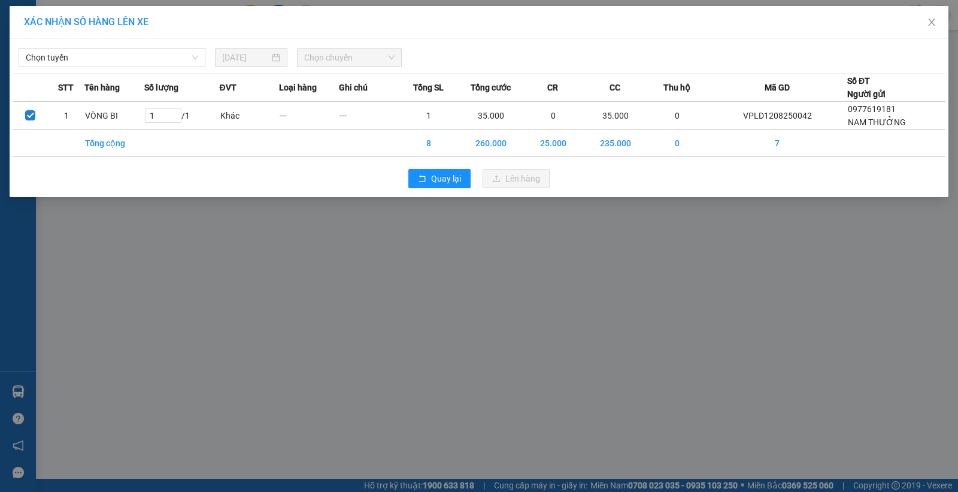
click at [171, 47] on div "Chọn tuyến [DATE] Chọn chuyến" at bounding box center [479, 54] width 933 height 25
click at [935, 19] on icon "close" at bounding box center [932, 22] width 10 height 10
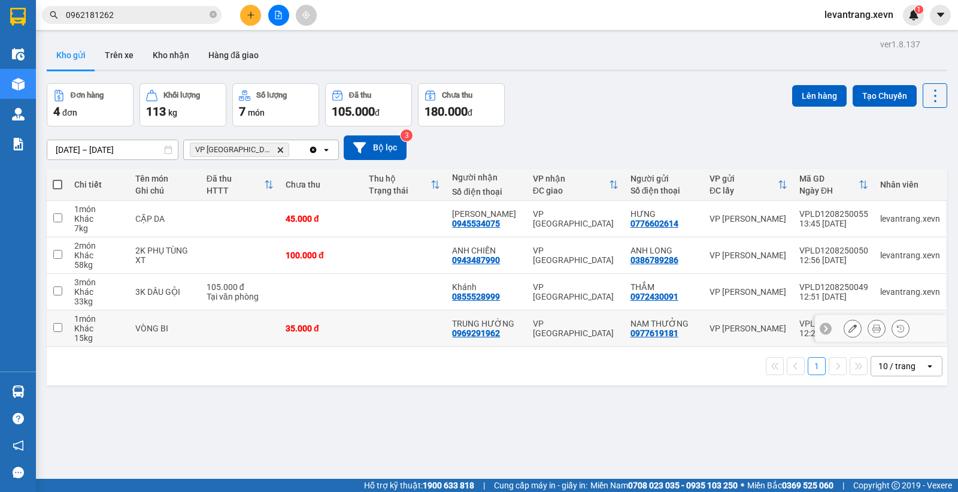
drag, startPoint x: 182, startPoint y: 328, endPoint x: 328, endPoint y: 276, distance: 155.0
click at [183, 329] on div "VÒNG BI" at bounding box center [164, 328] width 59 height 10
checkbox input "true"
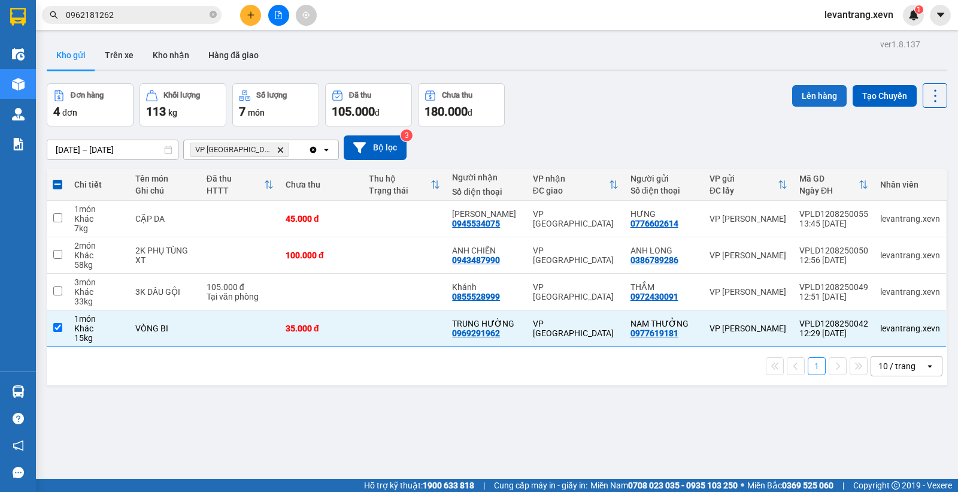
click at [798, 105] on button "Lên hàng" at bounding box center [819, 96] width 55 height 22
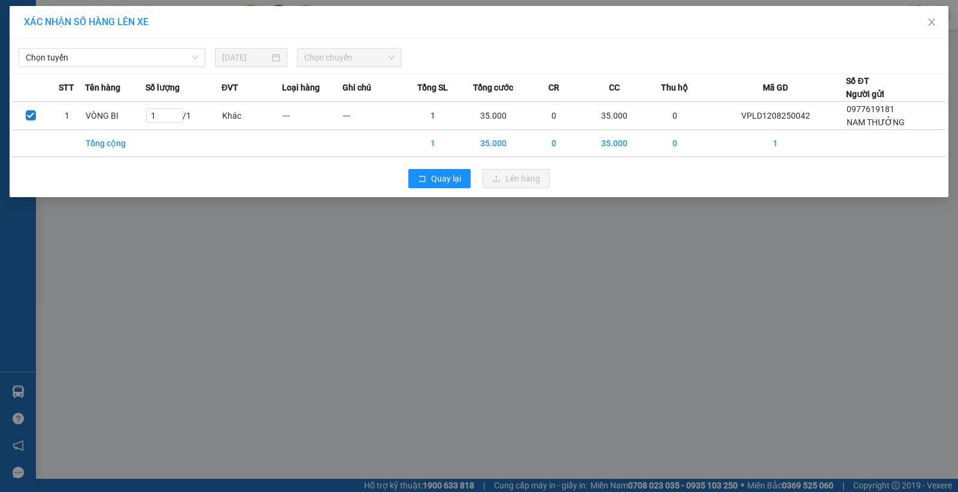
drag, startPoint x: 168, startPoint y: 69, endPoint x: 149, endPoint y: 68, distance: 19.8
click at [165, 68] on div "Chọn tuyến [DATE] Chọn chuyến STT Tên hàng Số lượng ĐVT Loại hàng Ghi chú Tổng …" at bounding box center [479, 118] width 939 height 158
click at [141, 61] on span "Chọn tuyến" at bounding box center [112, 58] width 173 height 18
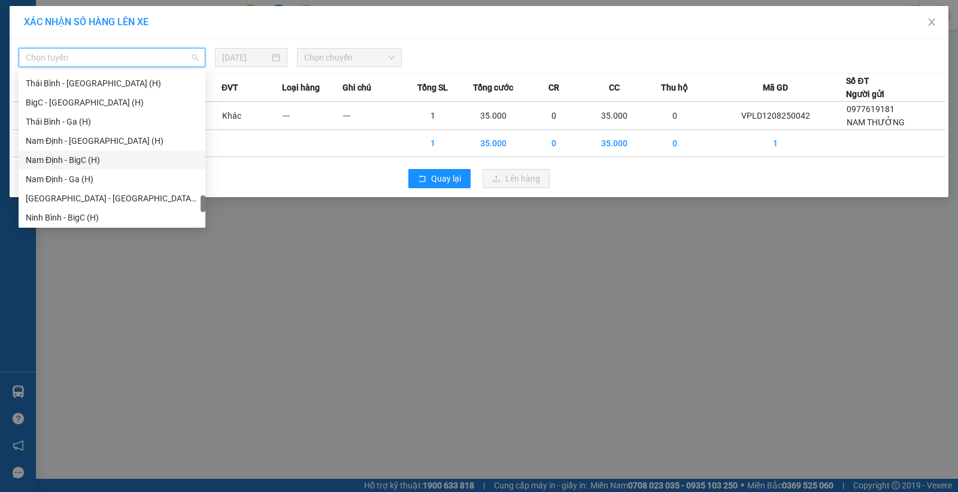
scroll to position [1590, 0]
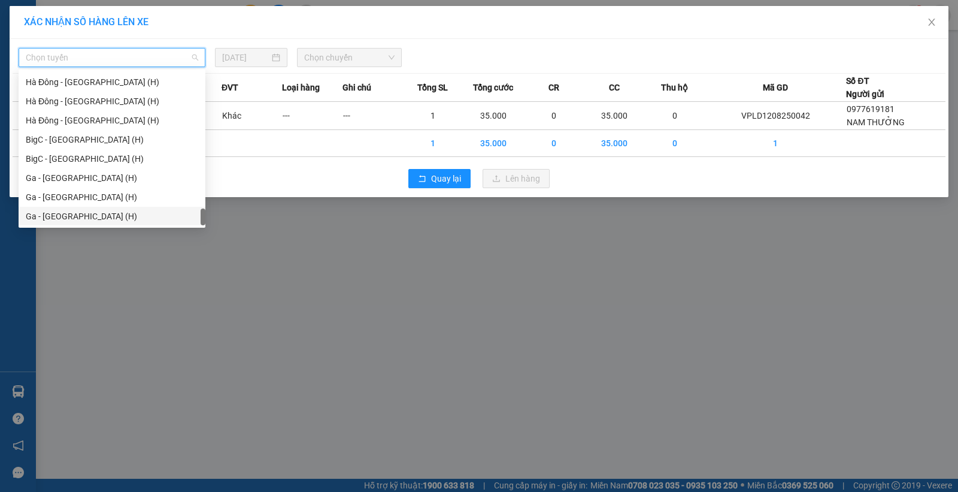
drag, startPoint x: 61, startPoint y: 214, endPoint x: 271, endPoint y: 134, distance: 225.6
click at [61, 214] on div "Ga - [GEOGRAPHIC_DATA] (H)" at bounding box center [112, 216] width 173 height 13
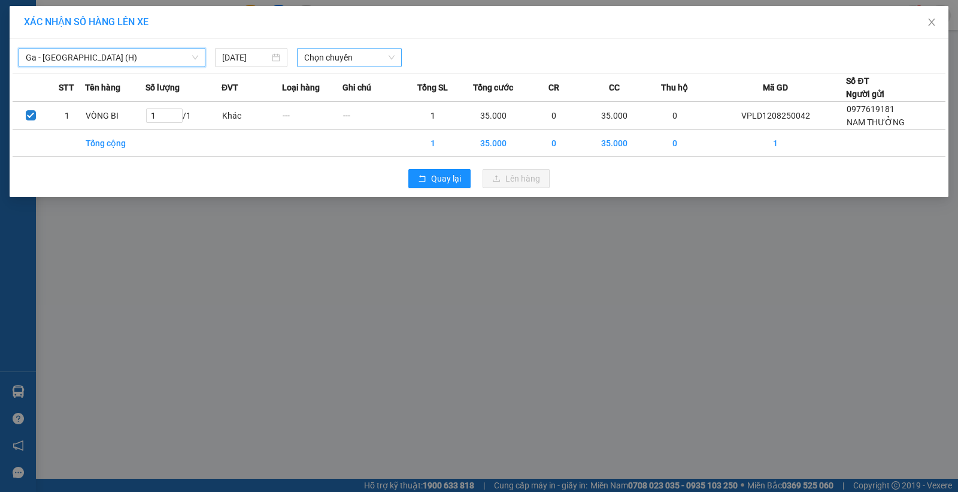
click at [360, 56] on span "Chọn chuyến" at bounding box center [349, 58] width 90 height 18
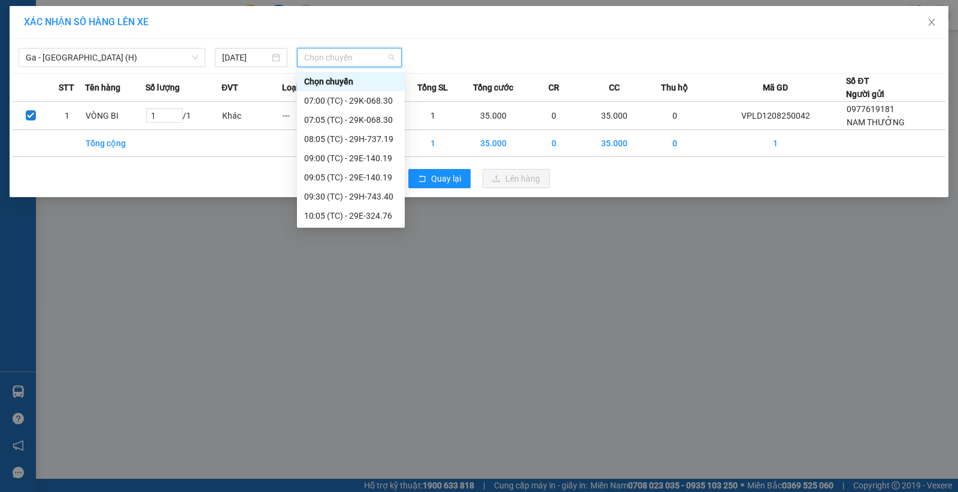
scroll to position [211, 0]
click at [360, 190] on div "15:05 (TC) - 29E-140.19" at bounding box center [350, 196] width 93 height 13
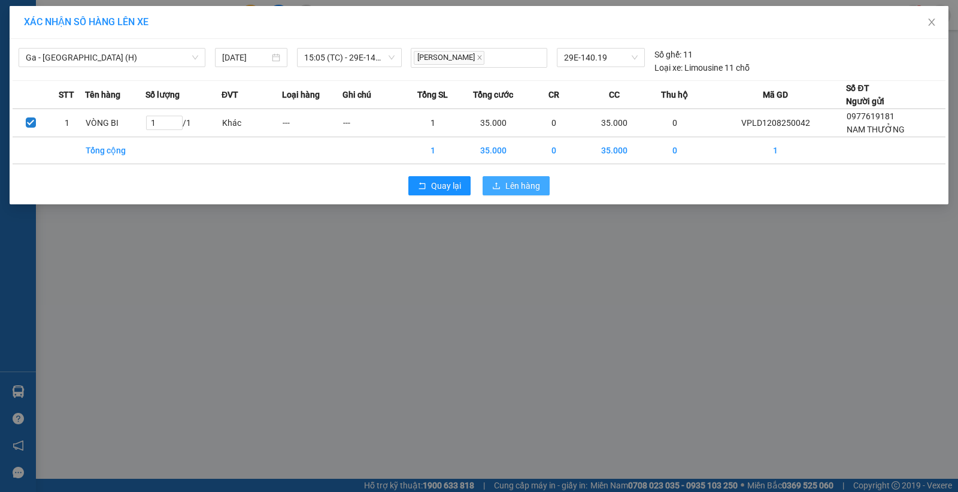
click at [528, 184] on span "Lên hàng" at bounding box center [523, 185] width 35 height 13
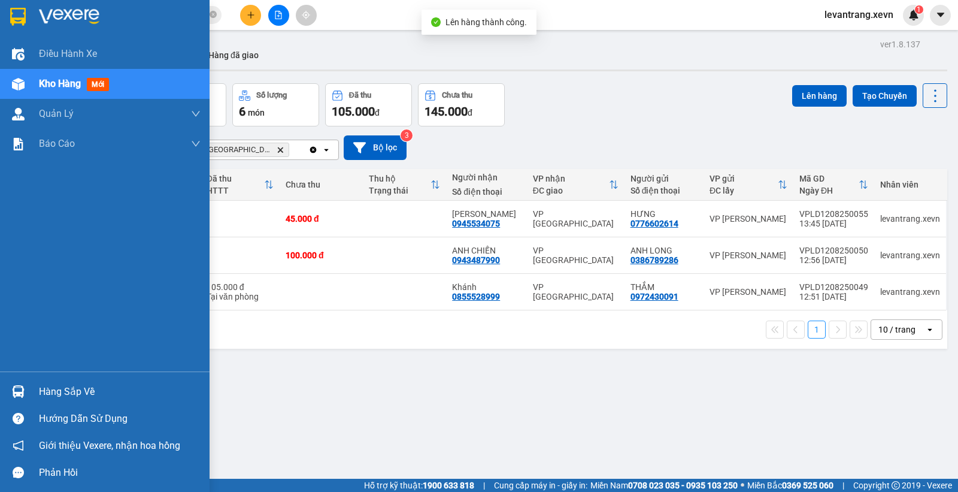
click at [19, 382] on div at bounding box center [18, 391] width 21 height 21
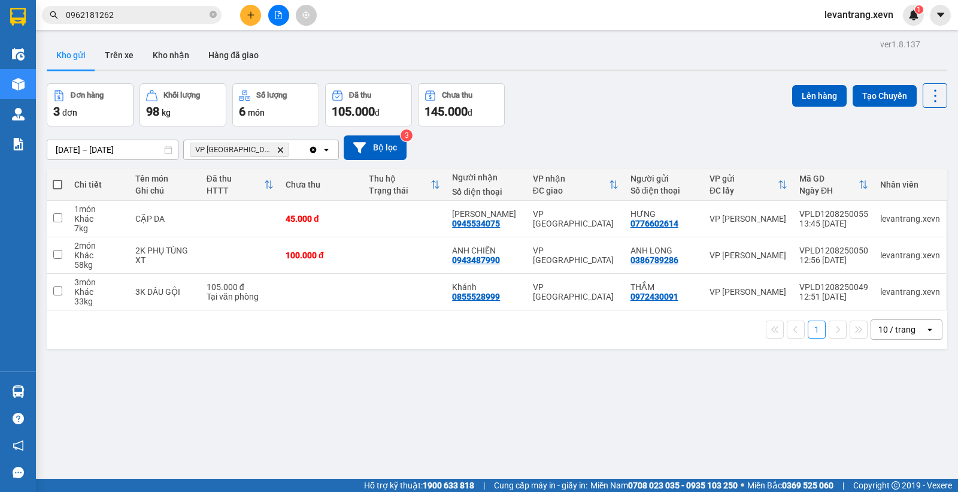
click at [612, 126] on section "Kết quả tìm kiếm ( 27 ) Bộ lọc Mã ĐH Trạng thái Món hàng Thu hộ Tổng cước Chưa …" at bounding box center [479, 246] width 958 height 492
click at [277, 150] on icon "Delete" at bounding box center [280, 149] width 7 height 7
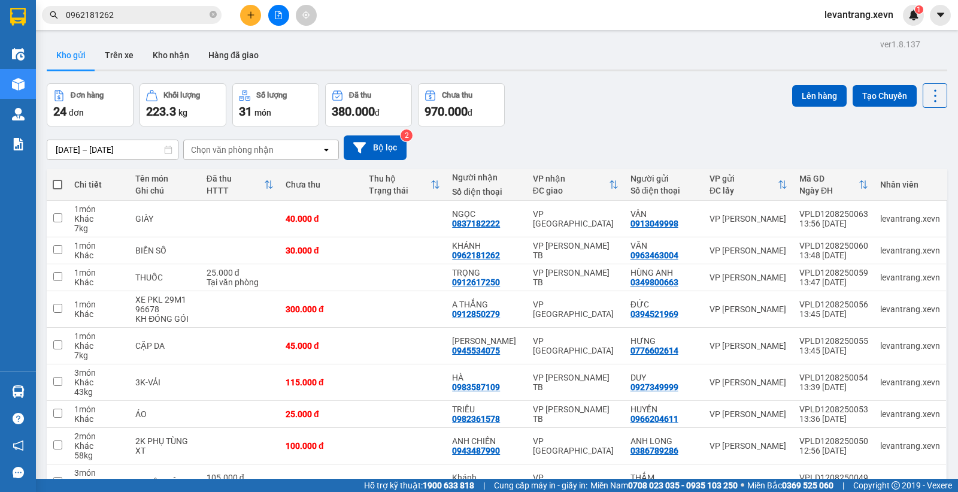
drag, startPoint x: 534, startPoint y: 130, endPoint x: 534, endPoint y: 117, distance: 12.6
click at [534, 119] on div "ver 1.8.137 Kho gửi Trên xe Kho nhận Hàng đã giao Đơn hàng 24 đơn Khối lượng 22…" at bounding box center [497, 308] width 911 height 545
click at [109, 15] on input "0962181262" at bounding box center [136, 14] width 141 height 13
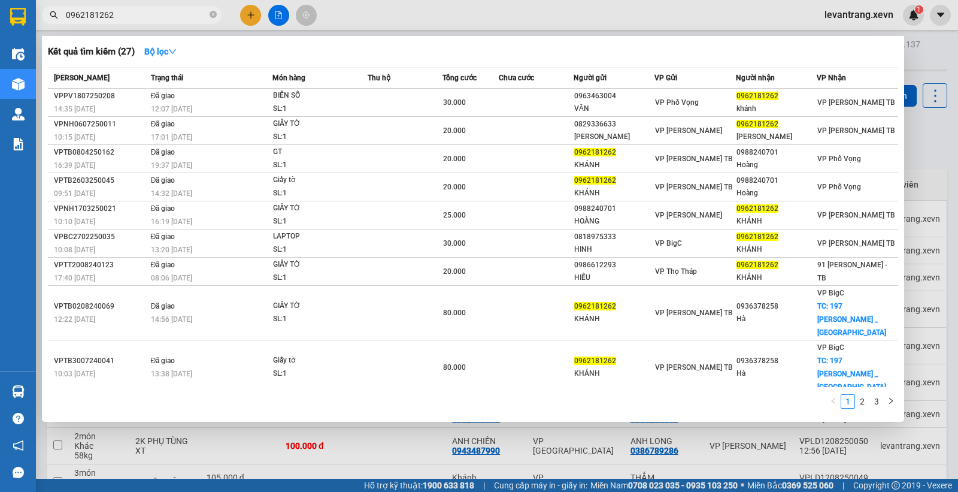
click at [109, 15] on input "0962181262" at bounding box center [136, 14] width 141 height 13
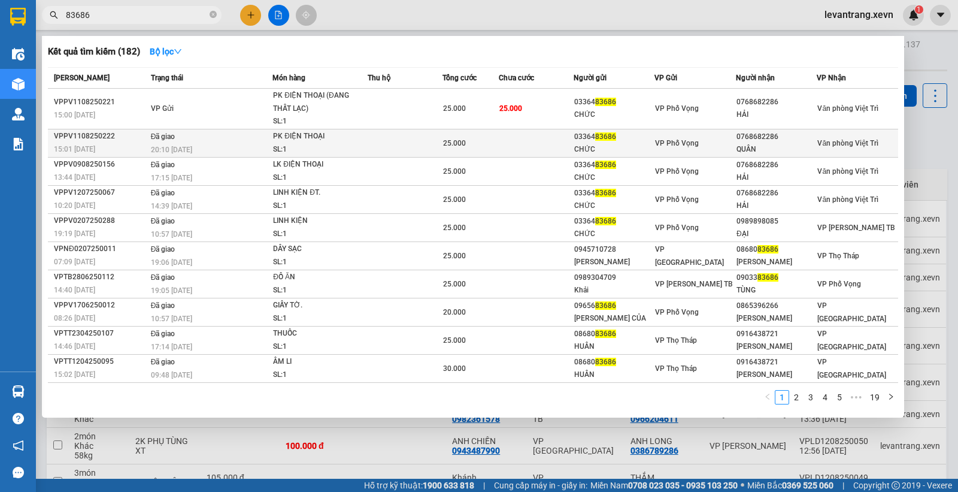
type input "83686"
click at [433, 140] on td at bounding box center [405, 143] width 75 height 28
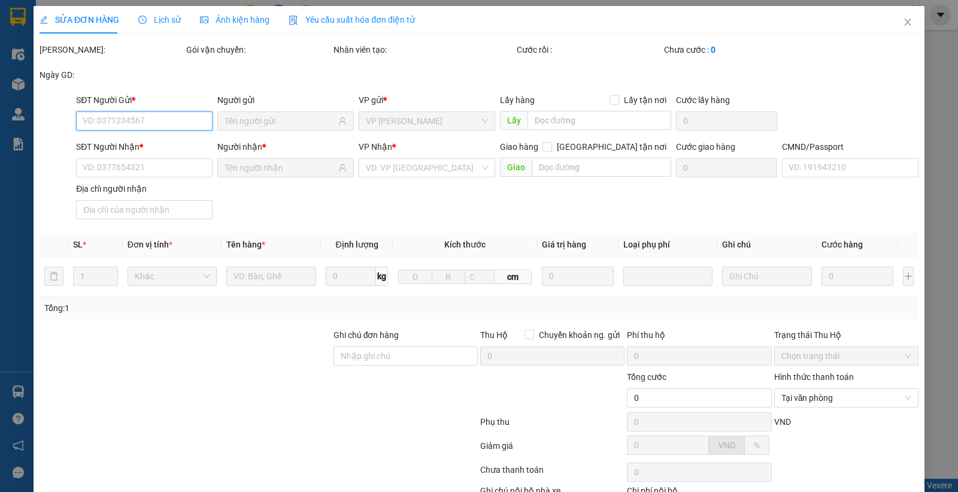
type input "0336483686"
type input "CHỨC"
type input "0768682286"
type input "QUÂN"
type input "[PERSON_NAME]"
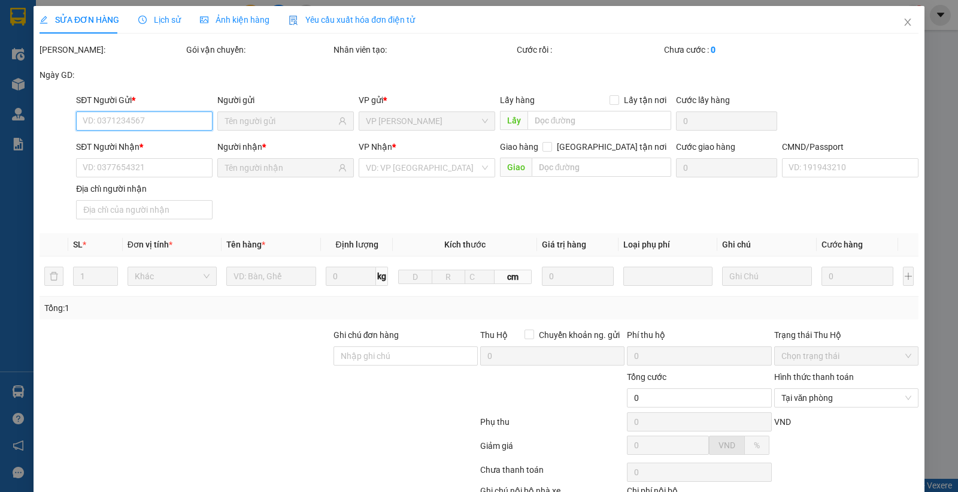
type input "123"
type input "25.000"
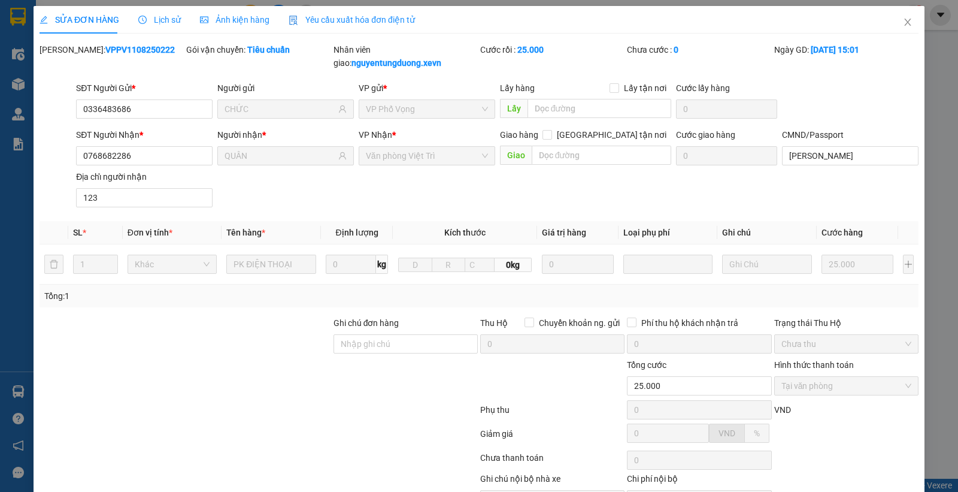
click at [151, 27] on div "Lịch sử" at bounding box center [159, 20] width 43 height 28
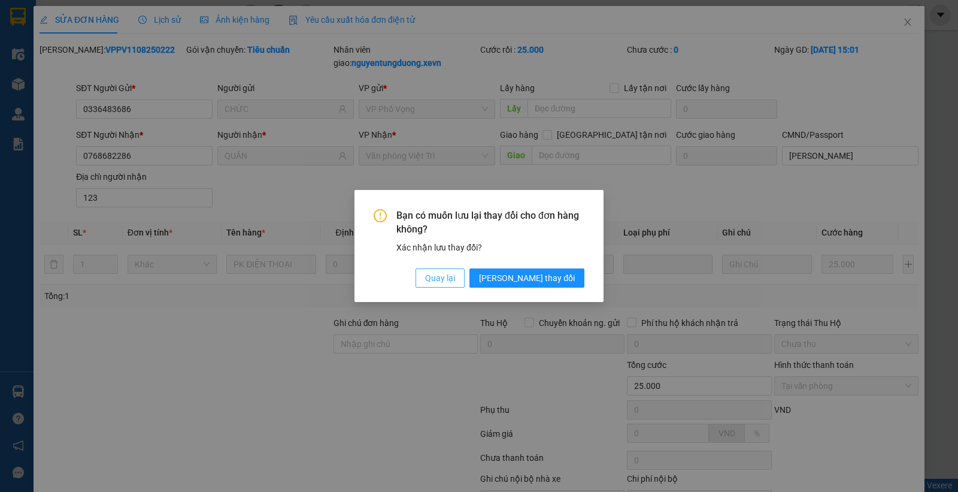
click at [455, 273] on span "Quay lại" at bounding box center [440, 277] width 30 height 13
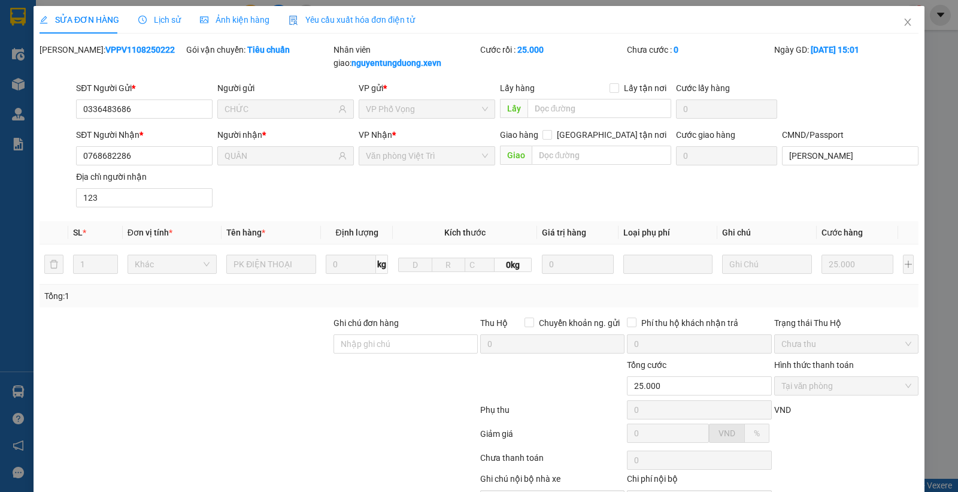
click at [153, 19] on span "Lịch sử" at bounding box center [159, 20] width 43 height 10
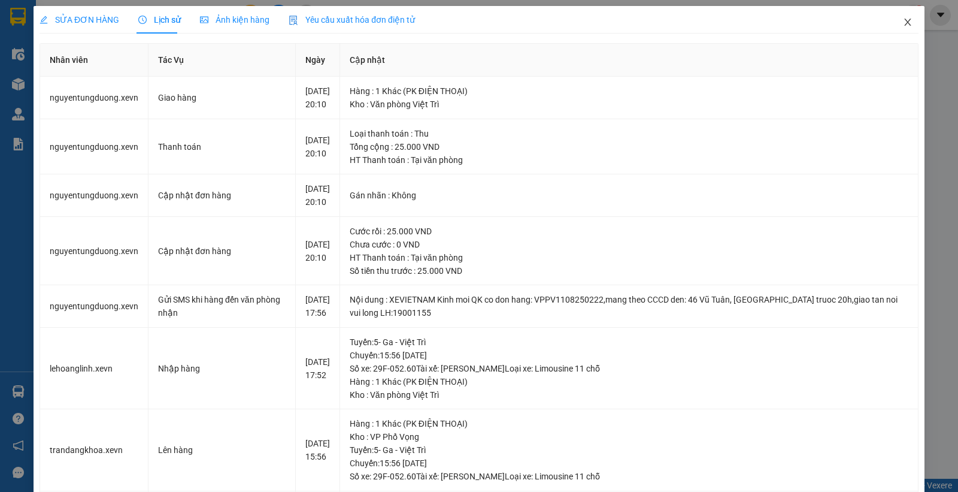
click at [903, 18] on icon "close" at bounding box center [908, 22] width 10 height 10
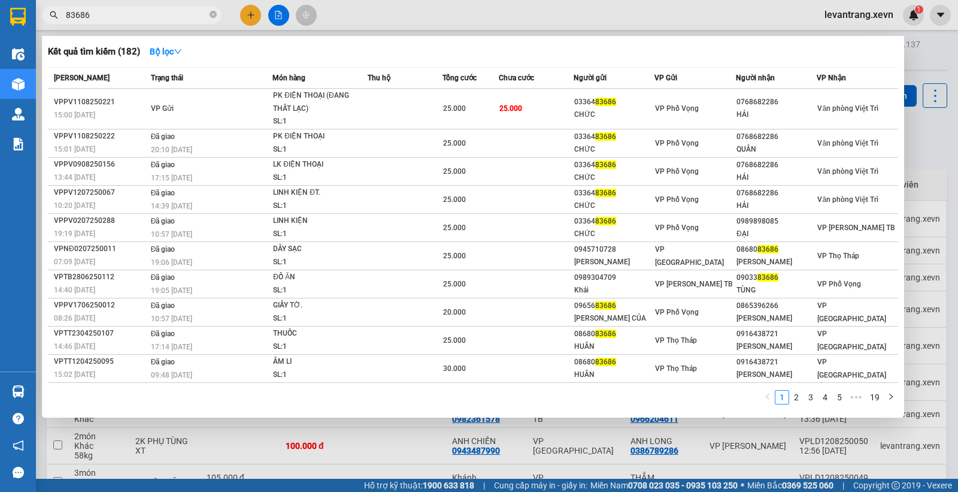
click at [116, 15] on input "83686" at bounding box center [136, 14] width 141 height 13
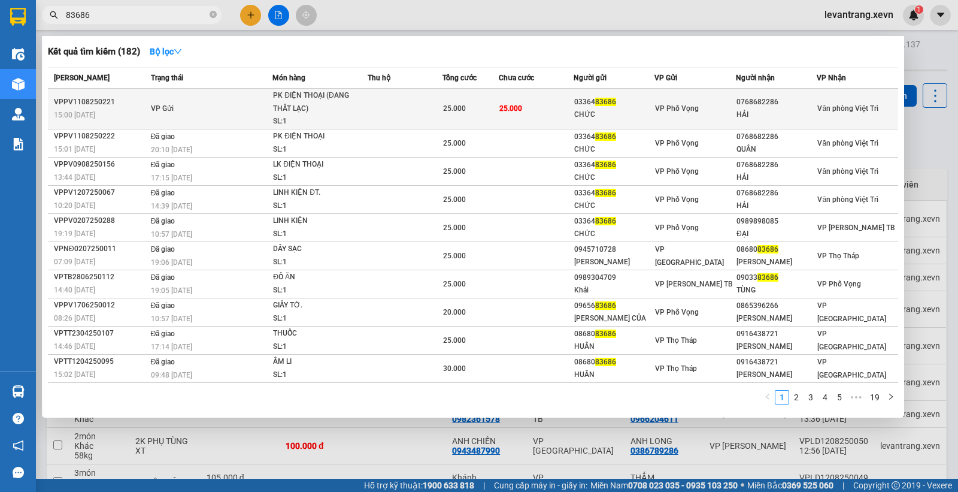
click at [355, 102] on div "PK ĐIỆN THOẠI (ĐANG THẤT LẠC)" at bounding box center [318, 102] width 90 height 26
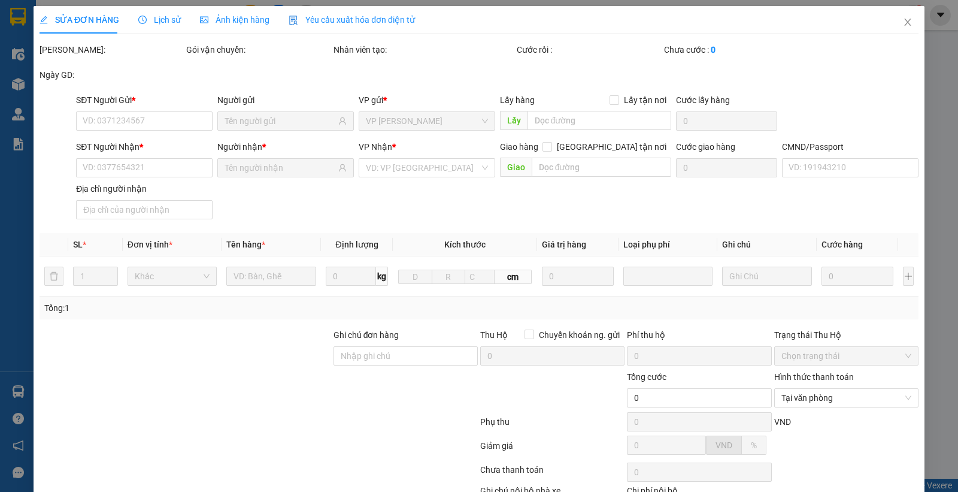
type input "0336483686"
type input "CHỨC"
type input "0768682286"
type input "HẢI"
type input "[PERSON_NAME]"
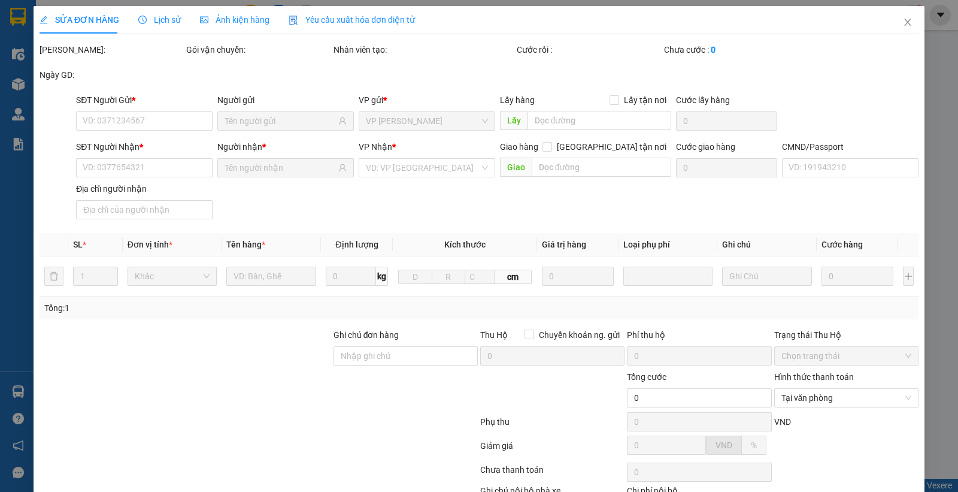
type input "123"
type input "25.000"
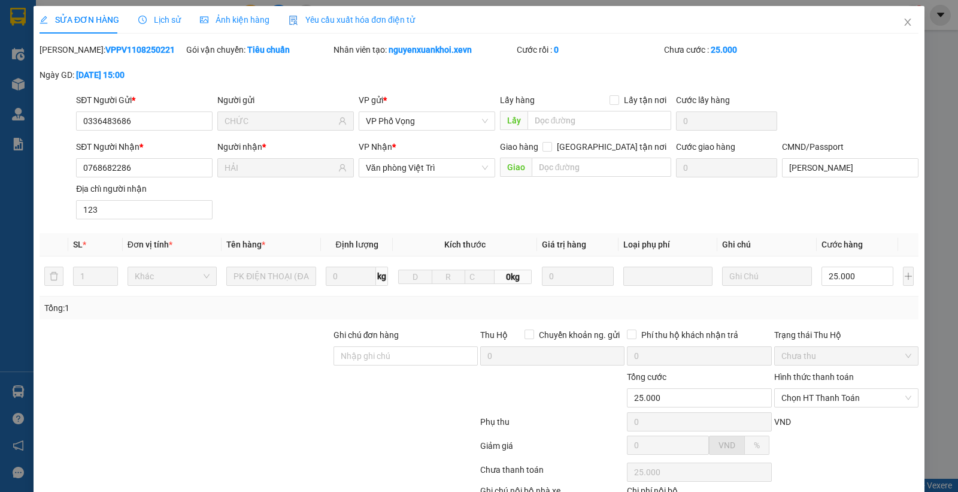
click at [164, 15] on span "Lịch sử" at bounding box center [159, 20] width 43 height 10
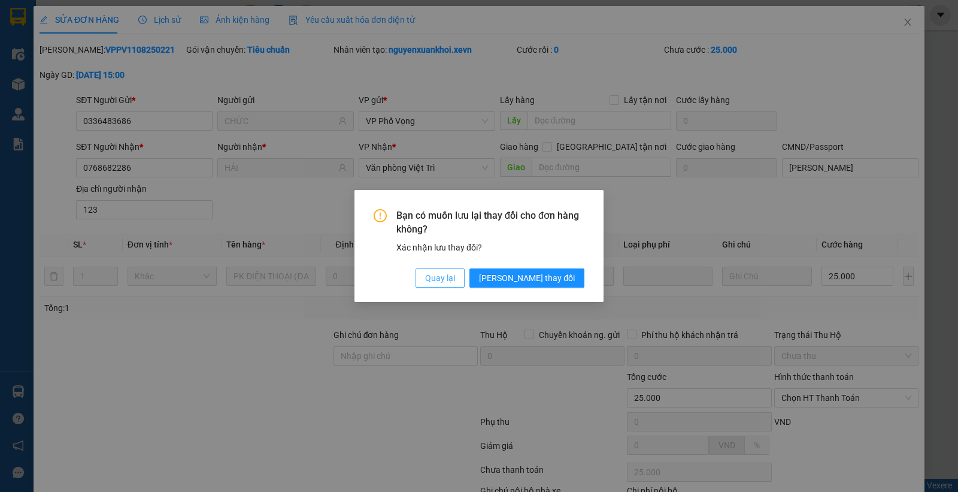
click at [455, 273] on span "Quay lại" at bounding box center [440, 277] width 30 height 13
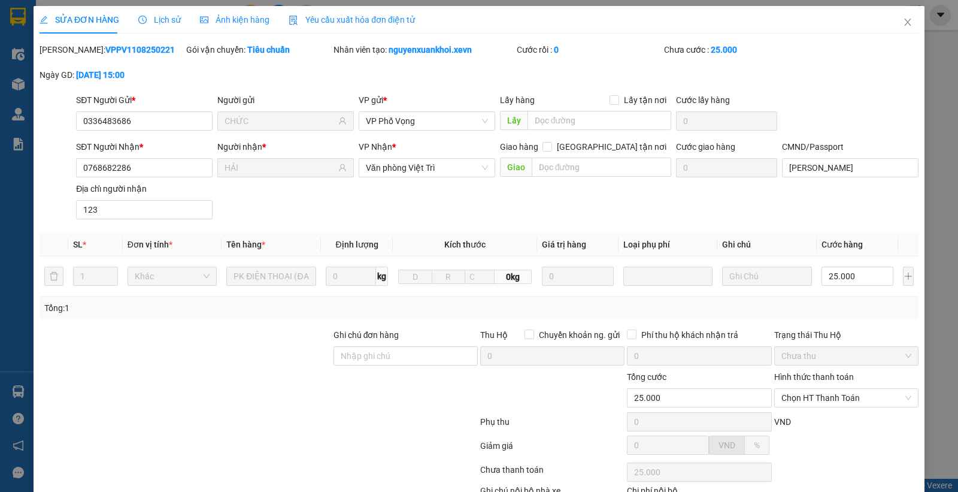
click at [156, 22] on span "Lịch sử" at bounding box center [159, 20] width 43 height 10
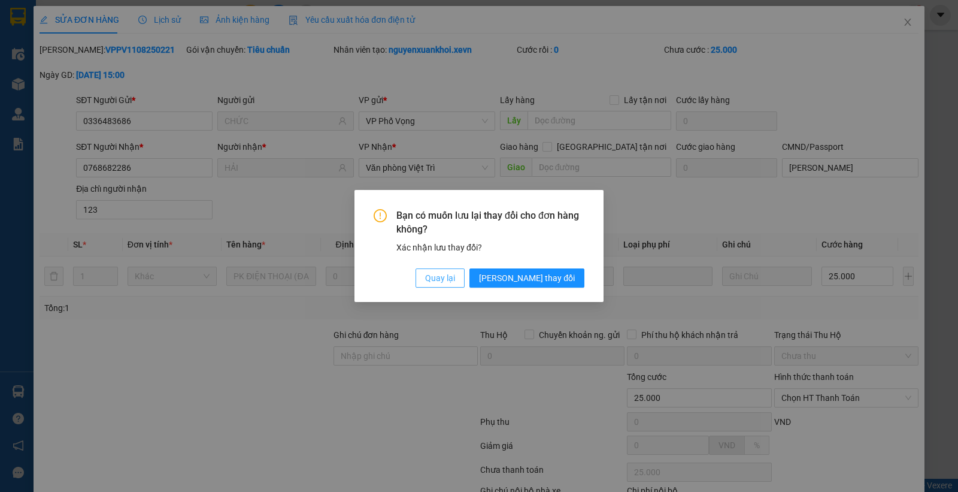
click at [455, 278] on span "Quay lại" at bounding box center [440, 277] width 30 height 13
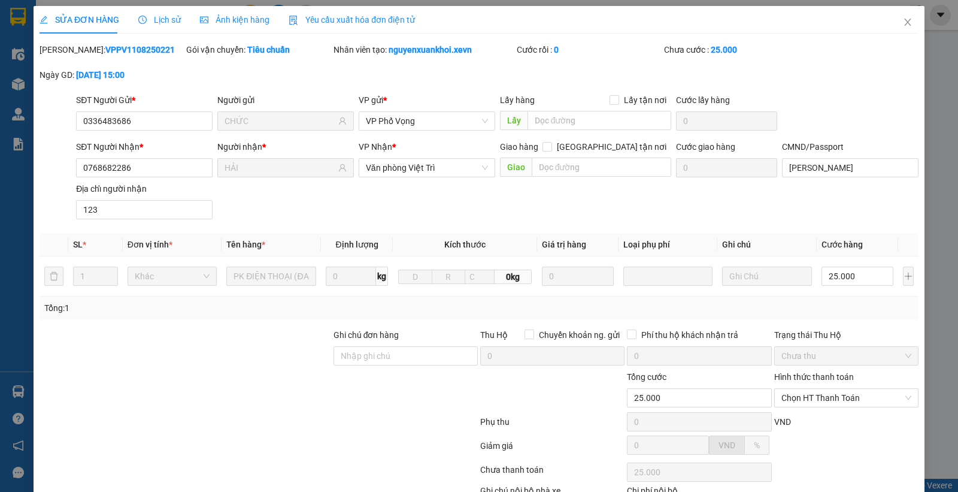
click at [171, 20] on span "Lịch sử" at bounding box center [159, 20] width 43 height 10
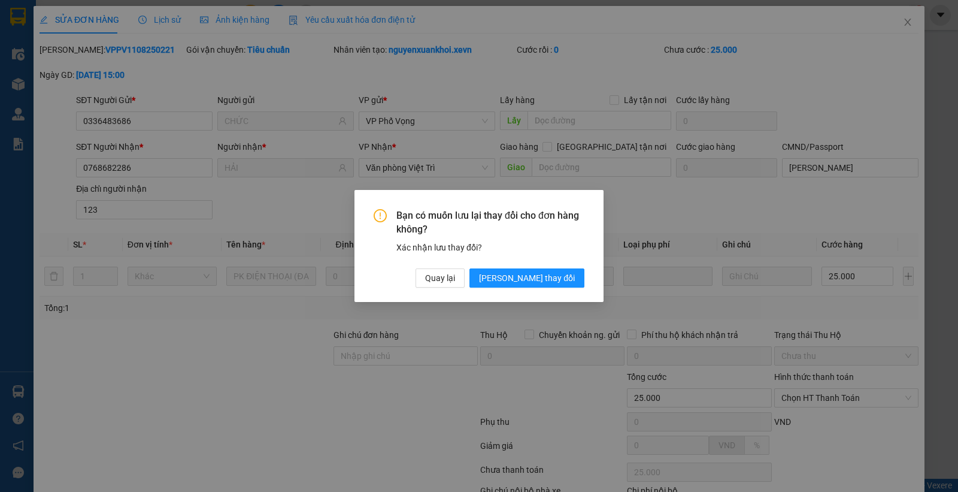
click at [171, 20] on div "Bạn có muốn lưu lại thay đổi cho đơn hàng không? Xác nhận lưu thay đổi? Quay lạ…" at bounding box center [479, 246] width 958 height 492
click at [455, 273] on span "Quay lại" at bounding box center [440, 277] width 30 height 13
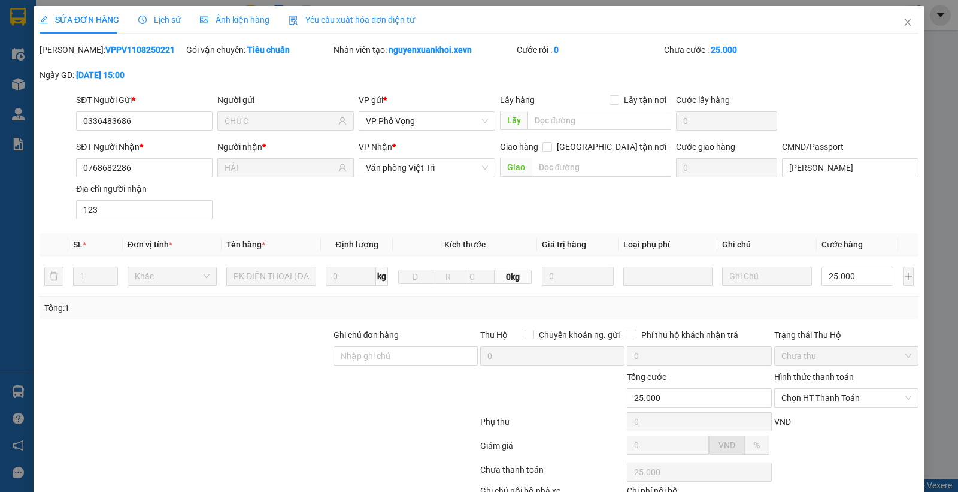
scroll to position [81, 0]
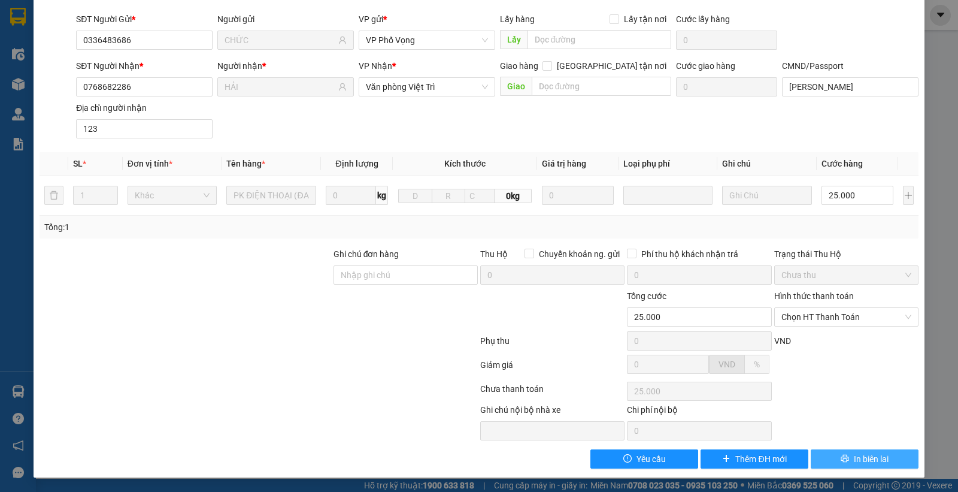
click at [841, 456] on icon "printer" at bounding box center [845, 459] width 8 height 8
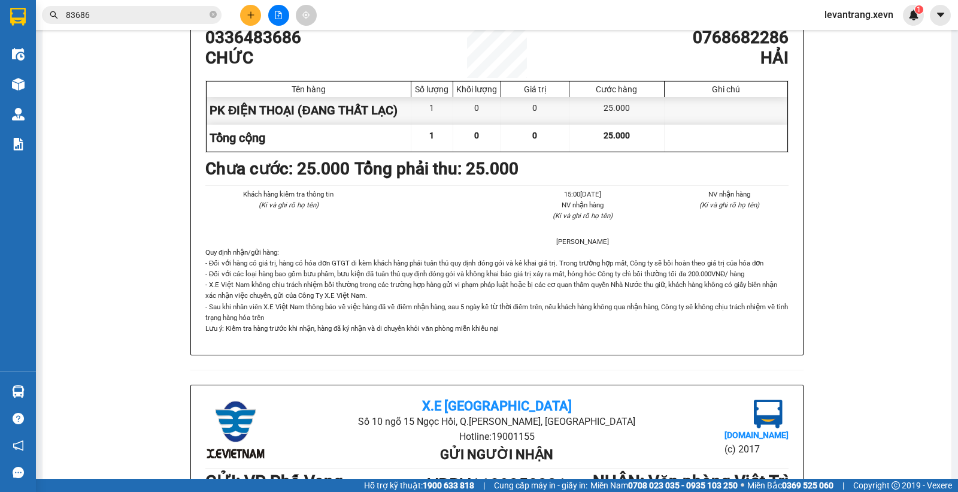
scroll to position [612, 0]
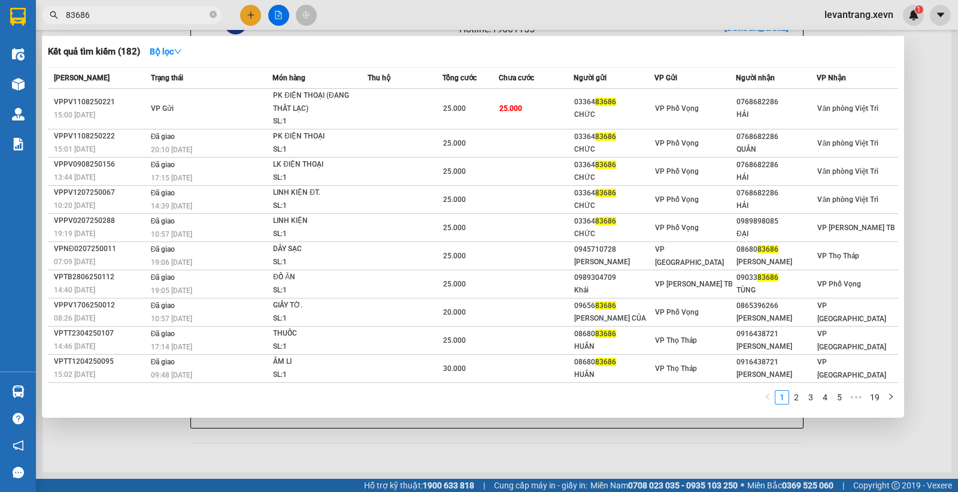
click at [109, 13] on input "83686" at bounding box center [136, 14] width 141 height 13
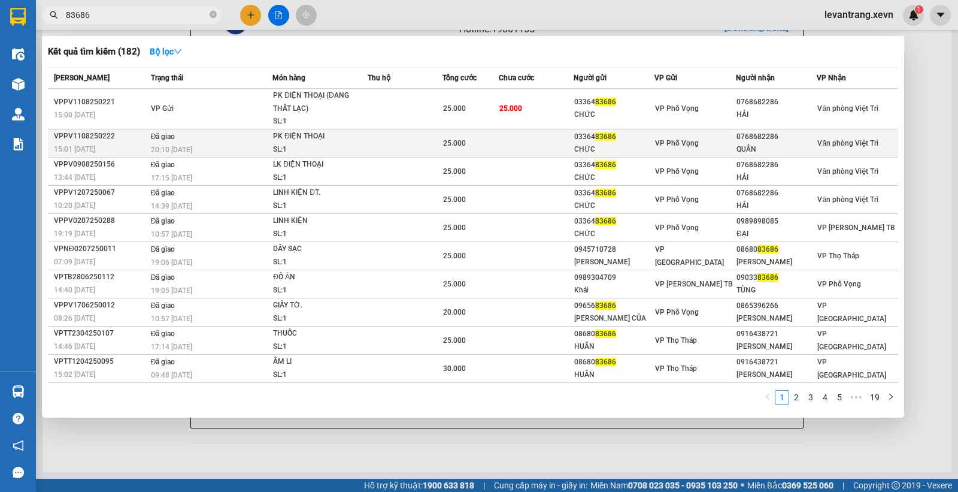
click at [208, 138] on td "Đã giao 20:10 [DATE]" at bounding box center [210, 143] width 125 height 28
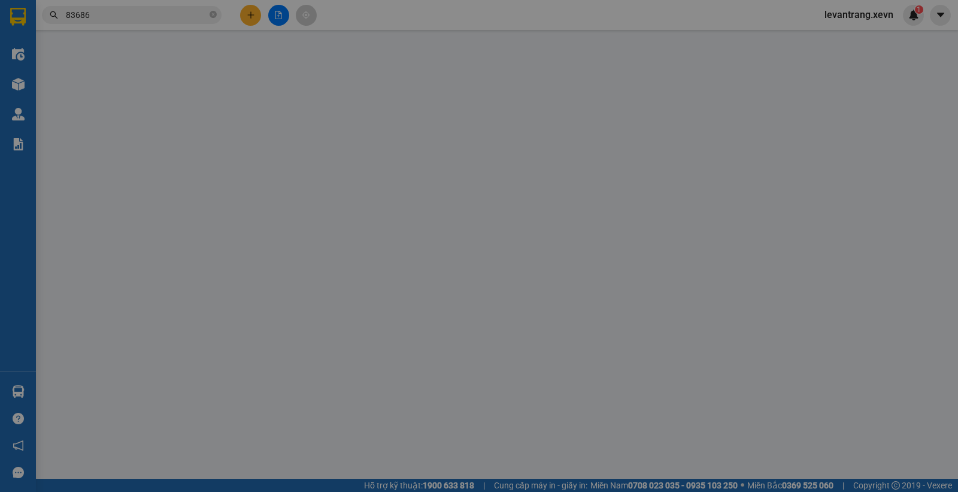
type input "0336483686"
type input "CHỨC"
type input "0768682286"
type input "QUÂN"
type input "[PERSON_NAME]"
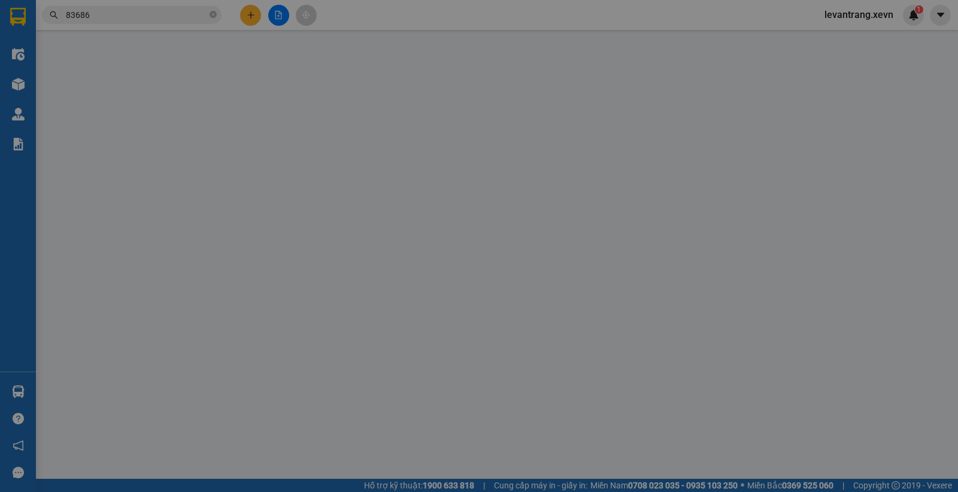
type input "123"
type input "25.000"
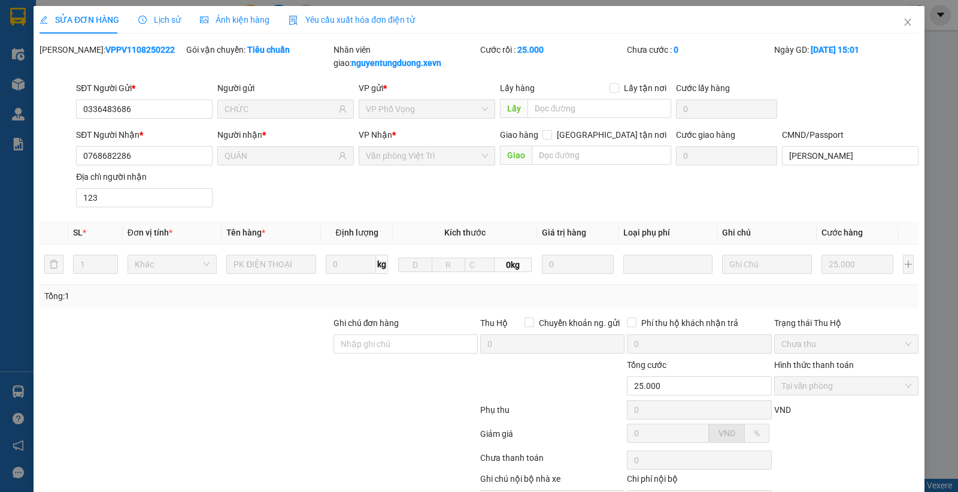
click at [179, 24] on div "SỬA ĐƠN HÀNG Lịch sử Ảnh kiện hàng Yêu cầu xuất hóa đơn điện tử" at bounding box center [228, 20] width 376 height 28
click at [173, 19] on span "Lịch sử" at bounding box center [159, 20] width 43 height 10
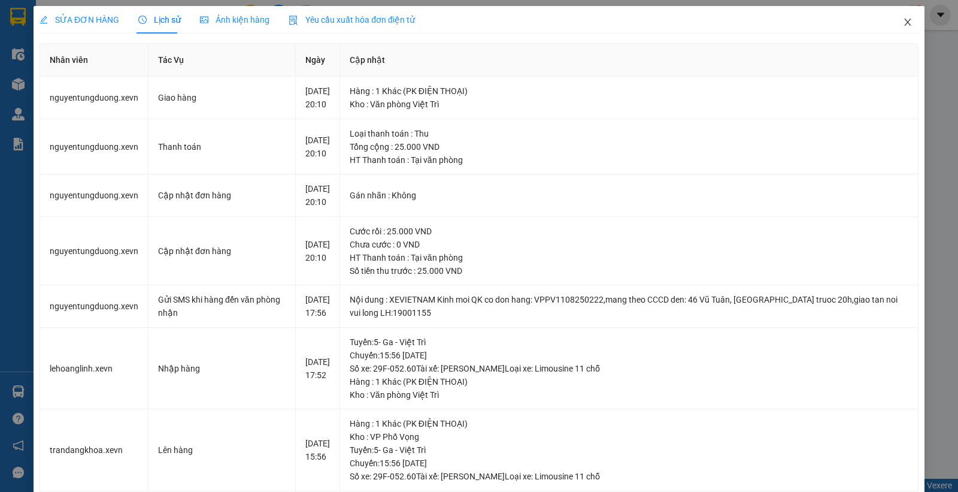
click at [903, 23] on icon "close" at bounding box center [908, 22] width 10 height 10
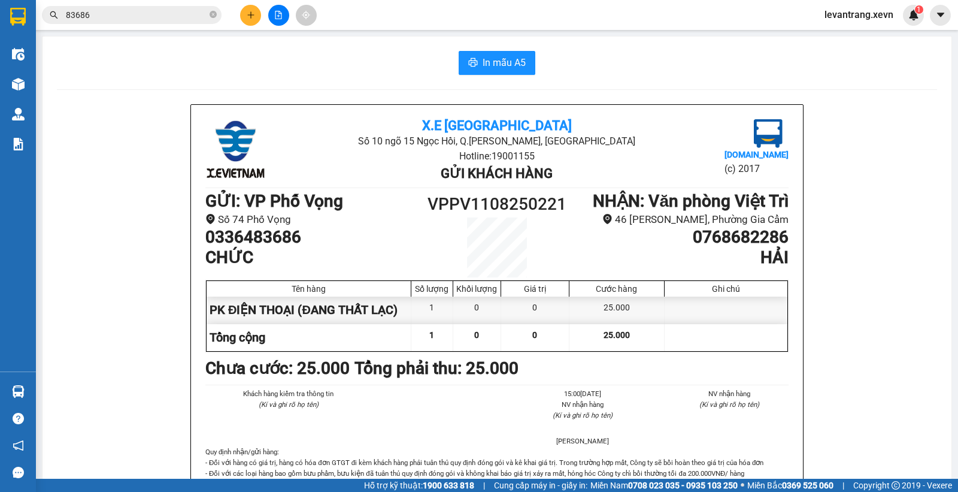
click at [112, 17] on input "83686" at bounding box center [136, 14] width 141 height 13
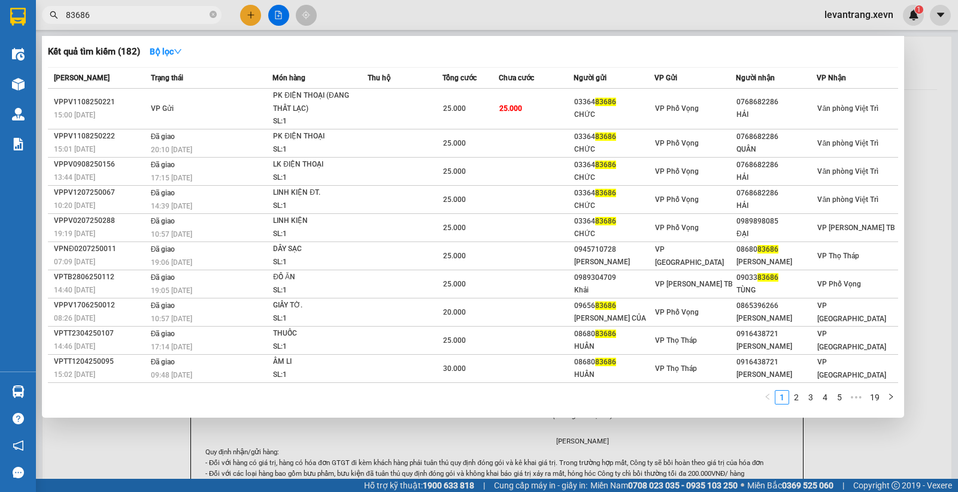
click at [208, 14] on span "83686" at bounding box center [132, 15] width 180 height 18
click at [210, 14] on icon "close-circle" at bounding box center [213, 14] width 7 height 7
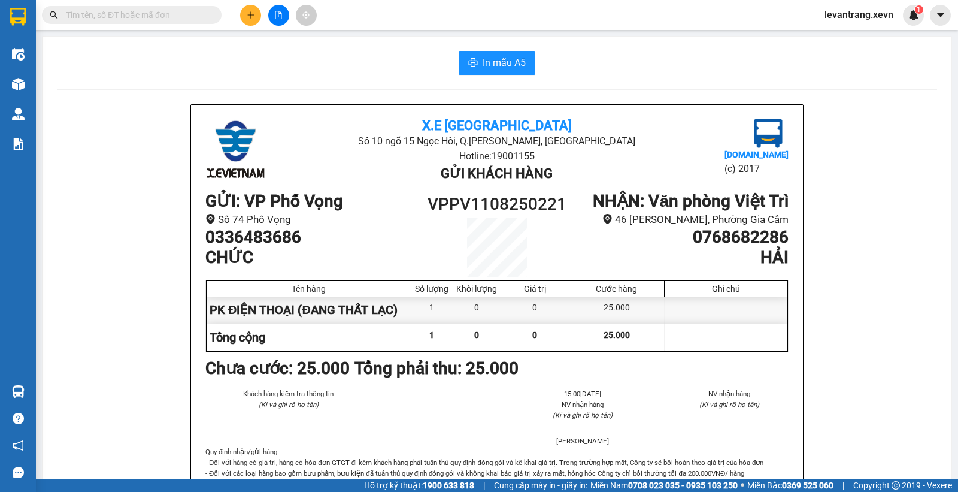
click at [182, 16] on input "text" at bounding box center [136, 14] width 141 height 13
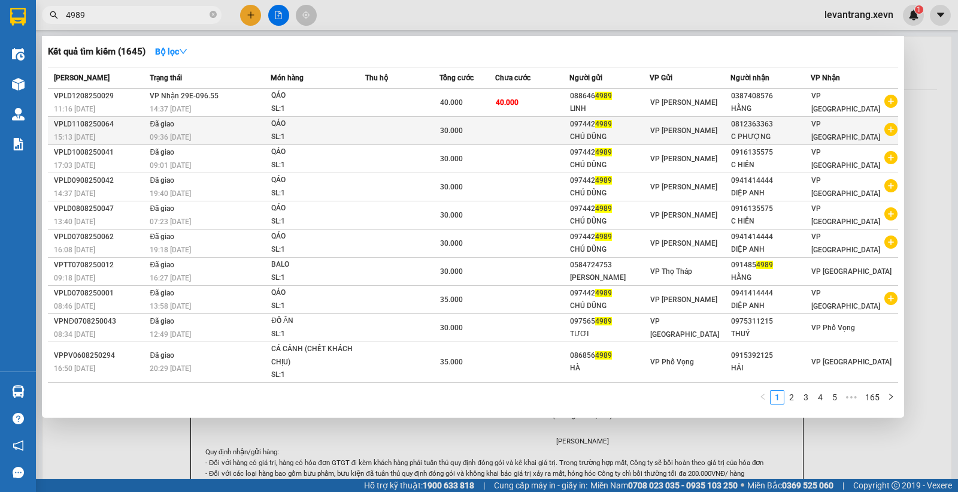
type input "4989"
click at [887, 129] on icon "plus-circle" at bounding box center [891, 129] width 13 height 13
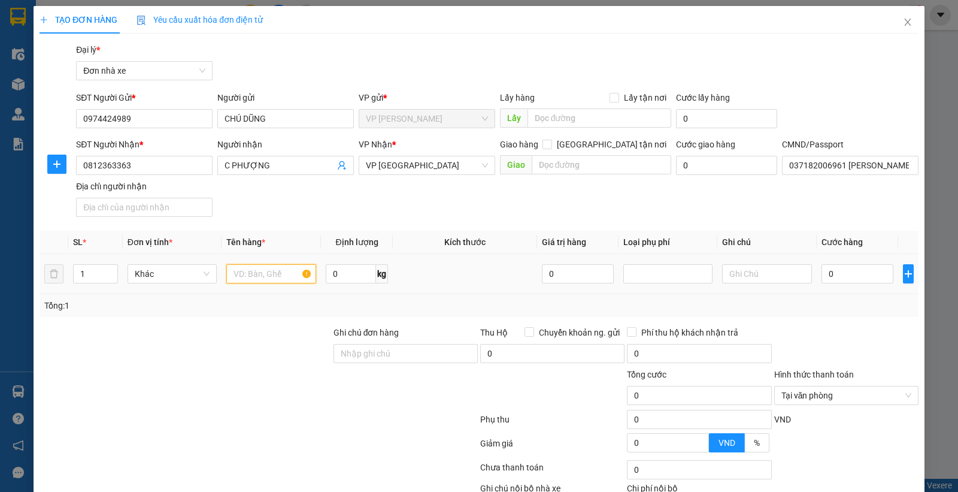
click at [262, 271] on input "text" at bounding box center [271, 273] width 90 height 19
type input "QÁO"
type input "3"
click at [842, 271] on input "0" at bounding box center [858, 273] width 72 height 19
type input "2"
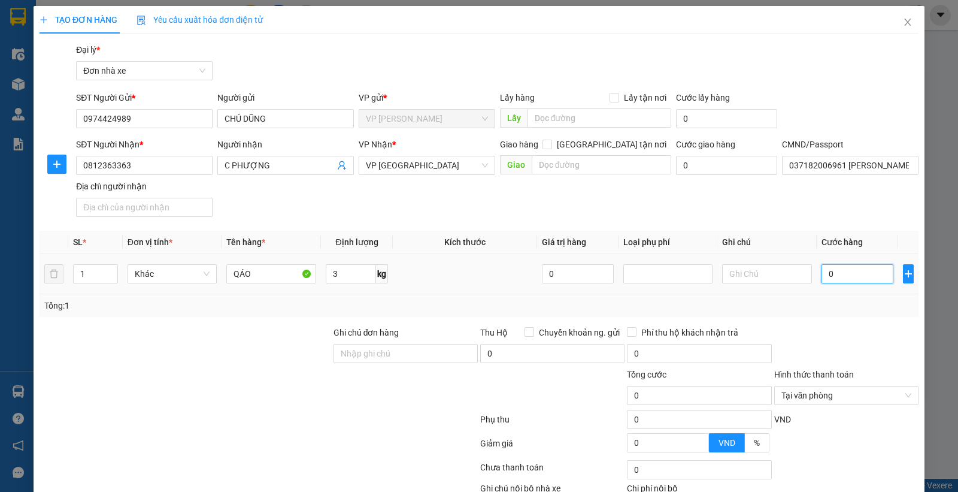
type input "2"
type input "25"
type input "25.000"
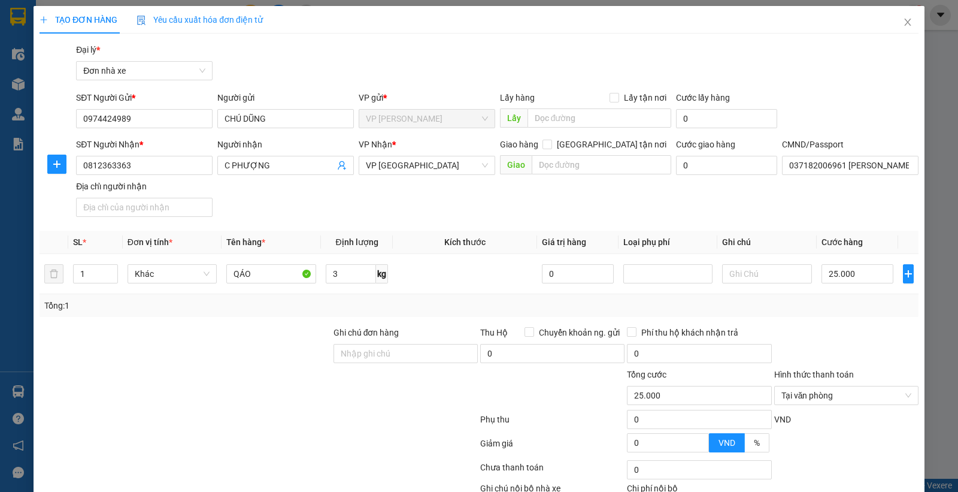
click at [813, 297] on div "Tổng: 1" at bounding box center [479, 305] width 879 height 23
click at [852, 272] on input "25.000" at bounding box center [858, 273] width 72 height 19
type input "3"
type input "30"
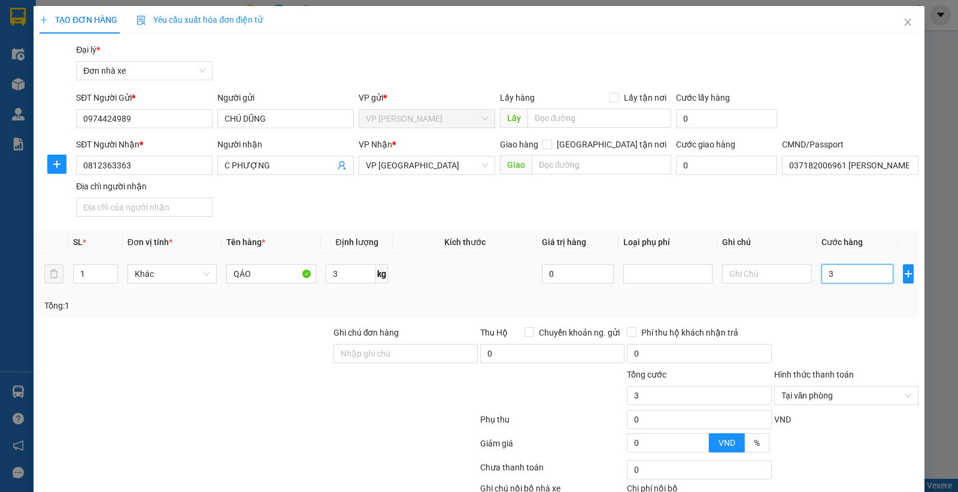
type input "30"
type input "30.000"
click at [845, 294] on td "30.000" at bounding box center [857, 274] width 81 height 40
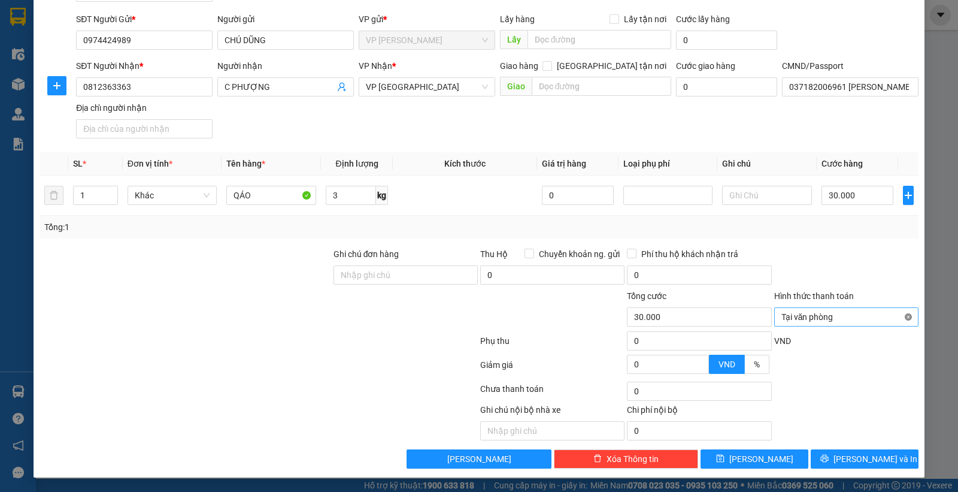
click at [902, 315] on div "Tại văn phòng" at bounding box center [847, 316] width 144 height 19
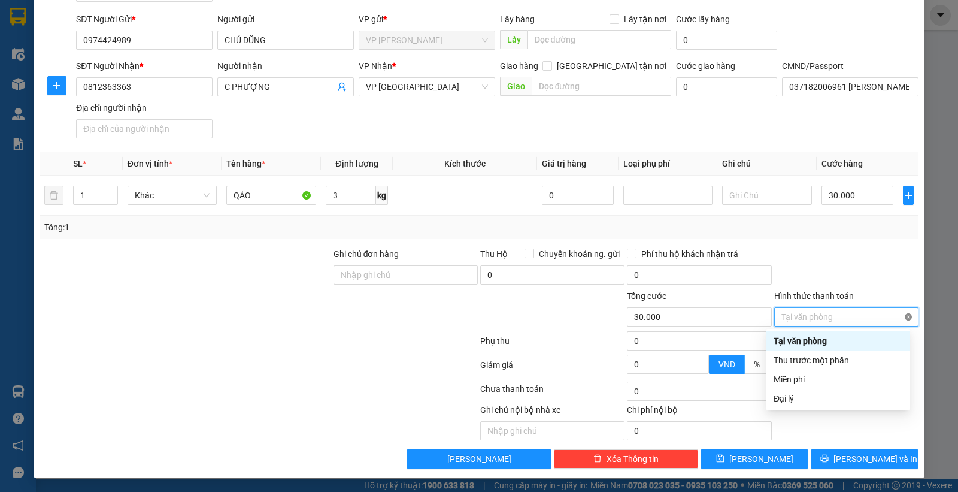
type input "30.000"
click at [875, 277] on div at bounding box center [846, 268] width 147 height 42
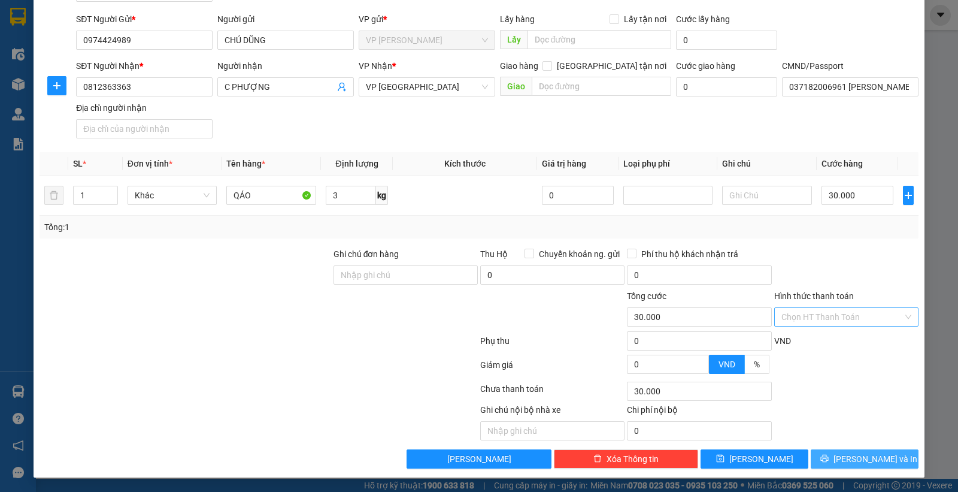
click at [811, 464] on button "[PERSON_NAME] và In" at bounding box center [865, 458] width 108 height 19
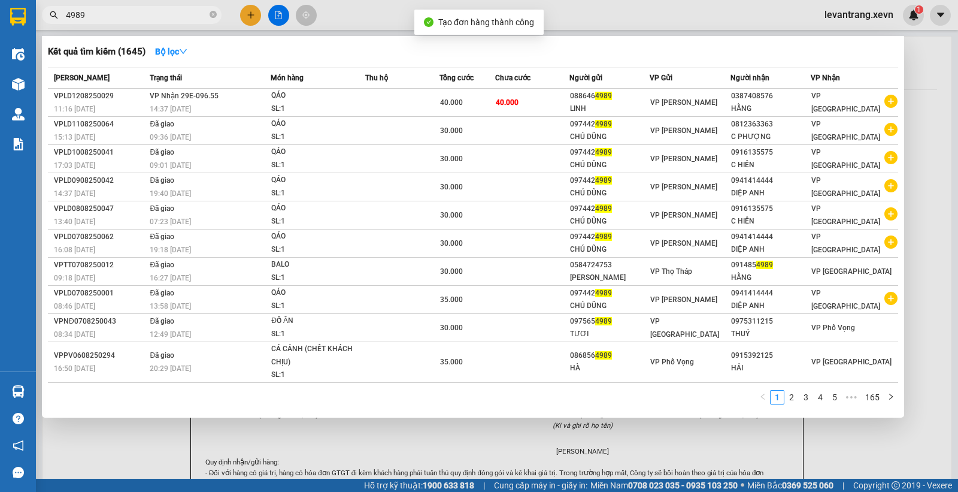
click at [581, 16] on div at bounding box center [479, 246] width 958 height 492
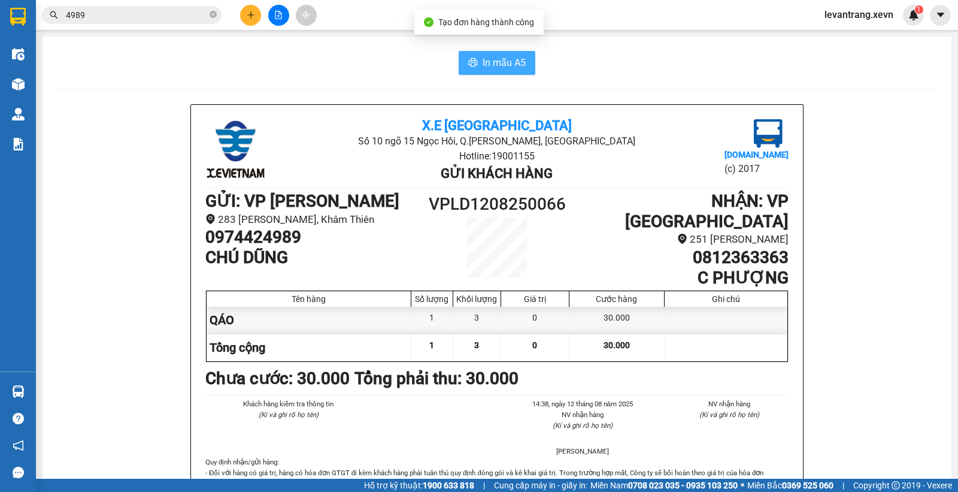
drag, startPoint x: 517, startPoint y: 51, endPoint x: 516, endPoint y: 58, distance: 6.7
click at [516, 51] on button "In mẫu A5" at bounding box center [497, 63] width 77 height 24
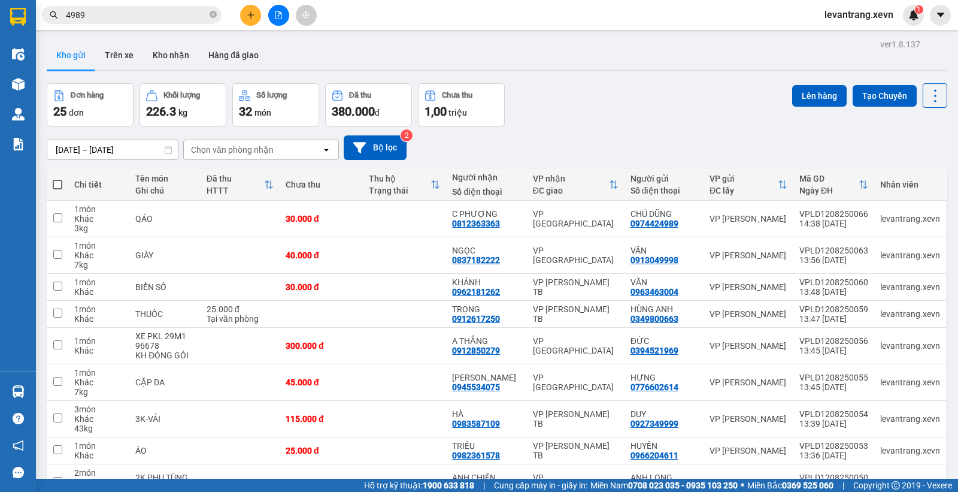
click at [135, 5] on div "Kết quả tìm kiếm ( 1645 ) Bộ lọc Mã ĐH Trạng thái Món hàng Thu hộ Tổng cước Chư…" at bounding box center [117, 15] width 234 height 21
click at [134, 15] on input "4989" at bounding box center [136, 14] width 141 height 13
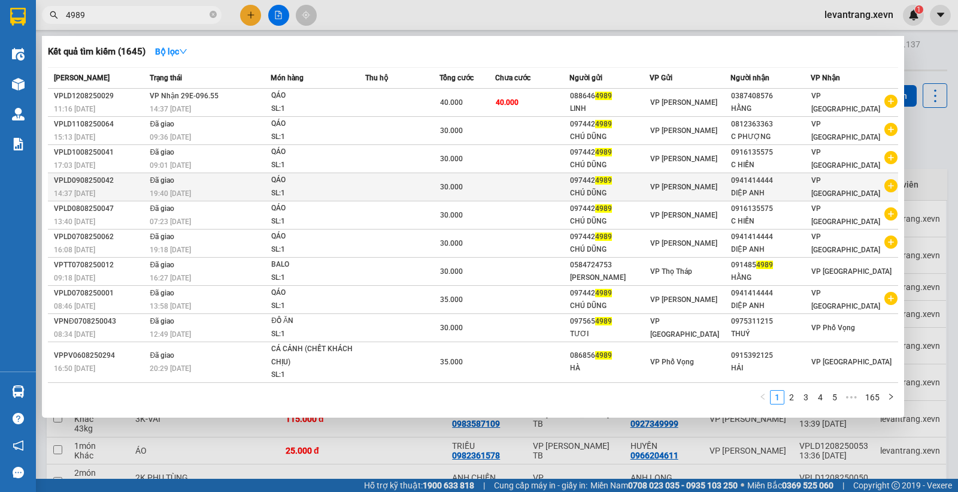
click at [889, 187] on icon "plus-circle" at bounding box center [891, 185] width 13 height 13
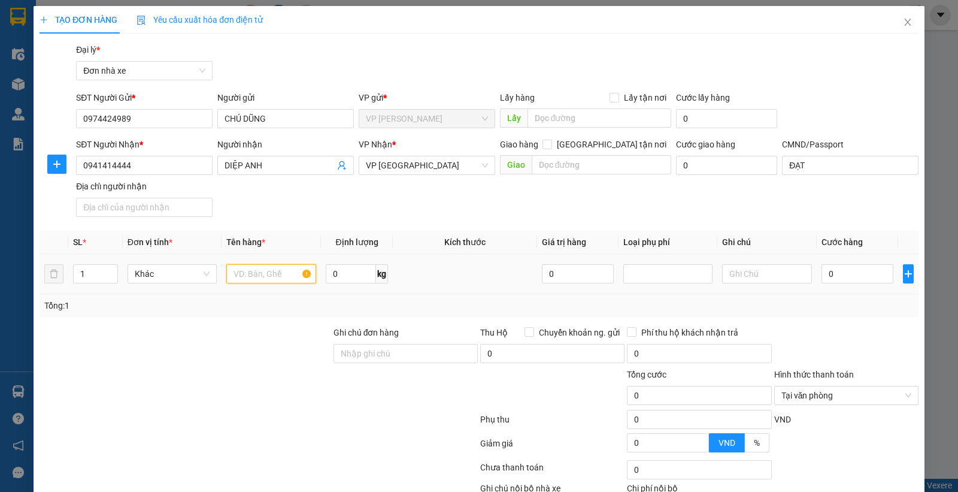
click at [250, 273] on input "text" at bounding box center [271, 273] width 90 height 19
type input "QÁO"
type input "1"
type input "5"
click at [833, 268] on input "0" at bounding box center [858, 273] width 72 height 19
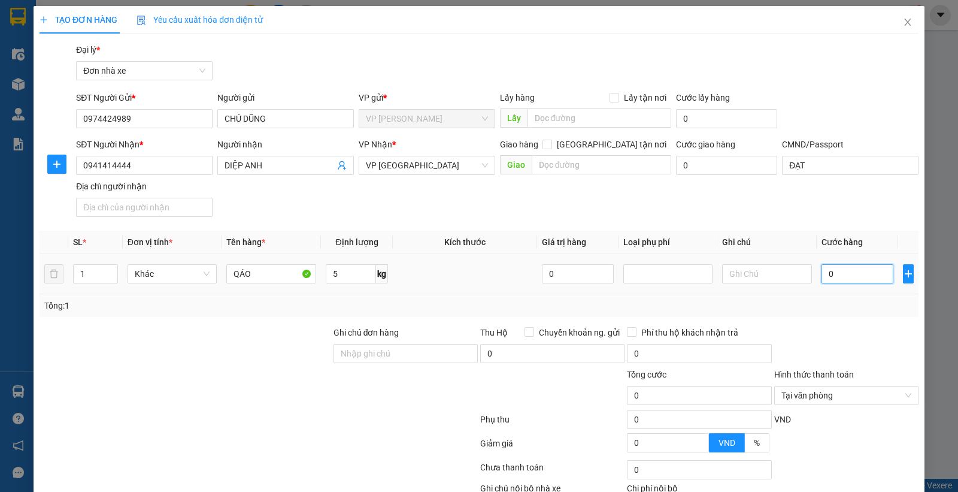
type input "3"
type input "30"
type input "30.000"
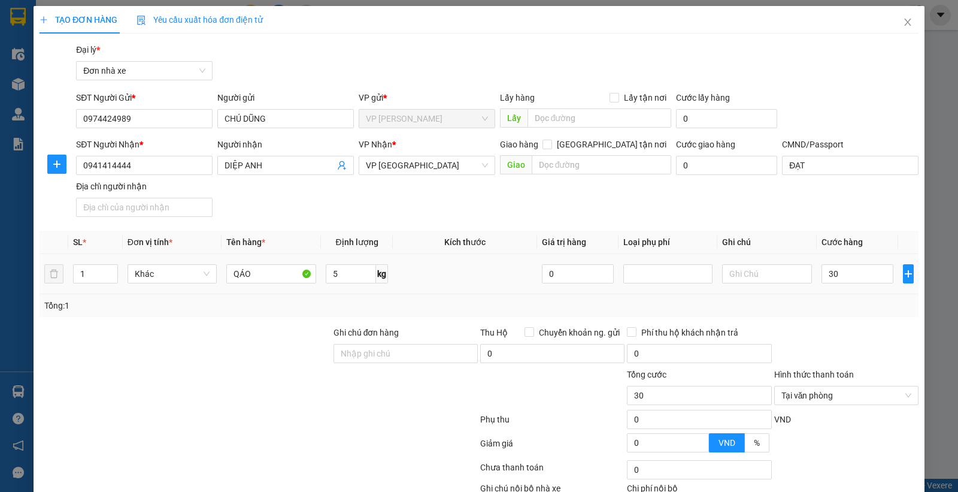
type input "30.000"
click at [829, 294] on div "Tổng: 1" at bounding box center [479, 305] width 879 height 23
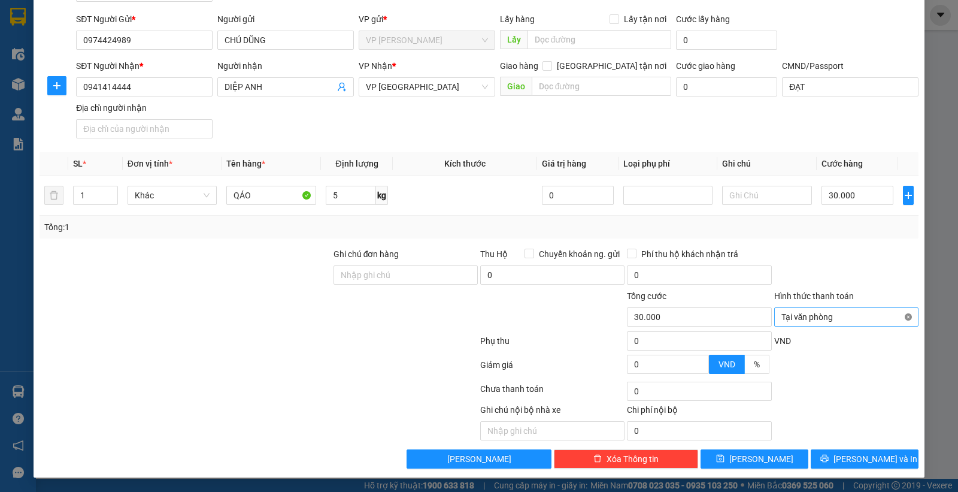
type input "30.000"
drag, startPoint x: 859, startPoint y: 265, endPoint x: 855, endPoint y: 346, distance: 80.4
click at [858, 268] on div at bounding box center [846, 268] width 147 height 42
click at [829, 459] on icon "printer" at bounding box center [825, 458] width 8 height 8
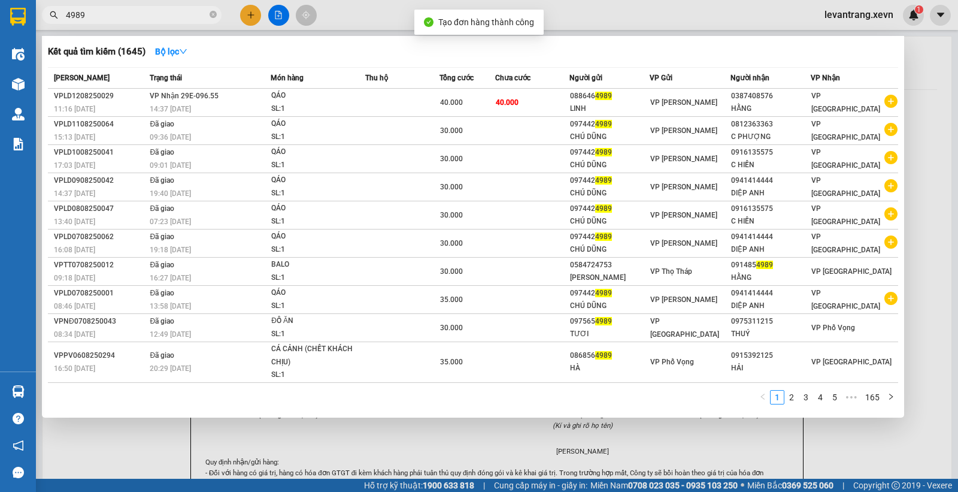
drag, startPoint x: 595, startPoint y: 8, endPoint x: 518, endPoint y: 50, distance: 88.4
click at [594, 11] on div at bounding box center [479, 246] width 958 height 492
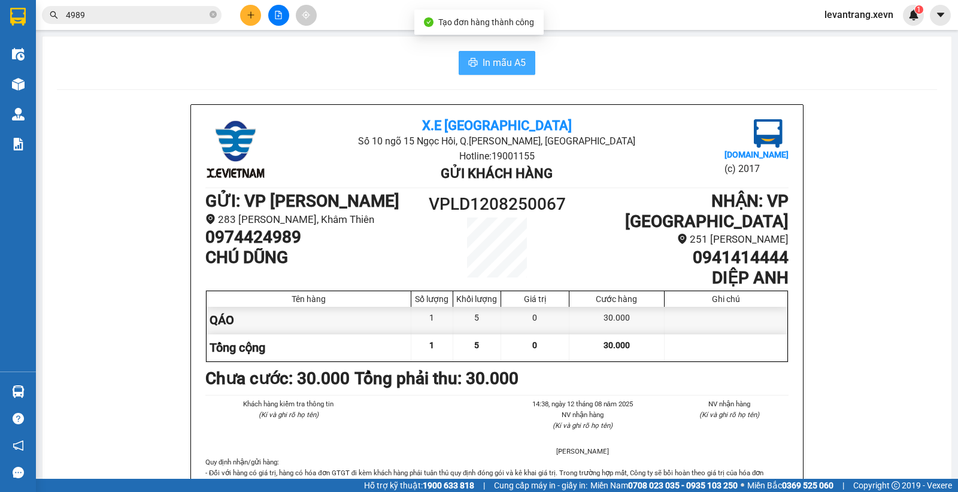
click at [510, 54] on button "In mẫu A5" at bounding box center [497, 63] width 77 height 24
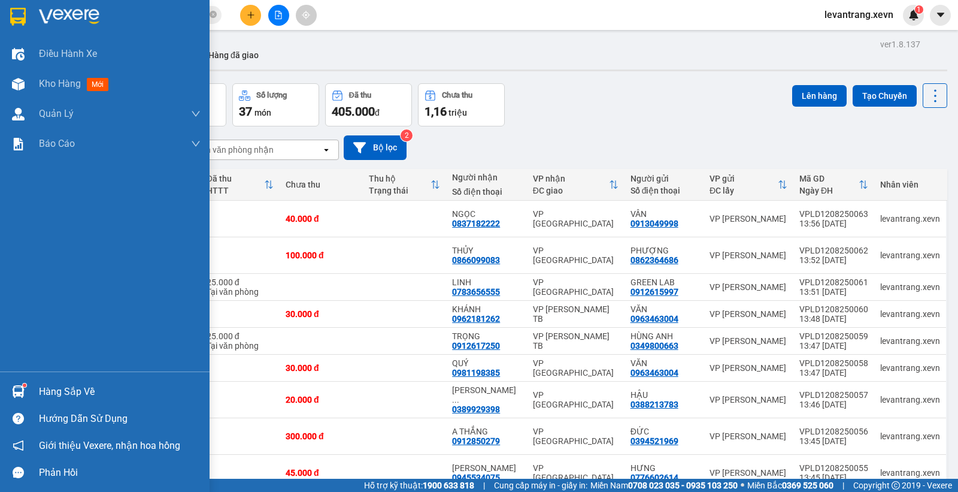
click at [23, 393] on img at bounding box center [18, 391] width 13 height 13
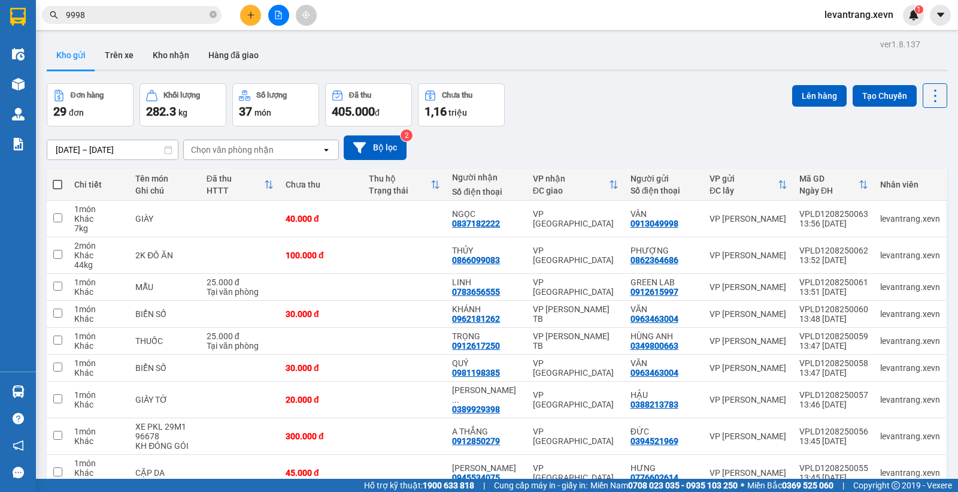
click at [609, 84] on section "Kết quả tìm kiếm ( 414 ) Bộ lọc Thuộc VP này Mã ĐH Trạng thái Món hàng Thu hộ T…" at bounding box center [479, 246] width 958 height 492
